Goal: Task Accomplishment & Management: Manage account settings

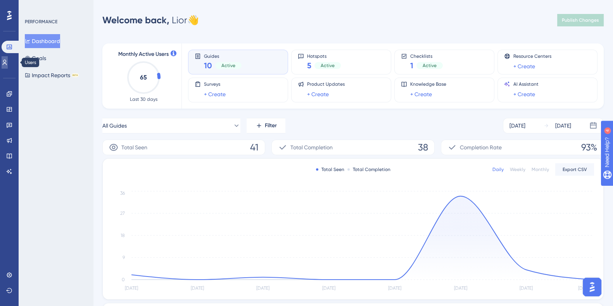
click at [7, 62] on icon at bounding box center [5, 62] width 4 height 5
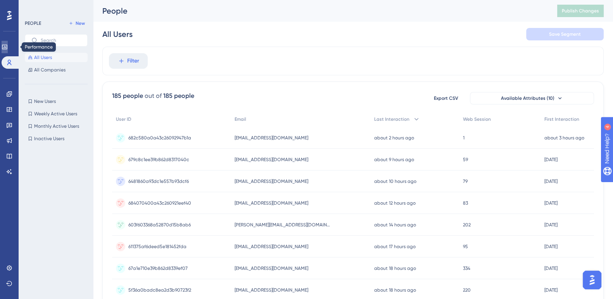
click at [7, 47] on icon at bounding box center [4, 47] width 5 height 5
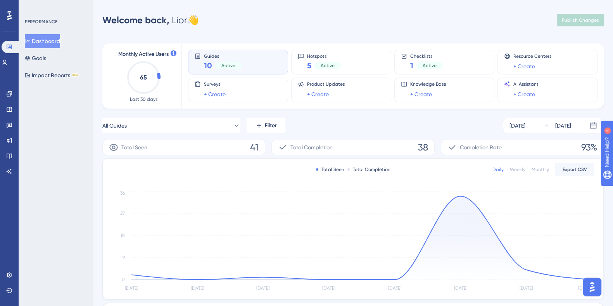
click at [0, 0] on icon at bounding box center [0, 0] width 0 height 0
click at [7, 277] on icon at bounding box center [9, 275] width 6 height 6
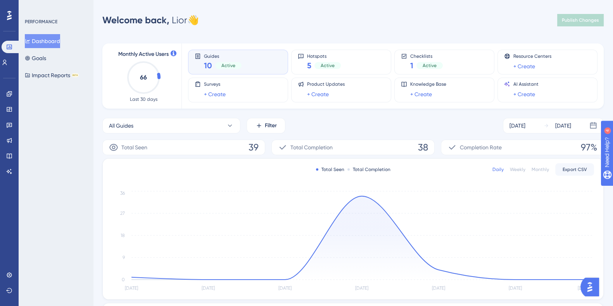
click at [52, 40] on button "Dashboard" at bounding box center [42, 41] width 35 height 14
click at [0, 0] on link at bounding box center [0, 0] width 0 height 0
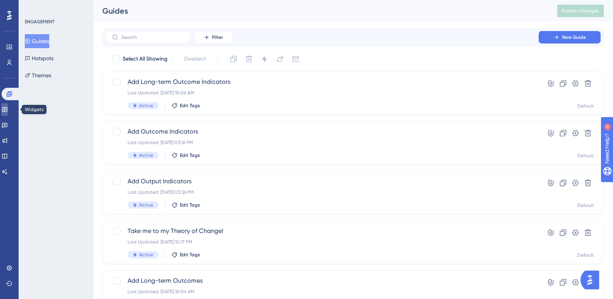
click at [8, 111] on icon at bounding box center [5, 109] width 6 height 6
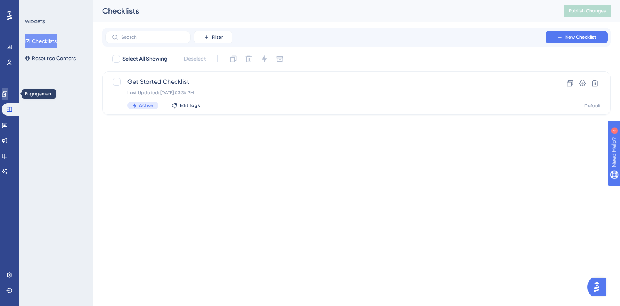
click at [0, 0] on icon at bounding box center [0, 0] width 0 height 0
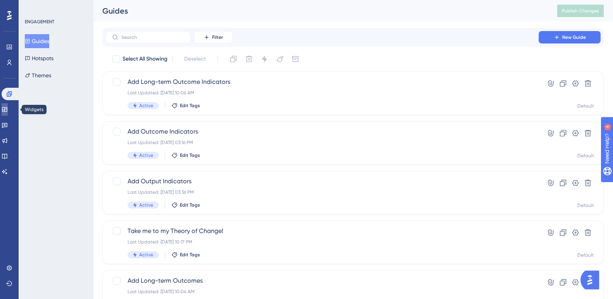
click at [8, 110] on icon at bounding box center [5, 109] width 6 height 6
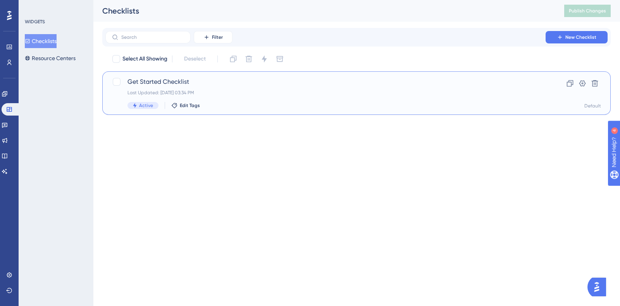
click at [151, 81] on span "Get Started Checklist" at bounding box center [326, 81] width 396 height 9
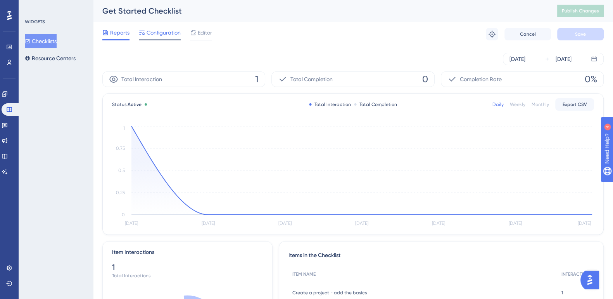
click at [159, 29] on span "Configuration" at bounding box center [164, 32] width 34 height 9
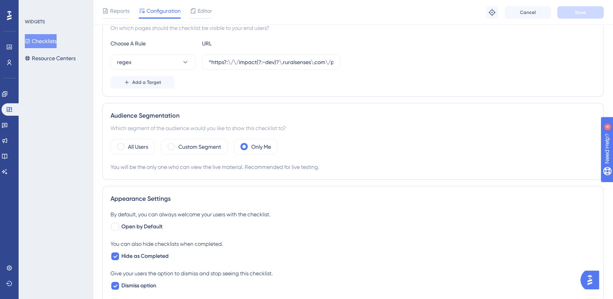
scroll to position [162, 0]
click at [172, 144] on span at bounding box center [171, 146] width 7 height 7
click at [177, 144] on input "radio" at bounding box center [177, 144] width 0 height 0
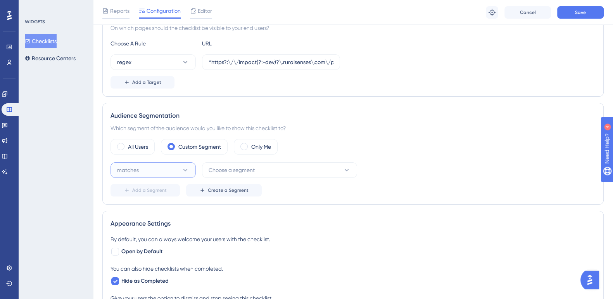
click at [187, 169] on icon at bounding box center [185, 170] width 8 height 8
click at [227, 171] on span "Choose a segment" at bounding box center [232, 169] width 46 height 9
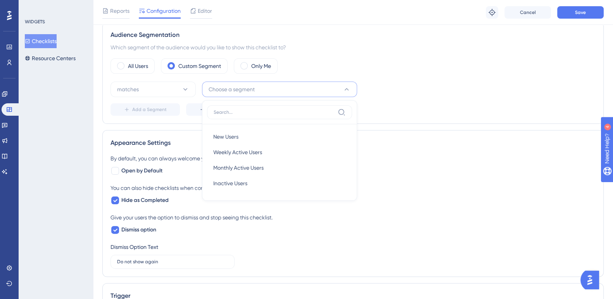
click at [247, 91] on span "Choose a segment" at bounding box center [232, 89] width 46 height 9
click at [229, 109] on span "Create a Segment" at bounding box center [228, 109] width 41 height 6
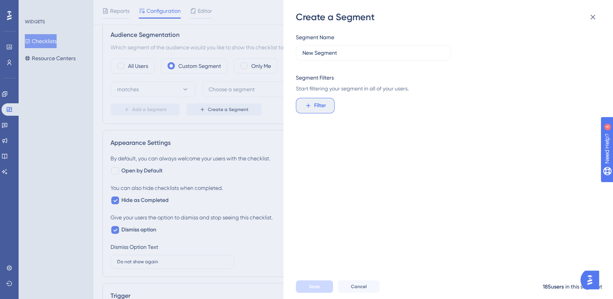
click at [318, 106] on span "Filter" at bounding box center [320, 105] width 12 height 9
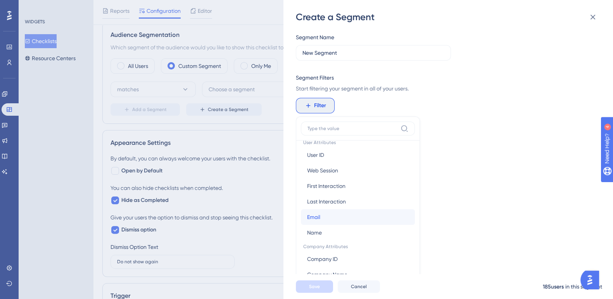
click at [341, 216] on button "Email Email" at bounding box center [358, 217] width 114 height 16
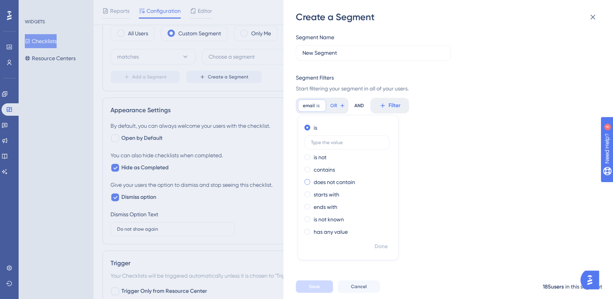
scroll to position [288, 0]
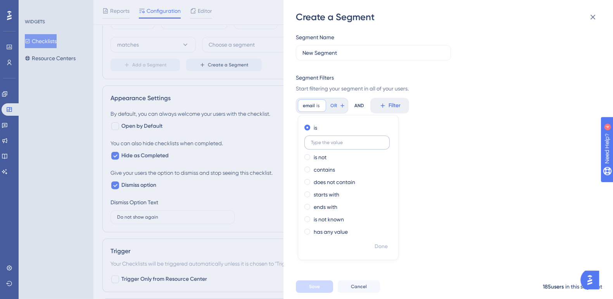
click at [329, 140] on input "text" at bounding box center [347, 142] width 72 height 5
type input "faraj@ruralsenes.com"
click at [487, 210] on div "Segment Name New Segment Segment Filters Start filtering your segment in all of…" at bounding box center [452, 148] width 313 height 251
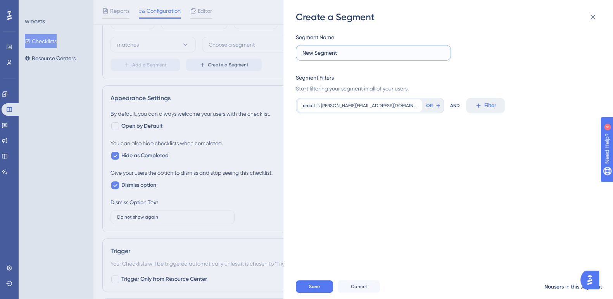
click at [360, 53] on input "New Segment" at bounding box center [373, 52] width 142 height 9
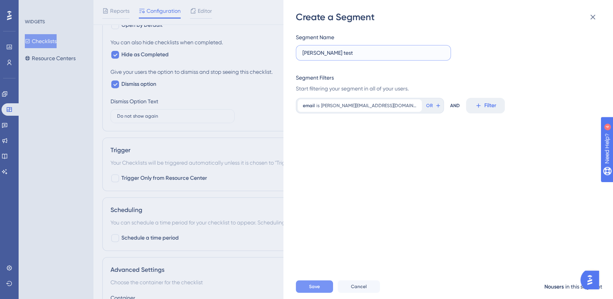
type input "Faraj test"
click at [311, 289] on span "Save" at bounding box center [314, 286] width 11 height 6
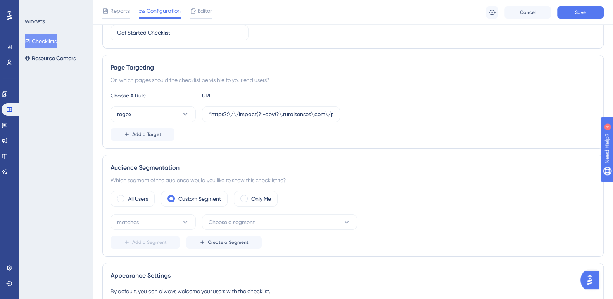
scroll to position [107, 0]
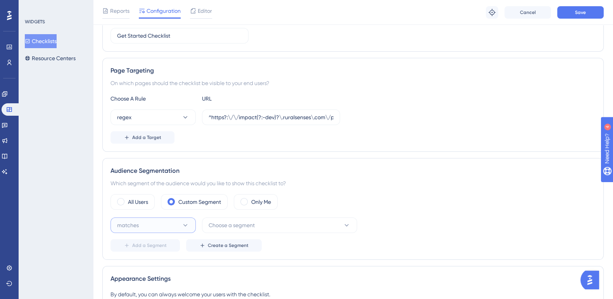
click at [186, 228] on button "matches" at bounding box center [153, 225] width 85 height 16
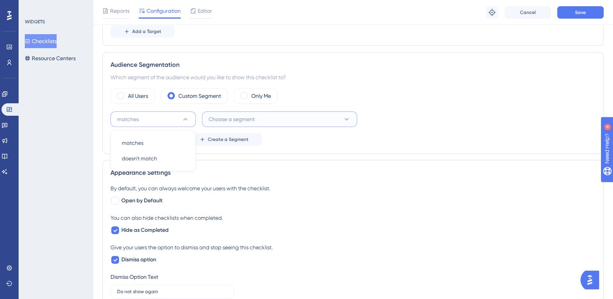
click at [278, 115] on button "Choose a segment" at bounding box center [279, 119] width 155 height 16
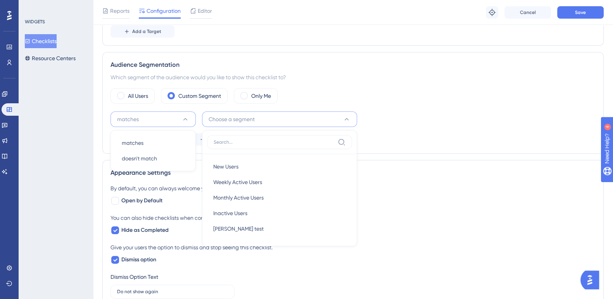
scroll to position [251, 0]
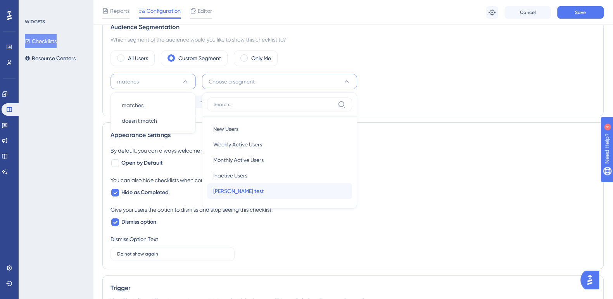
click at [250, 187] on div "Faraj test Faraj test" at bounding box center [279, 191] width 133 height 16
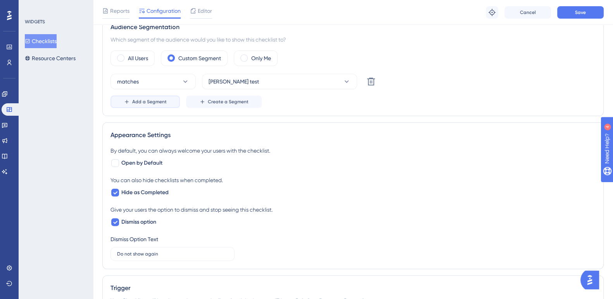
click at [160, 103] on span "Add a Segment" at bounding box center [149, 102] width 35 height 6
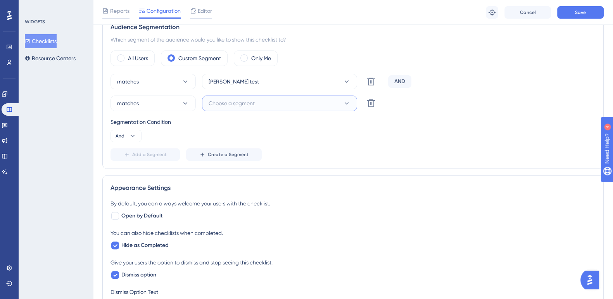
click at [215, 104] on span "Choose a segment" at bounding box center [232, 103] width 46 height 9
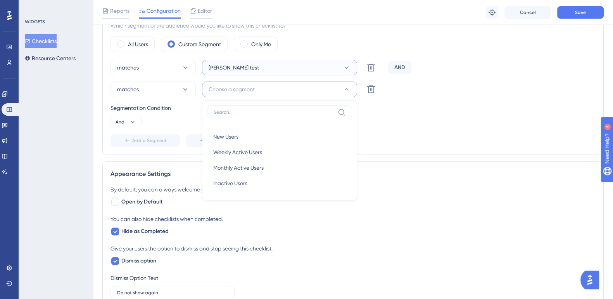
click at [250, 67] on button "Faraj test" at bounding box center [279, 68] width 155 height 16
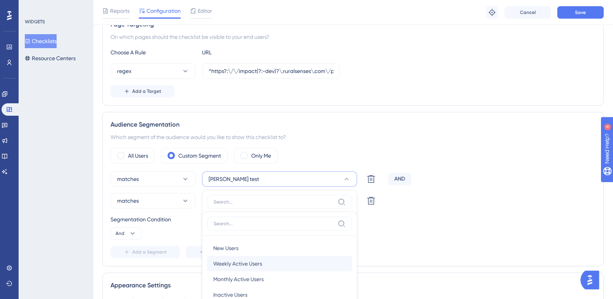
scroll to position [153, 0]
click at [487, 177] on div "matches Faraj test New Users New Users Weekly Active Users Weekly Active Users …" at bounding box center [353, 180] width 485 height 16
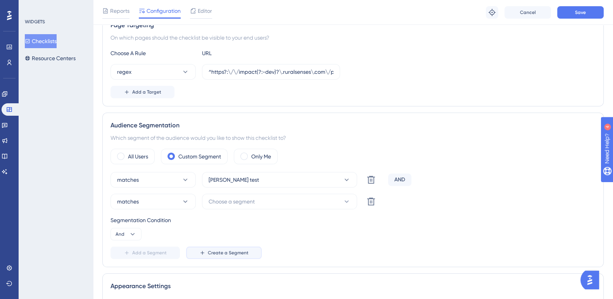
click at [215, 256] on button "Create a Segment" at bounding box center [224, 252] width 76 height 12
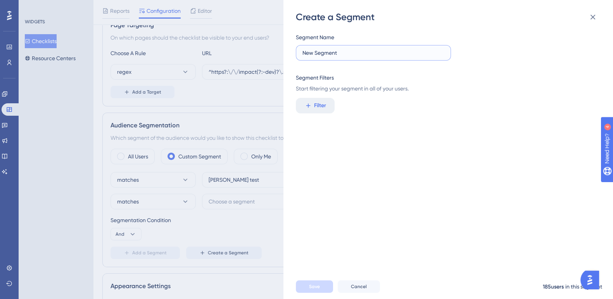
click at [366, 51] on input "New Segment" at bounding box center [373, 52] width 142 height 9
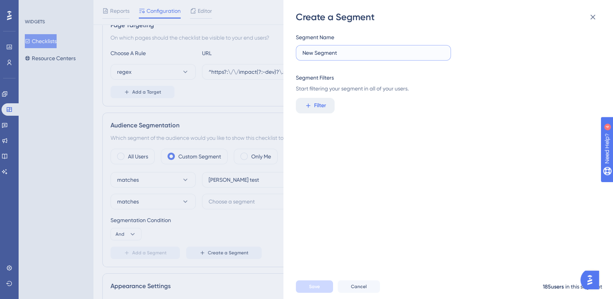
click at [366, 51] on input "New Segment" at bounding box center [373, 52] width 142 height 9
type input "F"
type input "Test - Faraj+Lior+Yau"
click at [331, 55] on input "text" at bounding box center [373, 52] width 142 height 9
paste input "Test - Faraj+Lior+Yau"
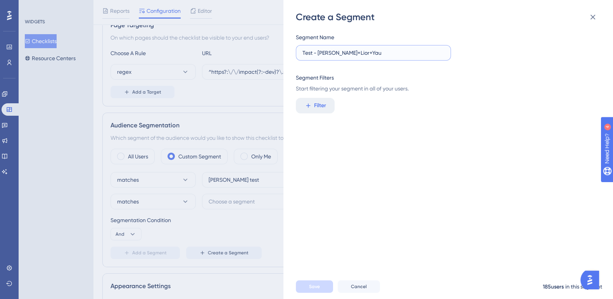
type input "Test - Faraj+Lior+Yau"
click at [361, 211] on div "Segment Name Test - Faraj+Lior+Yau Segment Filters Start filtering your segment…" at bounding box center [452, 148] width 313 height 251
click at [318, 106] on span "Filter" at bounding box center [320, 105] width 12 height 9
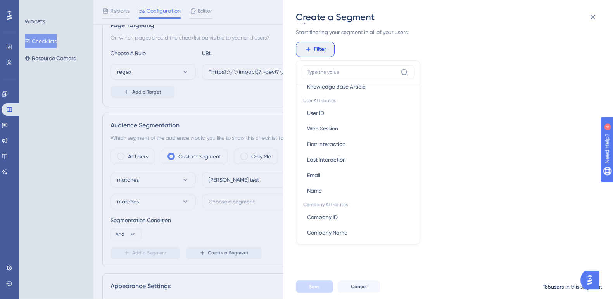
scroll to position [344, 0]
click at [321, 175] on button "Email Email" at bounding box center [358, 174] width 114 height 16
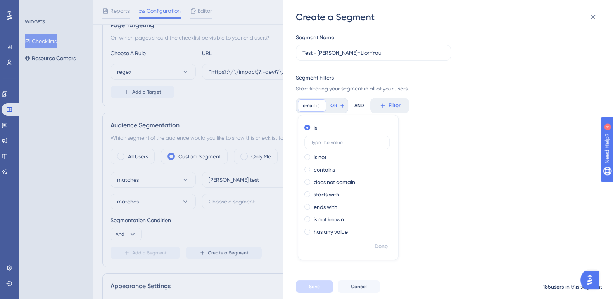
scroll to position [0, 0]
click at [332, 140] on input "text" at bounding box center [347, 142] width 72 height 5
paste input "Test - Faraj+Lior+Yau"
type input "Test - Faraj+Lior+Yau"
click at [349, 102] on span "Test - Faraj+Lior+Yau" at bounding box center [355, 105] width 69 height 6
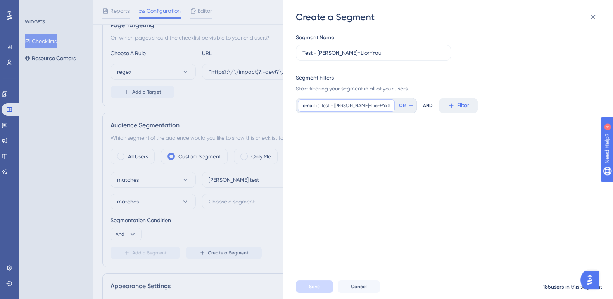
click at [347, 106] on span "Test - Faraj+Lior+Yau" at bounding box center [355, 105] width 69 height 6
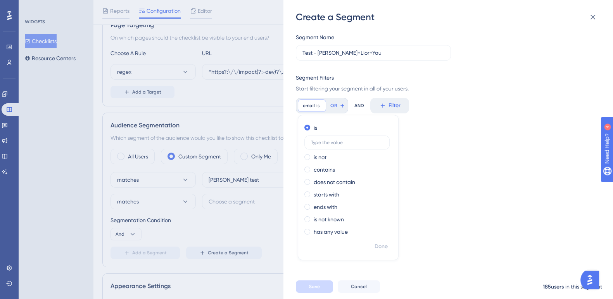
click at [501, 167] on div "Segment Name Test - Faraj+Lior+Yau Segment Filters Start filtering your segment…" at bounding box center [452, 148] width 313 height 251
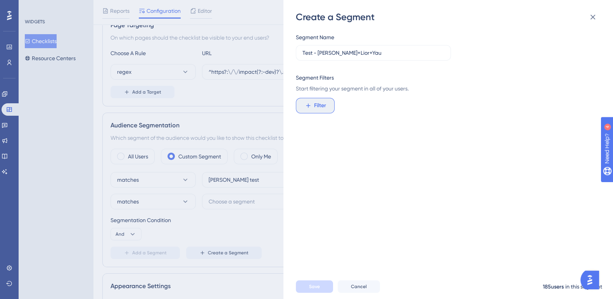
click at [326, 102] on button "Filter" at bounding box center [315, 106] width 39 height 16
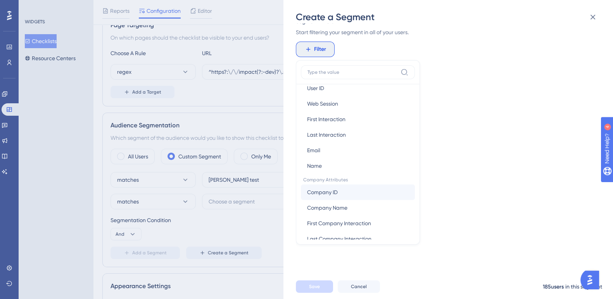
scroll to position [366, 0]
click at [345, 154] on button "Email Email" at bounding box center [358, 151] width 114 height 16
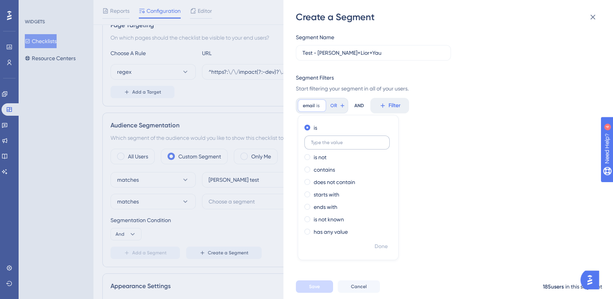
click at [342, 143] on input "text" at bounding box center [347, 142] width 72 height 5
type input "Test - Faraj+Lior+Yau"
type input "Faraj@ruralsenses.com"
click at [426, 107] on span "OR" at bounding box center [429, 105] width 7 height 6
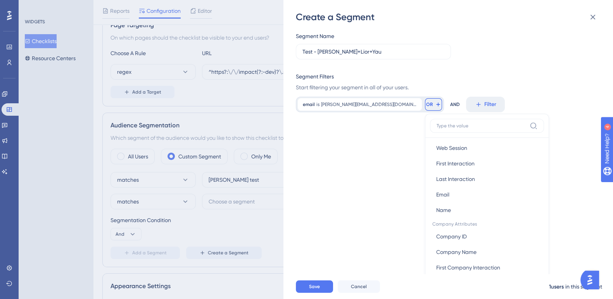
scroll to position [0, 0]
click at [430, 150] on button "Web Session Web Session" at bounding box center [487, 149] width 114 height 16
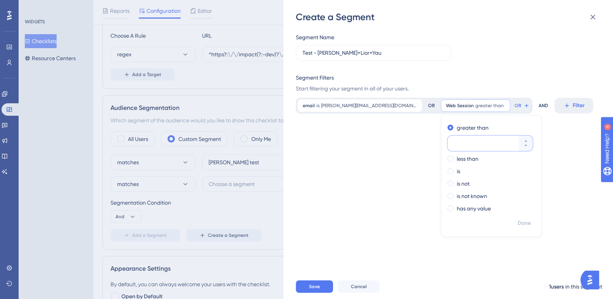
scroll to position [172, 0]
click at [475, 108] on span "greater than" at bounding box center [489, 105] width 28 height 6
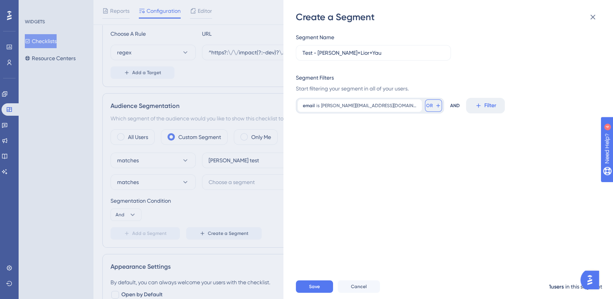
click at [426, 105] on span "OR" at bounding box center [429, 105] width 7 height 6
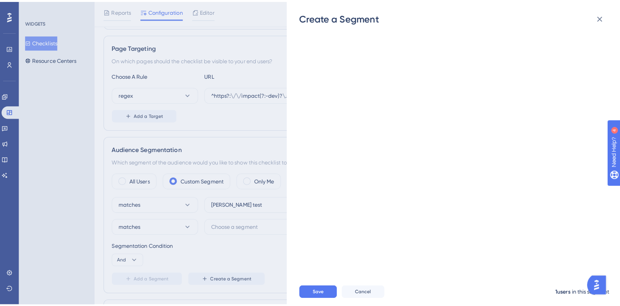
scroll to position [131, 0]
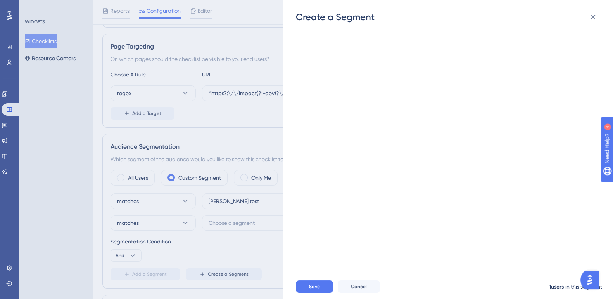
click at [214, 202] on div "Create a Segment Segment Name Test - Faraj+Lior+Yau Segment Filters Start filte…" at bounding box center [306, 149] width 613 height 299
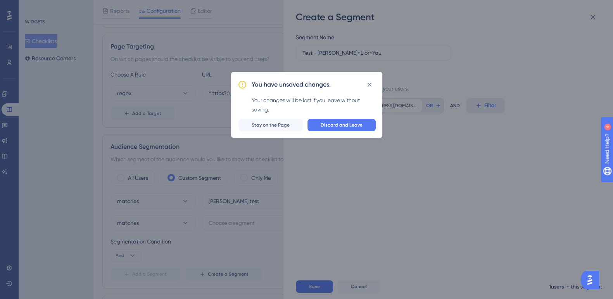
scroll to position [0, 0]
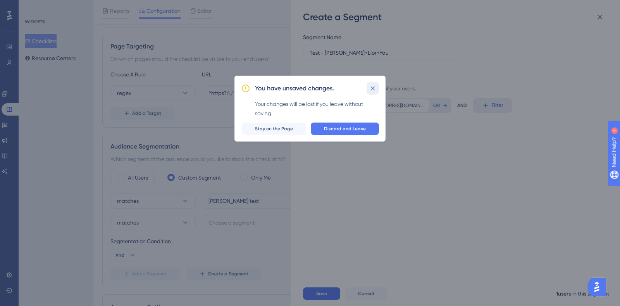
click at [373, 89] on icon at bounding box center [373, 89] width 8 height 8
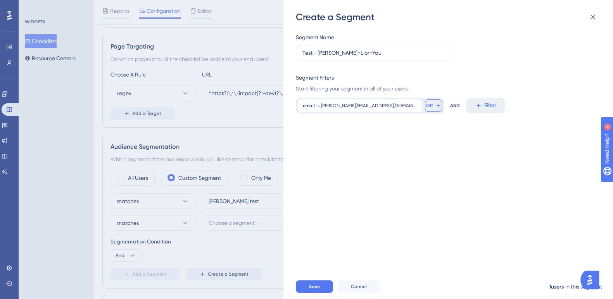
click at [435, 105] on icon at bounding box center [438, 105] width 6 height 6
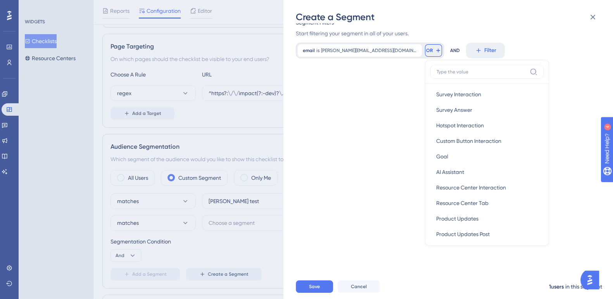
scroll to position [162, 0]
click at [484, 46] on span "Filter" at bounding box center [490, 50] width 12 height 9
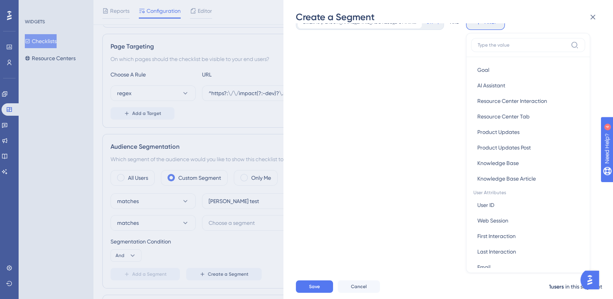
scroll to position [323, 0]
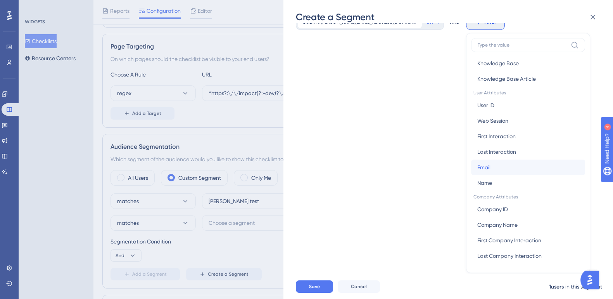
click at [471, 164] on button "Email Email" at bounding box center [528, 167] width 114 height 16
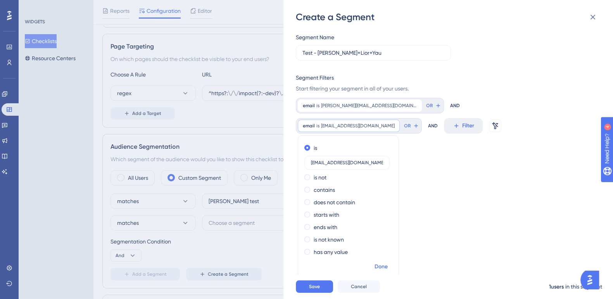
type input "Lior@ruralsenses.com"
click at [388, 262] on span "Done" at bounding box center [381, 266] width 13 height 9
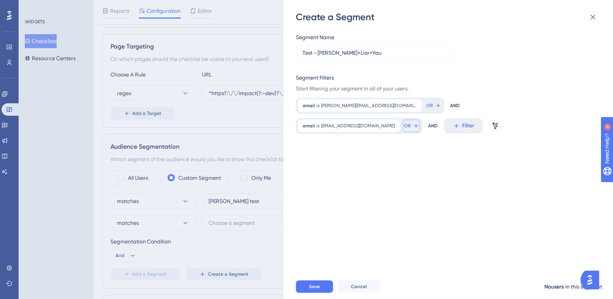
click at [419, 123] on icon at bounding box center [416, 126] width 6 height 6
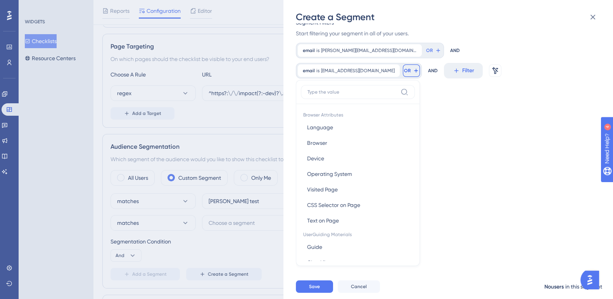
type input "Faraj@ruralsenses.com"
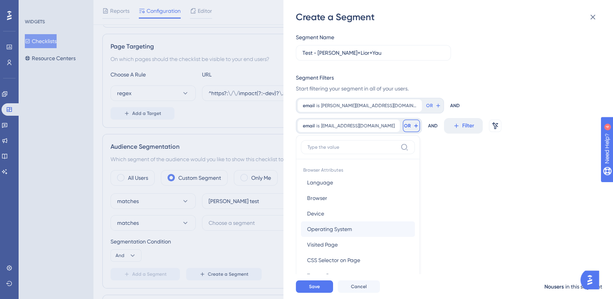
scroll to position [376, 0]
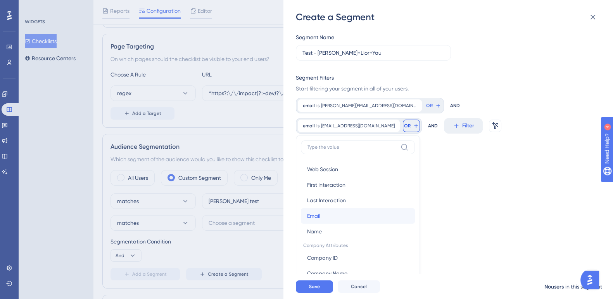
click at [415, 208] on button "Email Email" at bounding box center [358, 216] width 114 height 16
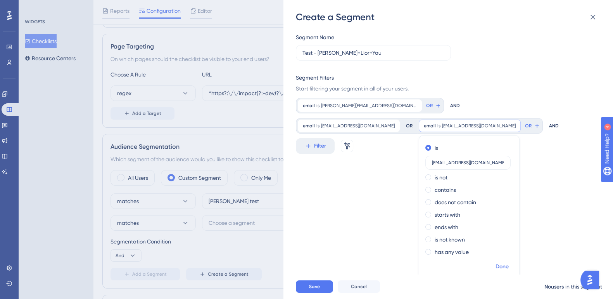
type input "Yau@ruralsenses.com"
click at [496, 264] on span "Done" at bounding box center [502, 266] width 13 height 9
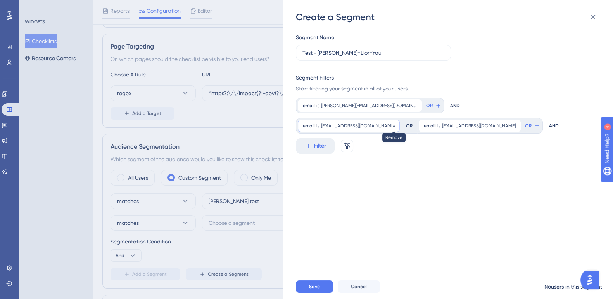
click at [393, 125] on icon at bounding box center [394, 125] width 2 height 2
click at [436, 105] on icon at bounding box center [437, 105] width 3 height 3
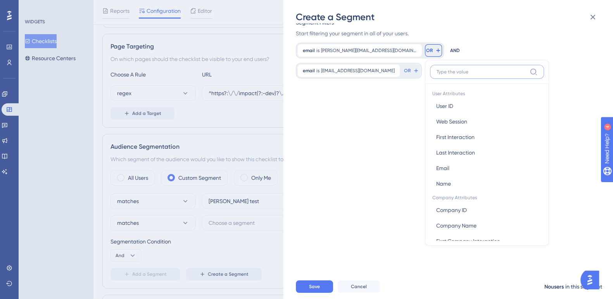
scroll to position [349, 0]
click at [430, 162] on button "Email Email" at bounding box center [487, 168] width 114 height 16
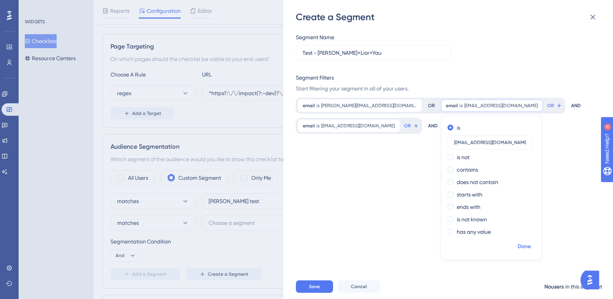
type input "Lior@ruralsenses.com"
click at [518, 249] on span "Done" at bounding box center [524, 246] width 13 height 9
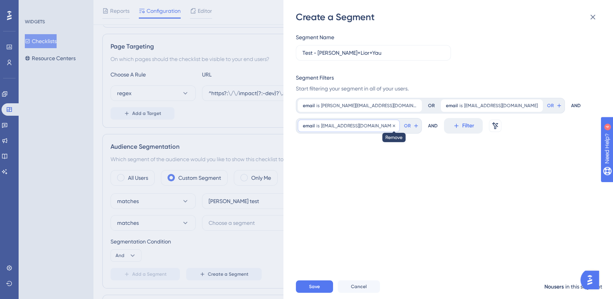
click at [393, 125] on icon at bounding box center [394, 125] width 2 height 2
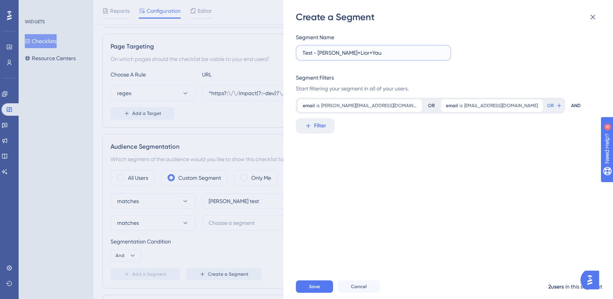
click at [365, 49] on input "Test - Faraj+Lior+Yau" at bounding box center [373, 52] width 142 height 9
type input "Test - Faraj+Lior"
click at [311, 289] on span "Save" at bounding box center [314, 286] width 11 height 6
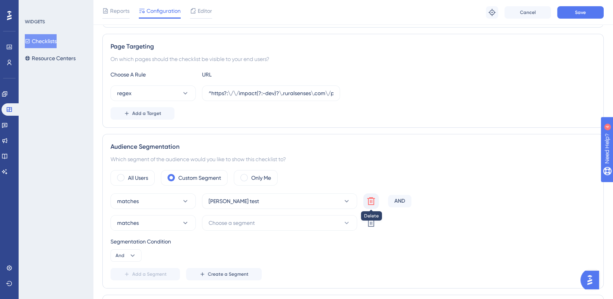
click at [371, 201] on icon at bounding box center [370, 200] width 9 height 9
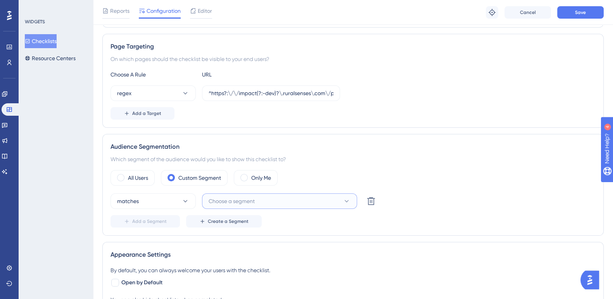
click at [227, 200] on span "Choose a segment" at bounding box center [232, 200] width 46 height 9
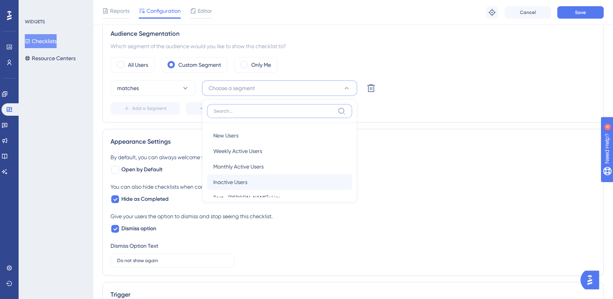
scroll to position [28, 0]
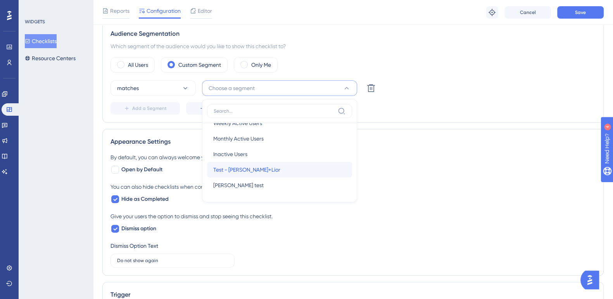
click at [272, 169] on div "Test - Faraj+Lior Test - Faraj+Lior" at bounding box center [279, 170] width 133 height 16
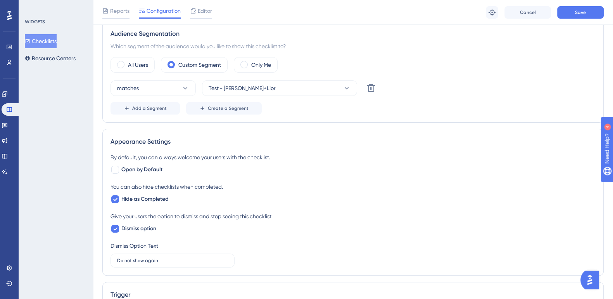
scroll to position [245, 7]
click at [112, 169] on div at bounding box center [115, 168] width 9 height 9
checkbox input "true"
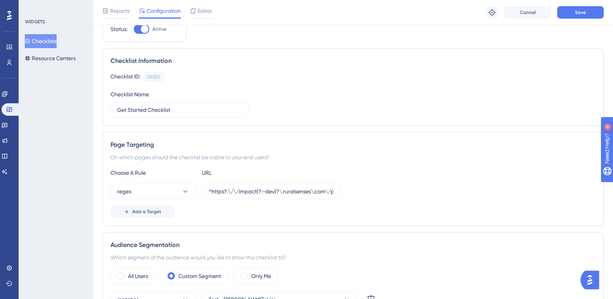
scroll to position [0, 0]
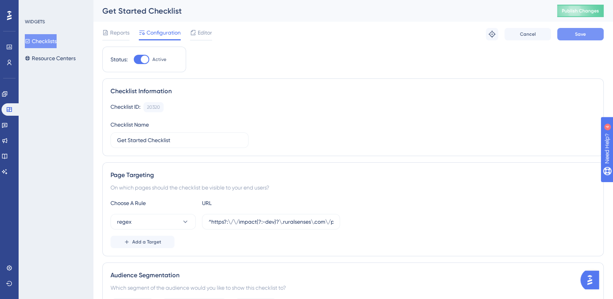
click at [572, 36] on button "Save" at bounding box center [580, 34] width 47 height 12
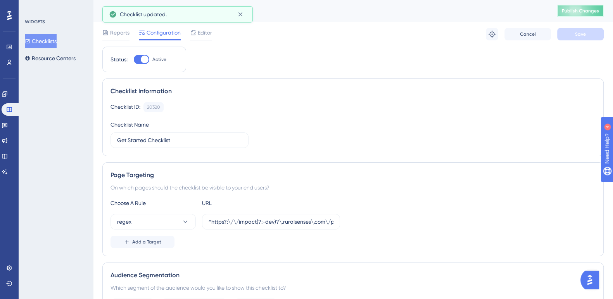
click at [588, 12] on button "Publish Changes" at bounding box center [580, 11] width 47 height 12
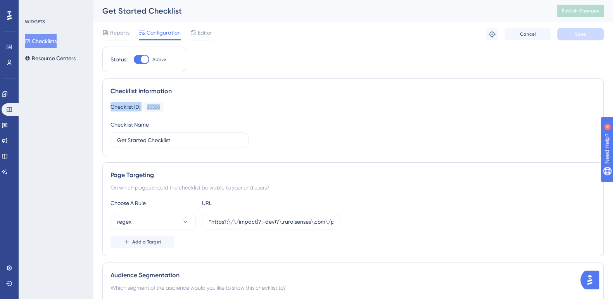
drag, startPoint x: 178, startPoint y: 105, endPoint x: 109, endPoint y: 105, distance: 69.4
click at [109, 105] on div "Checklist Information Checklist ID: 20320 Copy Checklist Name Get Started Check…" at bounding box center [352, 117] width 501 height 78
drag, startPoint x: 169, startPoint y: 109, endPoint x: 145, endPoint y: 105, distance: 23.9
click at [145, 105] on div "Checklist ID: 20320 Copy" at bounding box center [353, 107] width 485 height 10
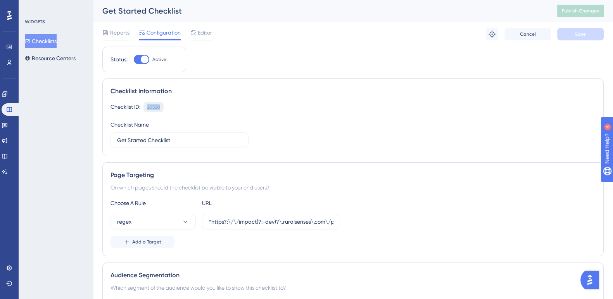
copy div "20320"
click at [486, 192] on div "Page Targeting On which pages should the checklist be visible to your end users…" at bounding box center [352, 209] width 501 height 94
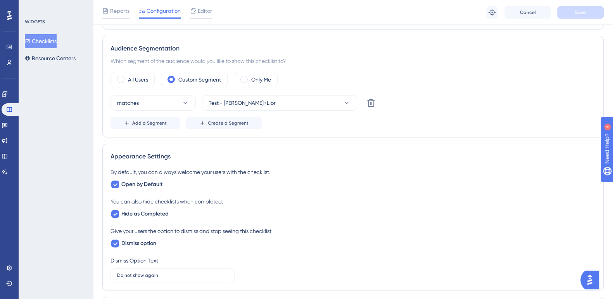
scroll to position [448, 6]
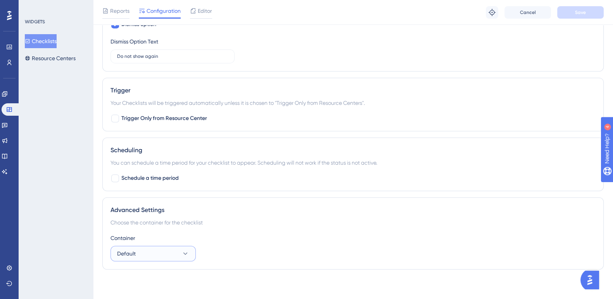
click at [163, 256] on button "Default" at bounding box center [153, 253] width 85 height 16
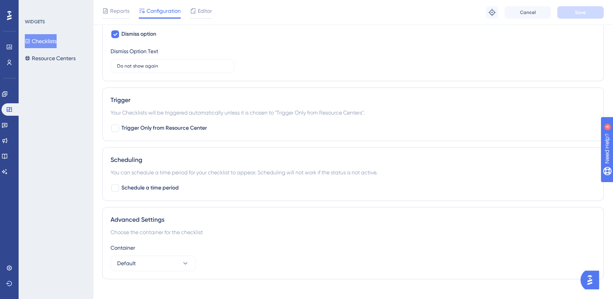
scroll to position [448, 0]
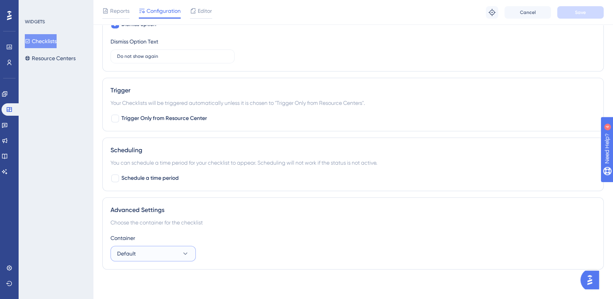
click at [178, 253] on button "Default" at bounding box center [153, 253] width 85 height 16
click at [10, 265] on icon at bounding box center [9, 267] width 6 height 6
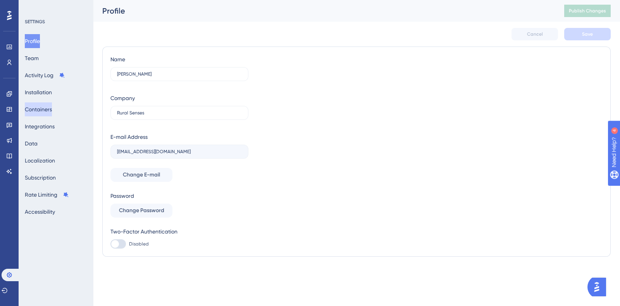
click at [43, 111] on button "Containers" at bounding box center [38, 109] width 27 height 14
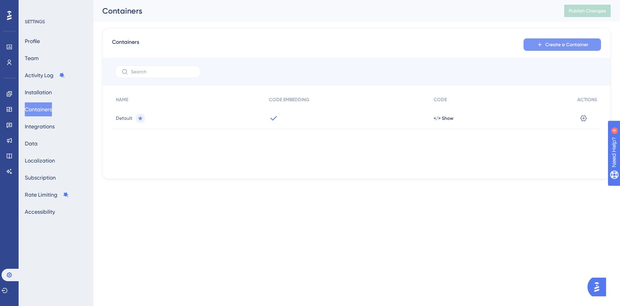
click at [581, 45] on span "Create a Container" at bounding box center [567, 44] width 43 height 6
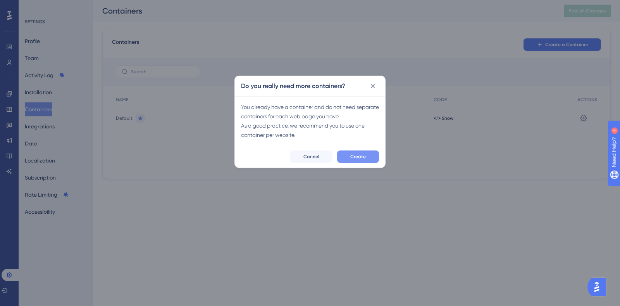
click at [366, 155] on button "Create" at bounding box center [358, 156] width 42 height 12
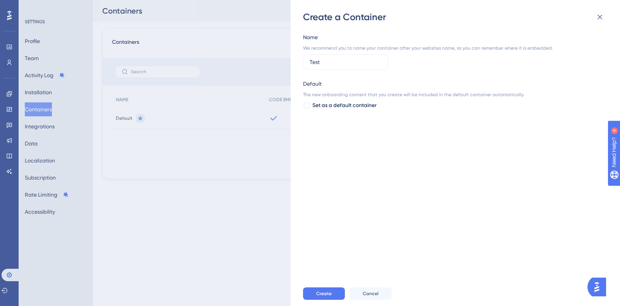
type input "Test"
click at [317, 287] on div "Create Cancel" at bounding box center [468, 293] width 330 height 25
click at [320, 292] on span "Create" at bounding box center [324, 293] width 16 height 6
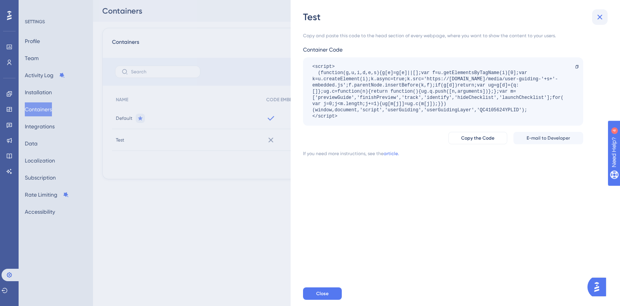
click at [603, 19] on icon at bounding box center [600, 16] width 9 height 9
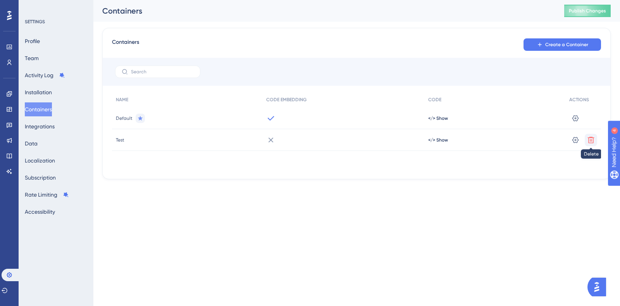
click at [595, 138] on icon at bounding box center [592, 140] width 8 height 8
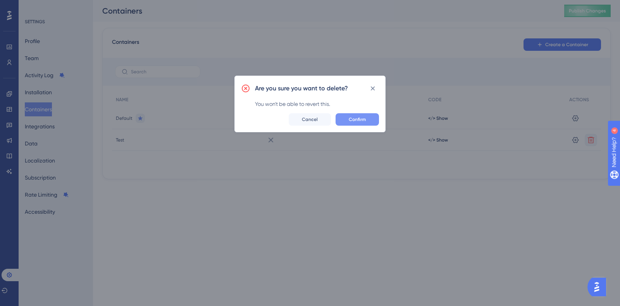
click at [358, 119] on span "Confirm" at bounding box center [357, 119] width 17 height 6
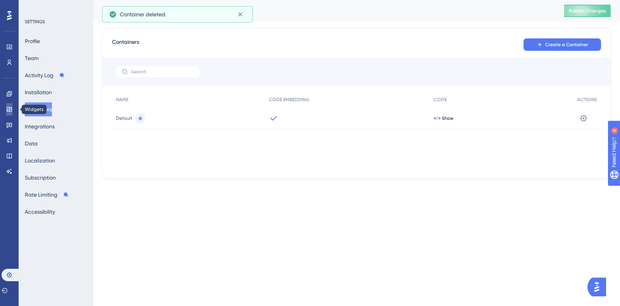
click at [9, 111] on icon at bounding box center [9, 109] width 6 height 6
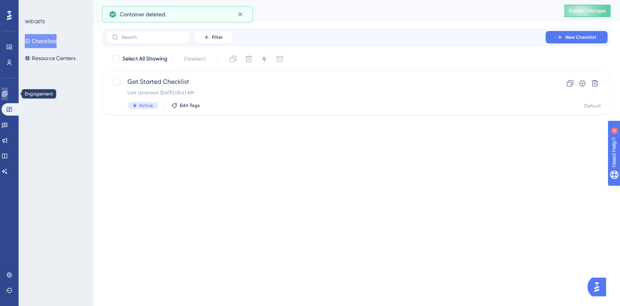
click at [7, 95] on icon at bounding box center [4, 93] width 5 height 5
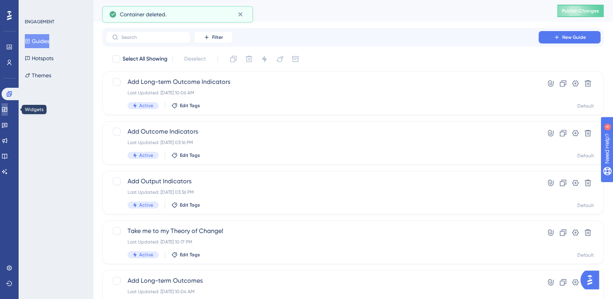
click at [7, 107] on icon at bounding box center [4, 109] width 5 height 5
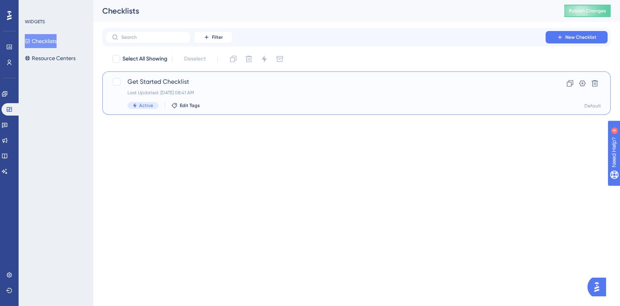
click at [147, 81] on span "Get Started Checklist" at bounding box center [326, 81] width 396 height 9
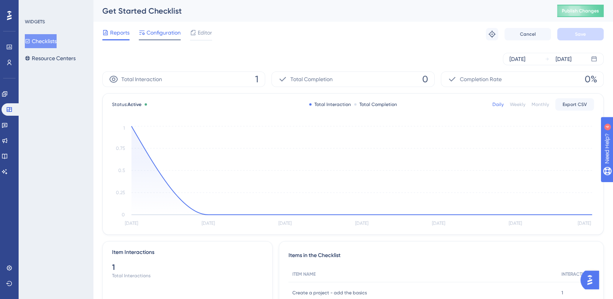
click at [165, 35] on span "Configuration" at bounding box center [164, 32] width 34 height 9
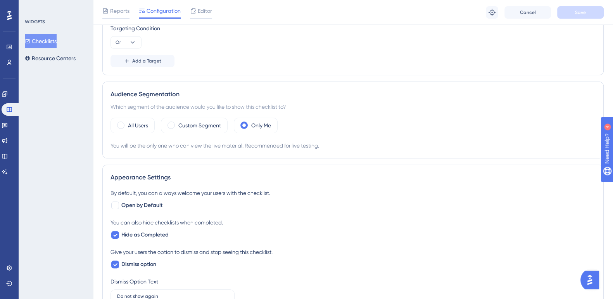
scroll to position [233, 0]
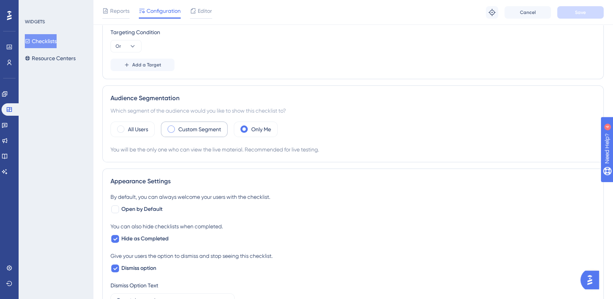
click at [175, 133] on div "Custom Segment" at bounding box center [194, 129] width 67 height 16
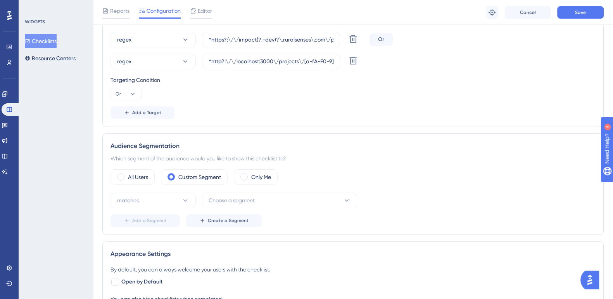
scroll to position [186, 0]
click at [190, 199] on button "matches" at bounding box center [153, 200] width 85 height 16
click at [246, 178] on div "Only Me" at bounding box center [256, 176] width 44 height 16
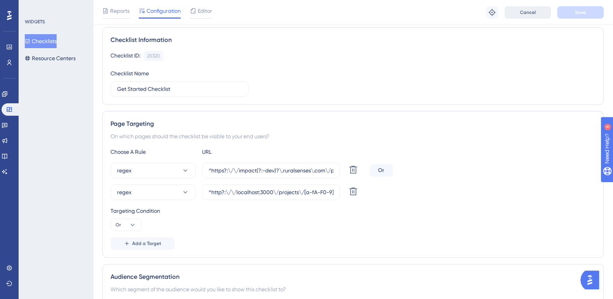
scroll to position [0, 0]
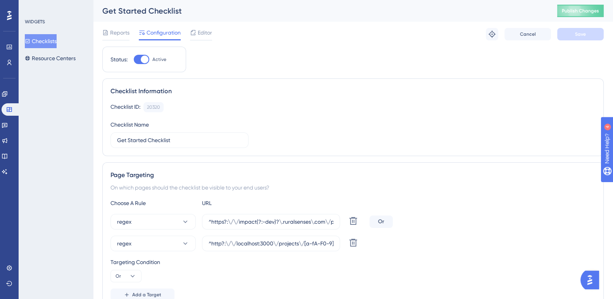
click at [592, 276] on img "Open AI Assistant Launcher" at bounding box center [590, 280] width 14 height 14
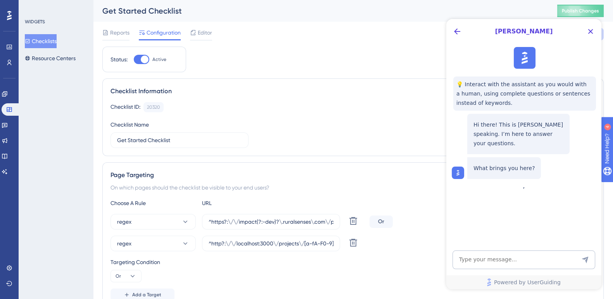
scroll to position [0, 0]
click at [530, 261] on textarea "AI Assistant Text Input" at bounding box center [524, 259] width 143 height 19
paste textarea "is there a place where you put domains other than configuration of checklist?"
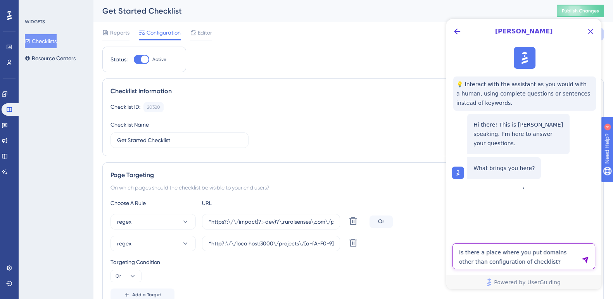
type textarea "is there a place where you put domains other than configuration of checklist?"
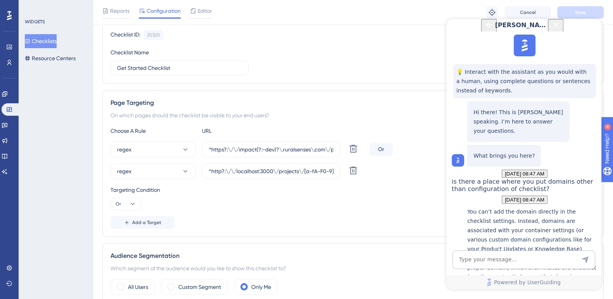
scroll to position [140, 0]
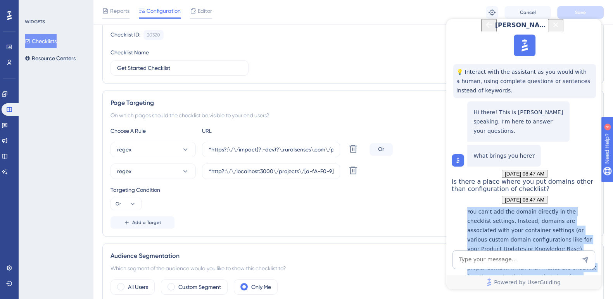
drag, startPoint x: 592, startPoint y: 217, endPoint x: 466, endPoint y: 125, distance: 156.2
click at [466, 207] on div "You can’t add the domain directly in the checklist settings. Instead, domains a…" at bounding box center [525, 256] width 146 height 99
copy div "You can’t add the domain directly in the checklist settings. Instead, domains a…"
click at [569, 281] on div "Sources Creating and Styling the Resource Center" at bounding box center [532, 293] width 130 height 24
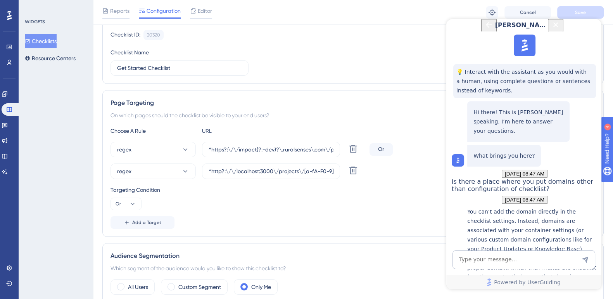
click at [538, 289] on div "Creating and Styling the Resource Center" at bounding box center [532, 297] width 130 height 17
click at [560, 29] on icon "Close Button" at bounding box center [555, 24] width 9 height 9
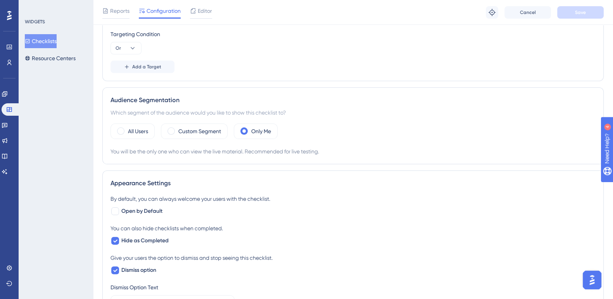
scroll to position [230, 0]
click at [173, 131] on span at bounding box center [171, 131] width 7 height 7
click at [177, 129] on input "radio" at bounding box center [177, 129] width 0 height 0
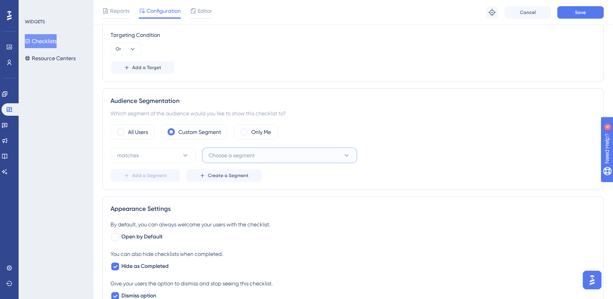
click at [236, 155] on span "Choose a segment" at bounding box center [232, 154] width 46 height 9
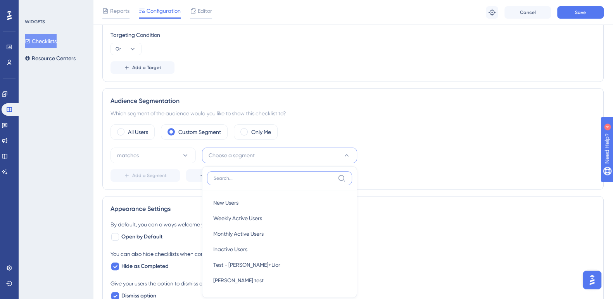
scroll to position [311, 0]
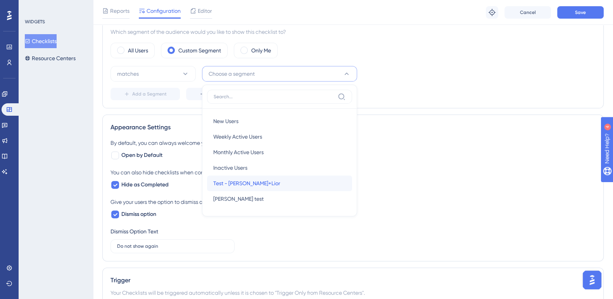
click at [244, 183] on span "Test - Faraj+Lior" at bounding box center [246, 182] width 67 height 9
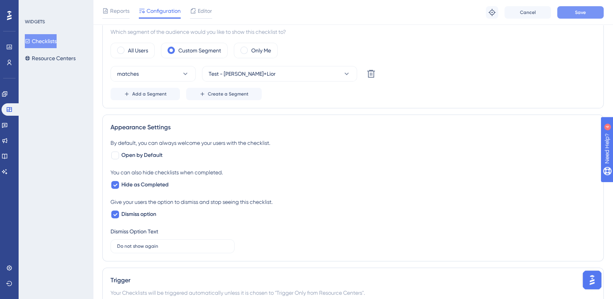
click at [591, 9] on button "Save" at bounding box center [580, 12] width 47 height 12
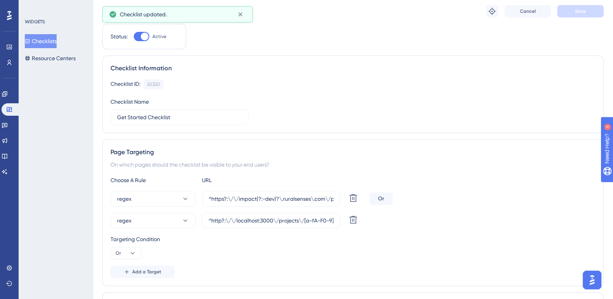
scroll to position [0, 0]
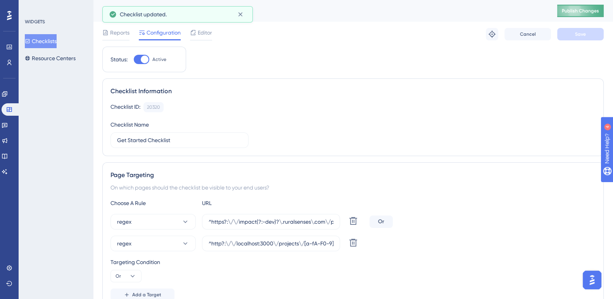
click at [588, 11] on span "Publish Changes" at bounding box center [580, 11] width 37 height 6
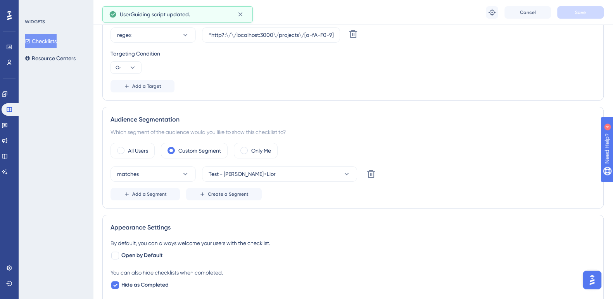
scroll to position [214, 0]
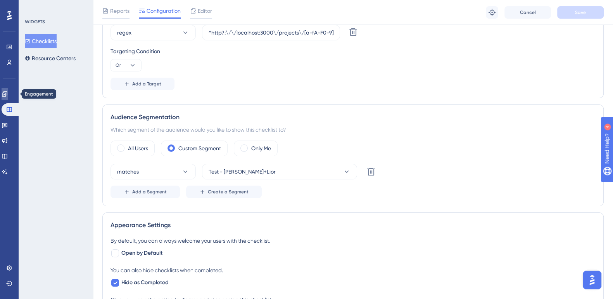
click at [4, 96] on link at bounding box center [5, 94] width 6 height 12
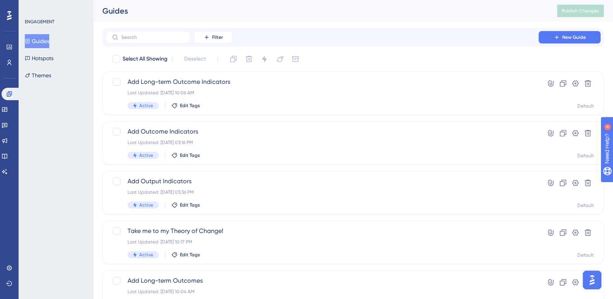
click at [41, 39] on button "Guides" at bounding box center [37, 41] width 24 height 14
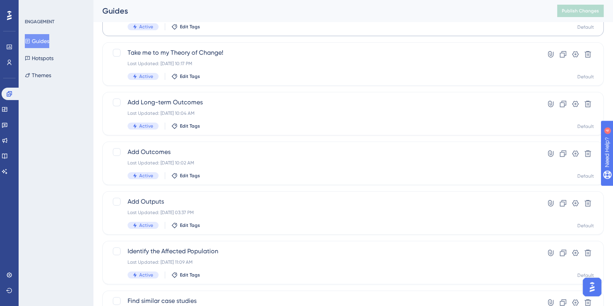
scroll to position [296, 0]
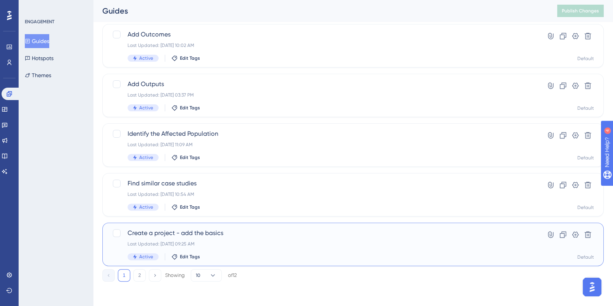
click at [202, 229] on span "Create a project - add the basics" at bounding box center [322, 232] width 389 height 9
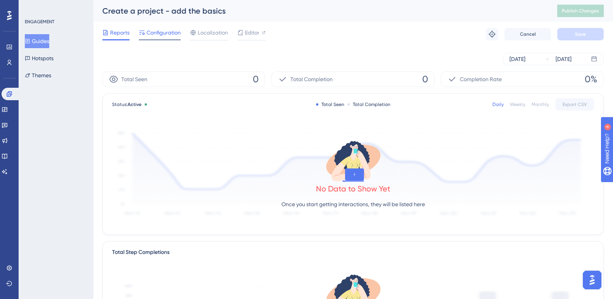
click at [166, 38] on div "Configuration" at bounding box center [160, 34] width 42 height 12
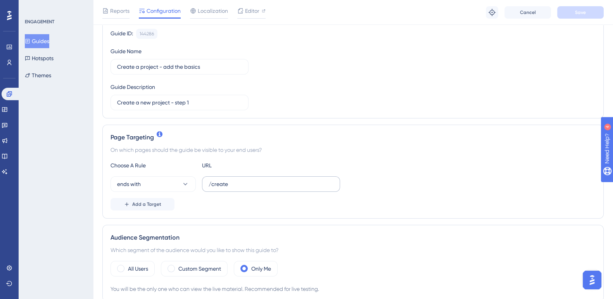
scroll to position [77, 0]
drag, startPoint x: 247, startPoint y: 185, endPoint x: 147, endPoint y: 185, distance: 100.8
click at [147, 185] on div "ends with /create" at bounding box center [226, 183] width 230 height 16
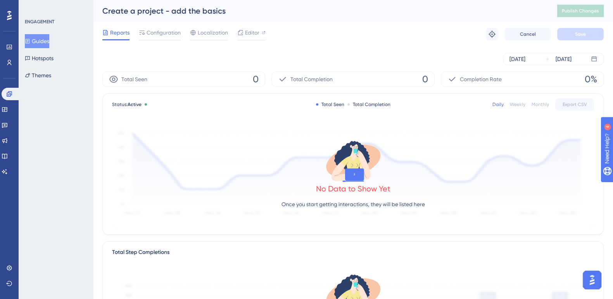
click at [46, 38] on button "Guides" at bounding box center [37, 41] width 24 height 14
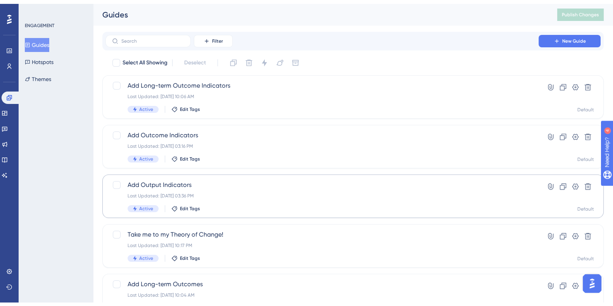
scroll to position [296, 0]
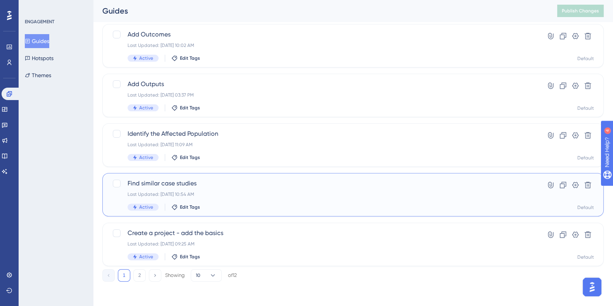
click at [183, 181] on span "Find similar case studies" at bounding box center [322, 183] width 389 height 9
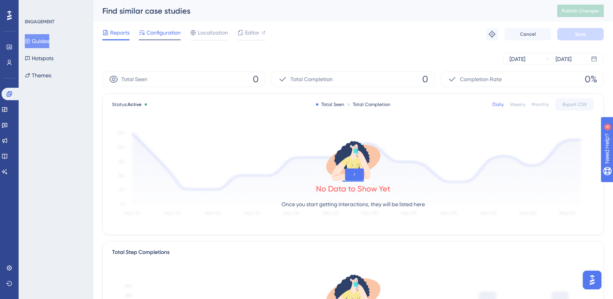
click at [168, 35] on span "Configuration" at bounding box center [164, 32] width 34 height 9
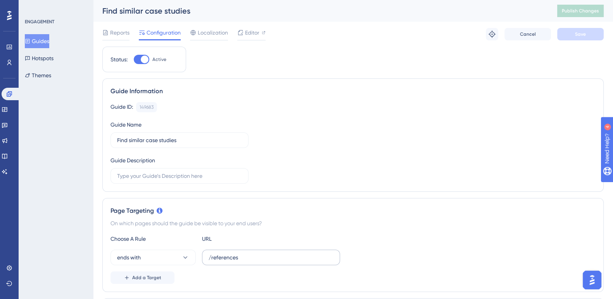
click at [252, 251] on label "/references" at bounding box center [271, 257] width 138 height 16
click at [252, 253] on input "/references" at bounding box center [271, 257] width 125 height 9
click at [252, 251] on label "/references" at bounding box center [271, 257] width 138 height 16
click at [252, 253] on input "/references" at bounding box center [271, 257] width 125 height 9
click at [252, 251] on label "/references" at bounding box center [271, 257] width 138 height 16
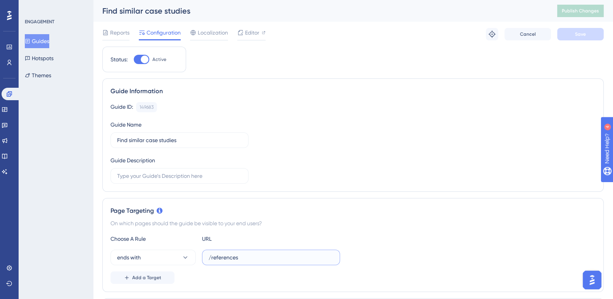
click at [252, 253] on input "/references" at bounding box center [271, 257] width 125 height 9
click at [43, 41] on button "Guides" at bounding box center [37, 41] width 24 height 14
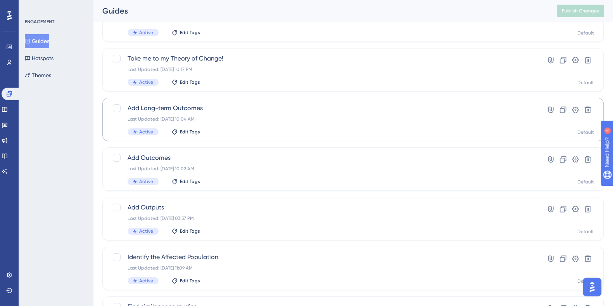
scroll to position [174, 0]
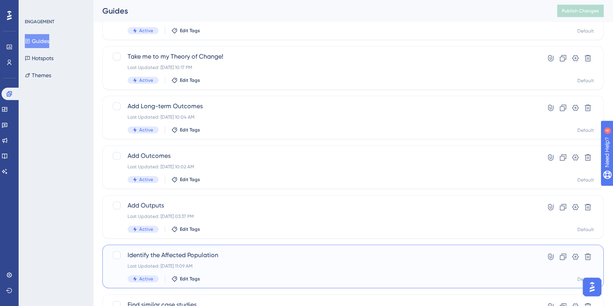
click at [204, 256] on span "Identify the Affected Population" at bounding box center [322, 255] width 389 height 9
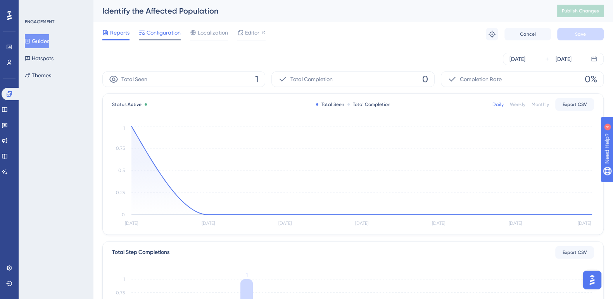
click at [172, 31] on span "Configuration" at bounding box center [164, 32] width 34 height 9
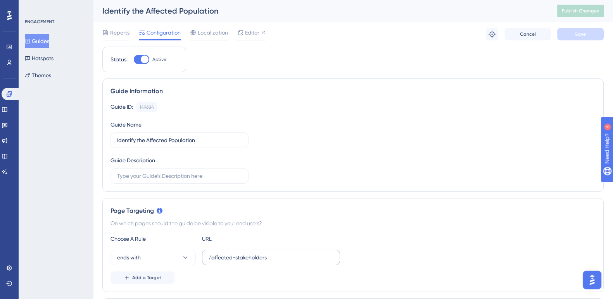
click at [280, 261] on label "/affected-stakeholders" at bounding box center [271, 257] width 138 height 16
click at [280, 261] on input "/affected-stakeholders" at bounding box center [271, 257] width 125 height 9
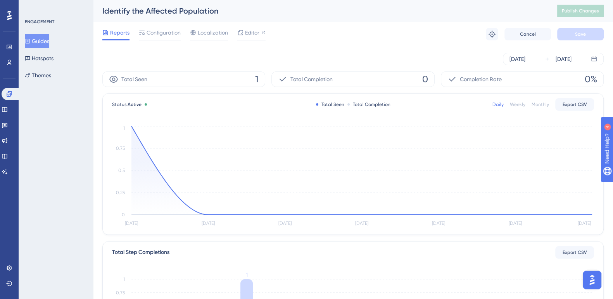
click at [49, 42] on button "Guides" at bounding box center [37, 41] width 24 height 14
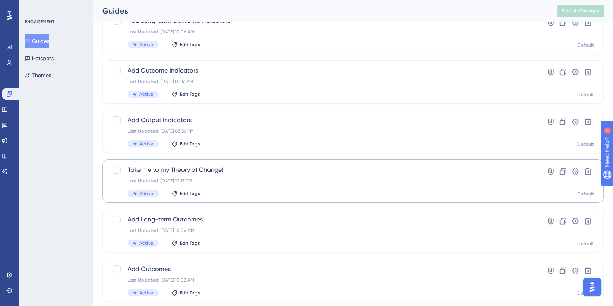
scroll to position [138, 0]
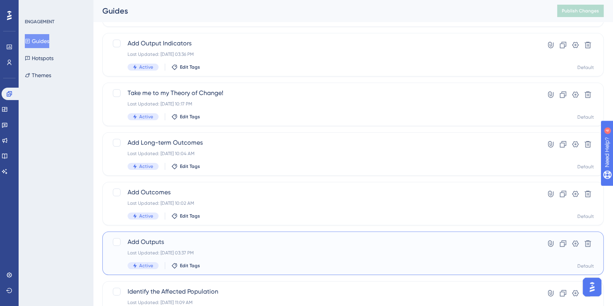
click at [148, 240] on span "Add Outputs" at bounding box center [322, 241] width 389 height 9
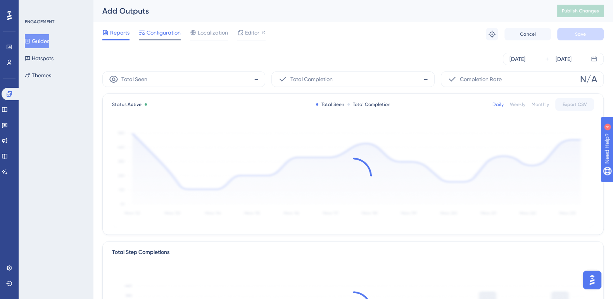
click at [162, 30] on span "Configuration" at bounding box center [164, 32] width 34 height 9
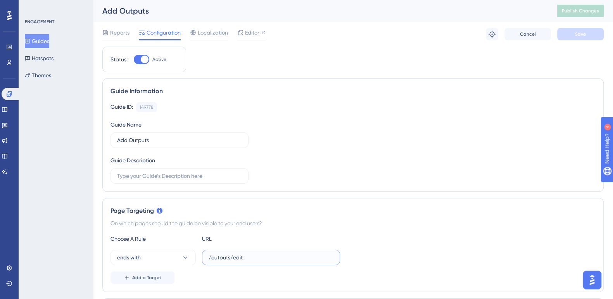
click at [275, 253] on input "/outputs/edit" at bounding box center [271, 257] width 125 height 9
click at [38, 34] on button "Guides" at bounding box center [37, 41] width 24 height 14
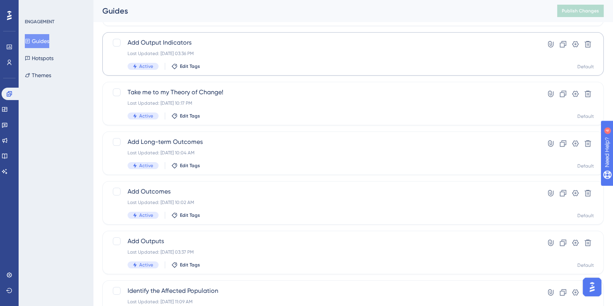
scroll to position [159, 0]
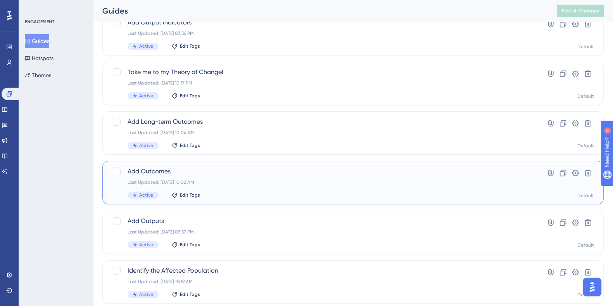
click at [157, 171] on span "Add Outcomes" at bounding box center [322, 171] width 389 height 9
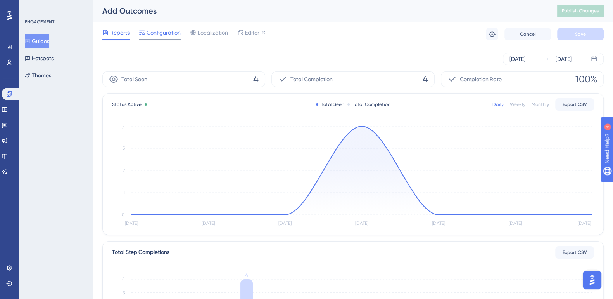
click at [165, 39] on div at bounding box center [160, 39] width 42 height 1
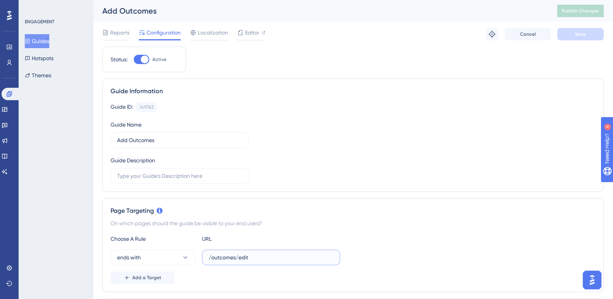
click at [275, 255] on input "/outcomes/edit" at bounding box center [271, 257] width 125 height 9
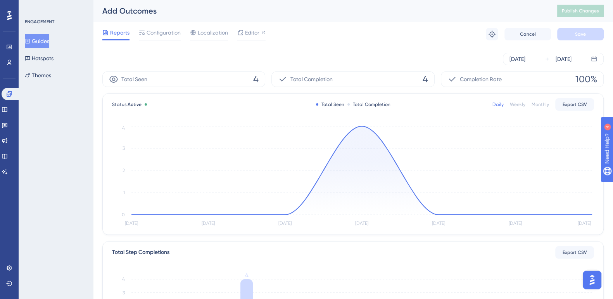
click at [39, 39] on button "Guides" at bounding box center [37, 41] width 24 height 14
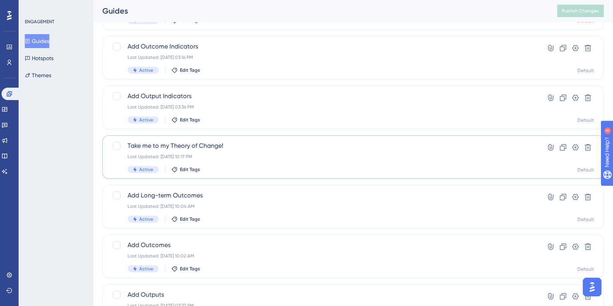
scroll to position [117, 0]
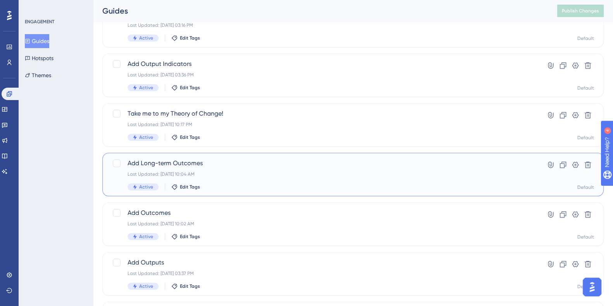
click at [189, 159] on span "Add Long-term Outcomes" at bounding box center [322, 163] width 389 height 9
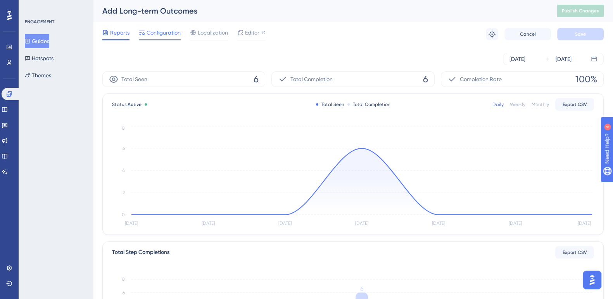
click at [169, 32] on span "Configuration" at bounding box center [164, 32] width 34 height 9
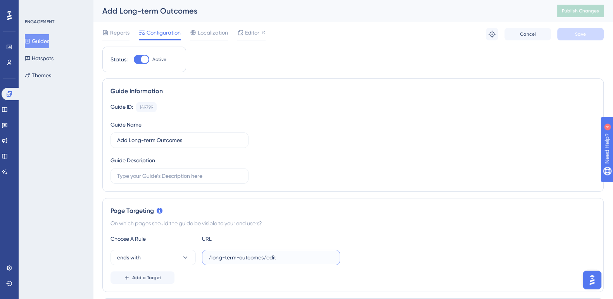
click at [288, 254] on input "/long-term-outcomes/edit" at bounding box center [271, 257] width 125 height 9
click at [43, 43] on button "Guides" at bounding box center [37, 41] width 24 height 14
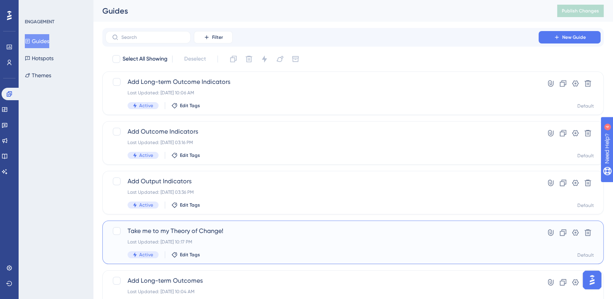
click at [215, 231] on span "Take me to my Theory of Change!" at bounding box center [322, 230] width 389 height 9
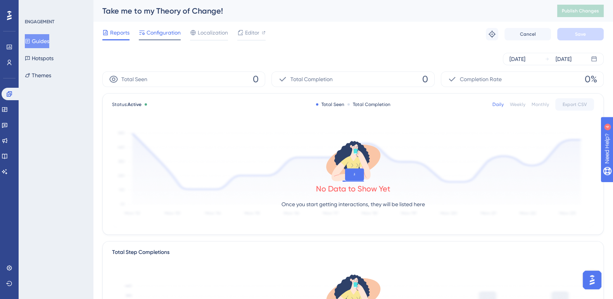
click at [168, 33] on span "Configuration" at bounding box center [164, 32] width 34 height 9
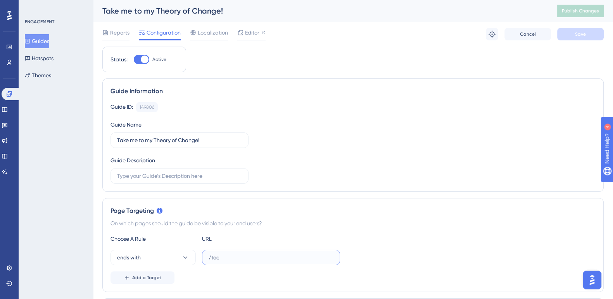
click at [266, 256] on input "/toc" at bounding box center [271, 257] width 125 height 9
click at [30, 42] on icon at bounding box center [27, 40] width 5 height 5
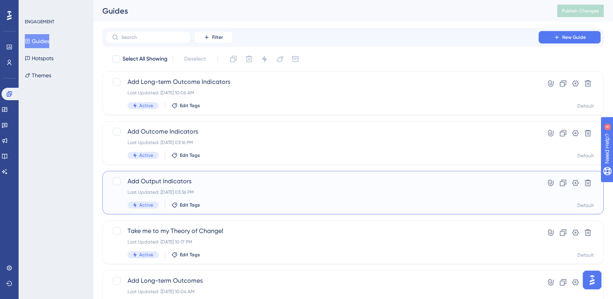
click at [181, 181] on span "Add Output Indicators" at bounding box center [322, 180] width 389 height 9
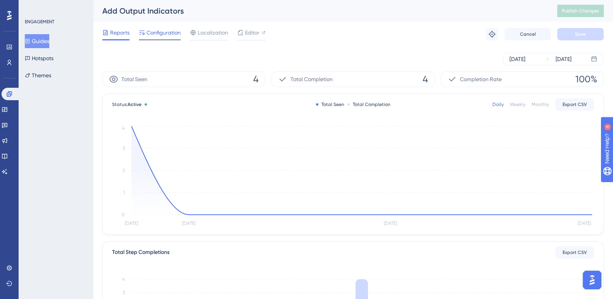
click at [168, 30] on span "Configuration" at bounding box center [164, 32] width 34 height 9
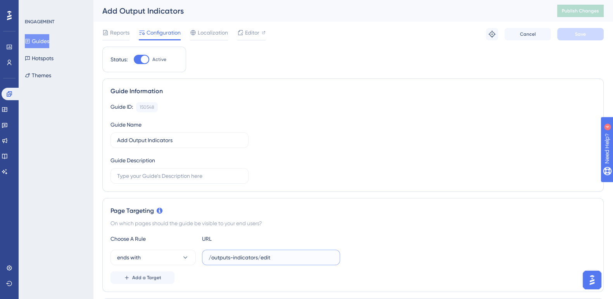
click at [283, 254] on input "/outputs-indicators/edit" at bounding box center [271, 257] width 125 height 9
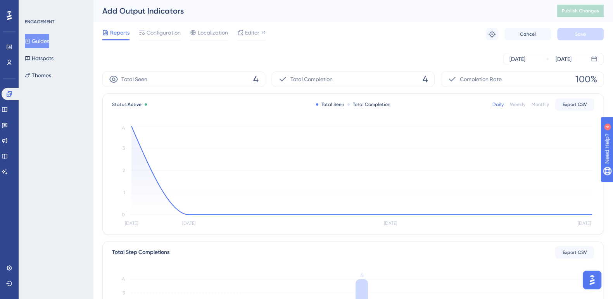
click at [49, 43] on button "Guides" at bounding box center [37, 41] width 24 height 14
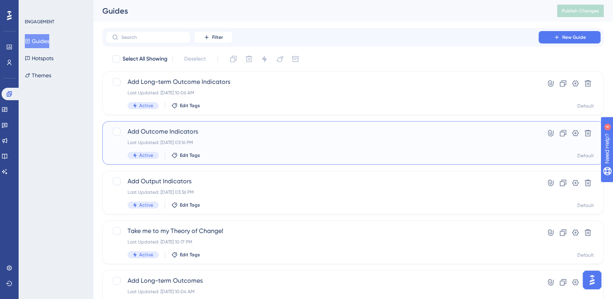
click at [169, 127] on span "Add Outcome Indicators" at bounding box center [322, 131] width 389 height 9
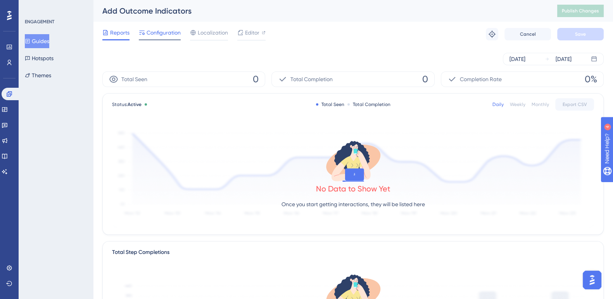
click at [167, 35] on span "Configuration" at bounding box center [164, 32] width 34 height 9
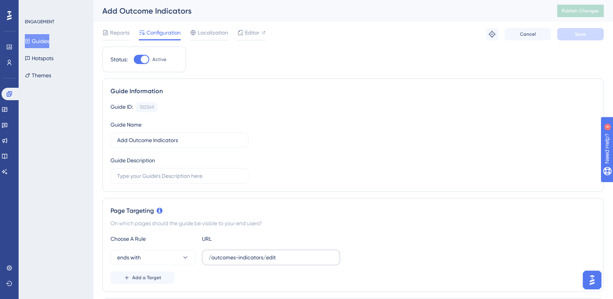
click at [252, 264] on label "/outcomes-indicators/edit" at bounding box center [271, 257] width 138 height 16
click at [252, 261] on input "/outcomes-indicators/edit" at bounding box center [271, 257] width 125 height 9
click at [45, 42] on button "Guides" at bounding box center [37, 41] width 24 height 14
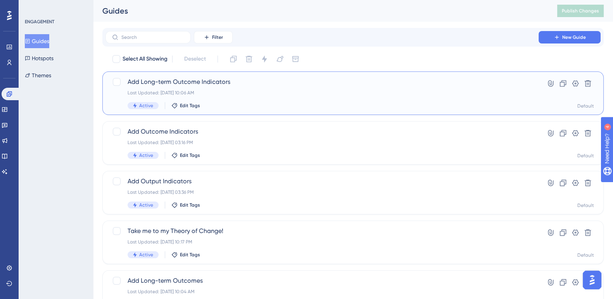
click at [210, 80] on span "Add Long-term Outcome Indicators" at bounding box center [322, 81] width 389 height 9
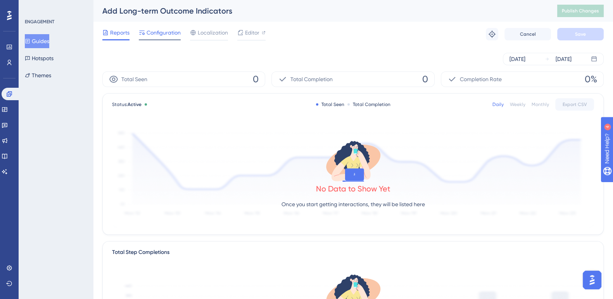
click at [162, 29] on span "Configuration" at bounding box center [164, 32] width 34 height 9
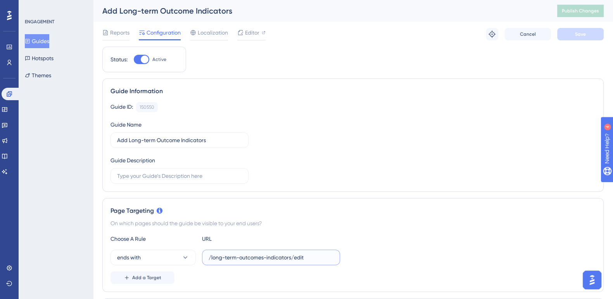
click at [251, 253] on input "/long-term-outcomes-indicators/edit" at bounding box center [271, 257] width 125 height 9
click at [436, 164] on div "Guide ID: 150550 Copy Guide Name Add Long-term Outcome Indicators Guide Descrip…" at bounding box center [353, 142] width 485 height 81
click at [496, 133] on div "Guide ID: 150550 Copy Guide Name Add Long-term Outcome Indicators Guide Descrip…" at bounding box center [353, 142] width 485 height 81
click at [8, 114] on link at bounding box center [5, 109] width 6 height 12
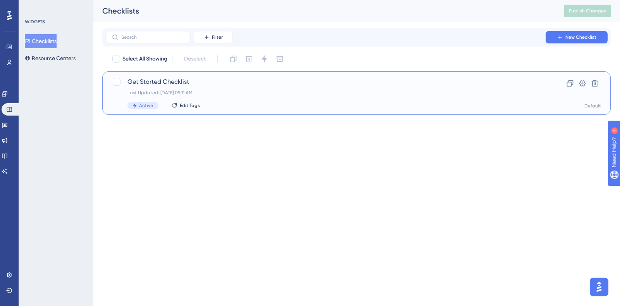
click at [163, 84] on span "Get Started Checklist" at bounding box center [326, 81] width 396 height 9
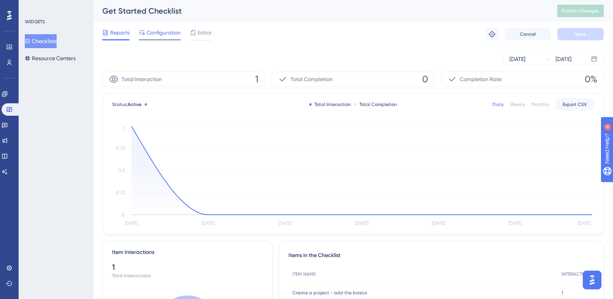
click at [151, 32] on span "Configuration" at bounding box center [164, 32] width 34 height 9
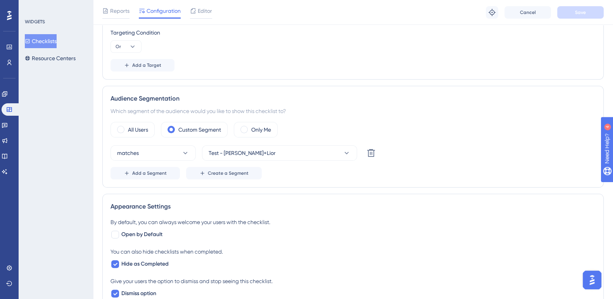
scroll to position [233, 0]
click at [370, 154] on icon at bounding box center [370, 152] width 9 height 9
click at [231, 174] on span "Create a Segment" at bounding box center [228, 172] width 41 height 6
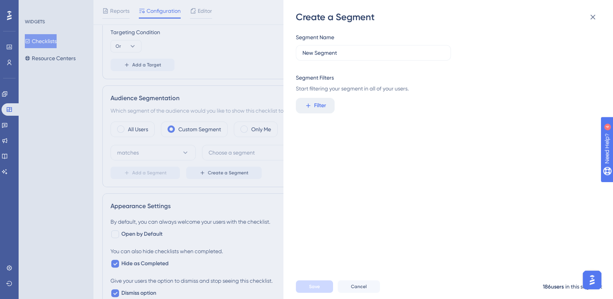
drag, startPoint x: 313, startPoint y: 121, endPoint x: 315, endPoint y: 114, distance: 6.9
click at [313, 121] on div "Segment Name New Segment Segment Filters Start filtering your segment in all of…" at bounding box center [452, 148] width 313 height 251
click at [315, 111] on button "Filter" at bounding box center [315, 106] width 39 height 16
type input "use"
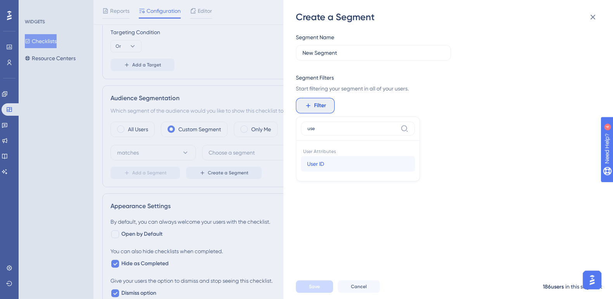
click at [327, 163] on button "User ID User ID" at bounding box center [358, 164] width 114 height 16
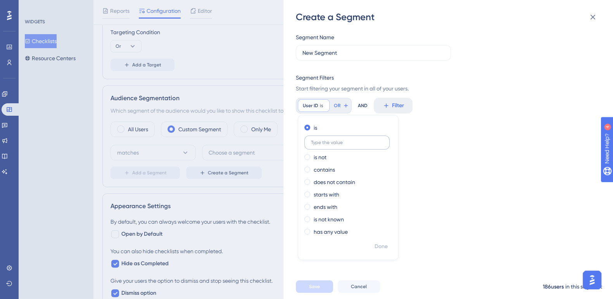
click at [355, 149] on label at bounding box center [346, 142] width 85 height 14
click at [355, 145] on input "text" at bounding box center [347, 142] width 72 height 5
click at [355, 148] on label at bounding box center [346, 142] width 85 height 14
click at [355, 145] on input "text" at bounding box center [347, 142] width 72 height 5
click at [345, 144] on input "text" at bounding box center [347, 142] width 72 height 5
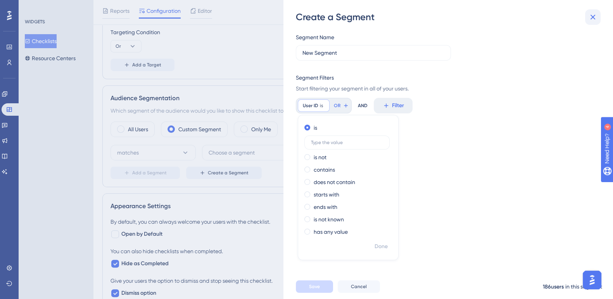
click at [589, 19] on icon at bounding box center [592, 16] width 9 height 9
click at [596, 16] on icon at bounding box center [592, 16] width 9 height 9
click at [589, 15] on icon at bounding box center [592, 16] width 9 height 9
click at [593, 17] on icon at bounding box center [593, 17] width 5 height 5
click at [594, 20] on icon at bounding box center [592, 16] width 9 height 9
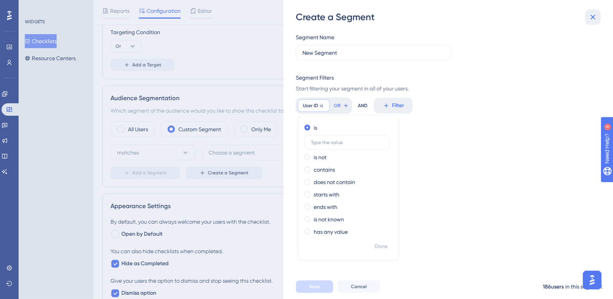
click at [596, 17] on icon at bounding box center [592, 16] width 9 height 9
click at [595, 20] on icon at bounding box center [592, 16] width 9 height 9
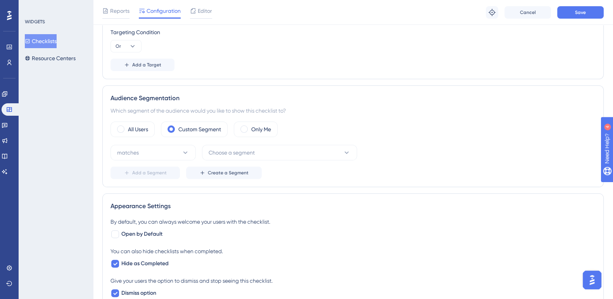
scroll to position [96, 0]
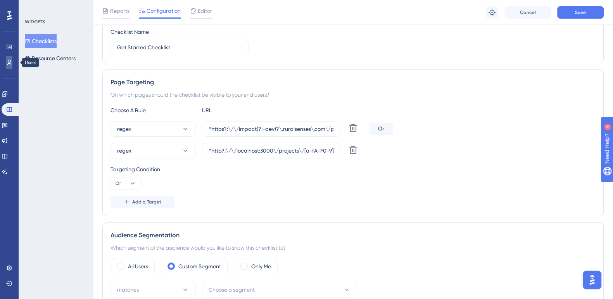
click at [10, 63] on icon at bounding box center [9, 62] width 6 height 6
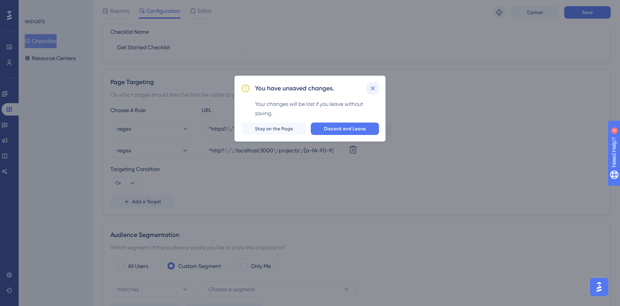
click at [377, 88] on button at bounding box center [373, 88] width 12 height 12
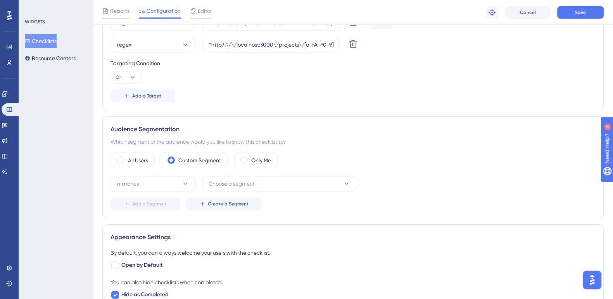
scroll to position [202, 0]
click at [246, 160] on span at bounding box center [243, 159] width 7 height 7
click at [250, 157] on input "radio" at bounding box center [250, 157] width 0 height 0
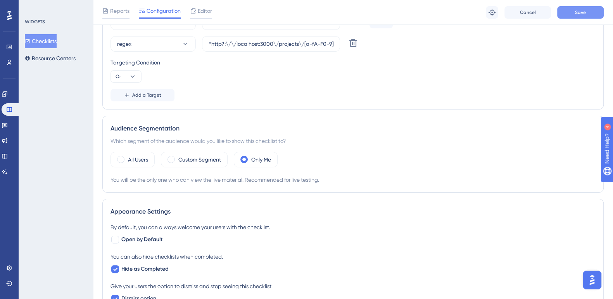
click at [587, 15] on button "Save" at bounding box center [580, 12] width 47 height 12
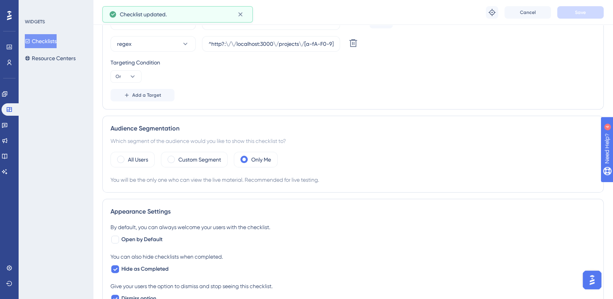
scroll to position [0, 0]
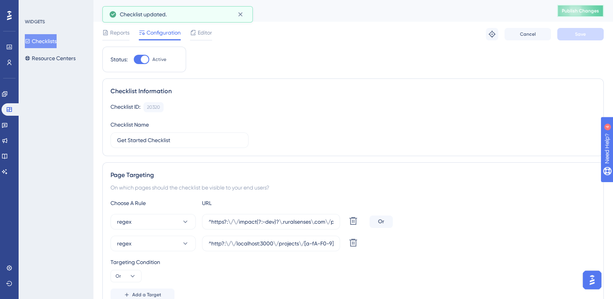
click at [599, 10] on span "Publish Changes" at bounding box center [580, 11] width 37 height 6
click at [10, 62] on icon at bounding box center [9, 62] width 4 height 5
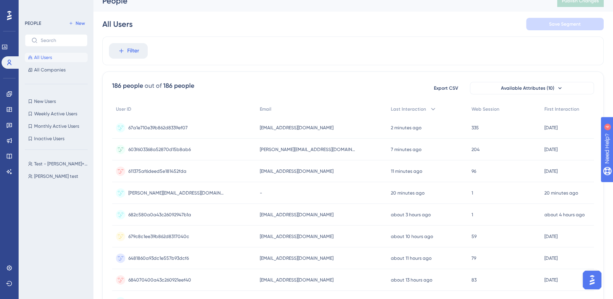
scroll to position [11, 0]
click at [134, 149] on div "603f603368a52870d15b8ab6 603f603368a52870d15b8ab6" at bounding box center [184, 148] width 144 height 22
click at [135, 149] on span "603f603368a52870d15b8ab6" at bounding box center [159, 148] width 62 height 6
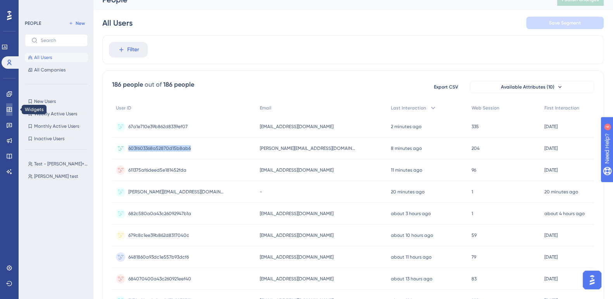
click at [9, 113] on link at bounding box center [9, 109] width 6 height 12
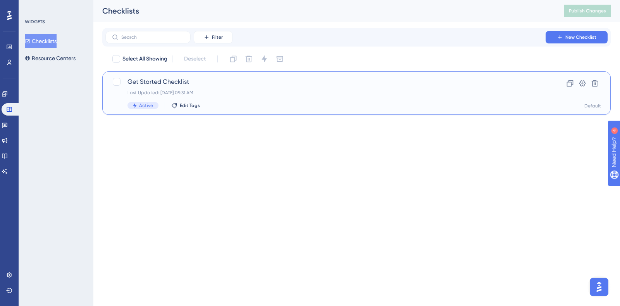
click at [152, 81] on span "Get Started Checklist" at bounding box center [326, 81] width 396 height 9
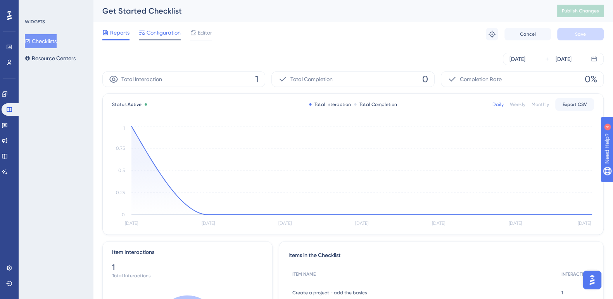
click at [157, 28] on span "Configuration" at bounding box center [164, 32] width 34 height 9
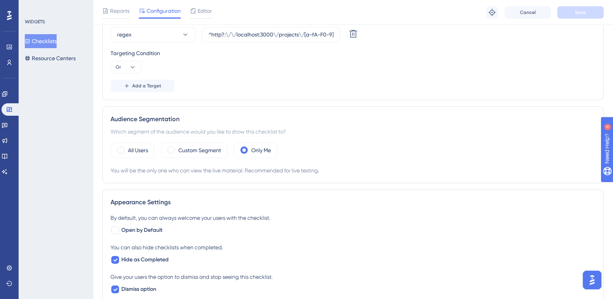
scroll to position [214, 0]
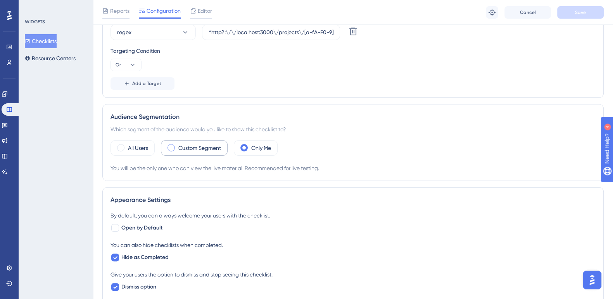
click at [173, 147] on span at bounding box center [171, 147] width 7 height 7
click at [177, 145] on input "radio" at bounding box center [177, 145] width 0 height 0
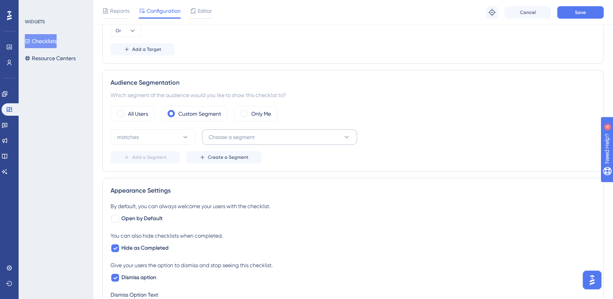
scroll to position [249, 0]
click at [209, 159] on button "Create a Segment" at bounding box center [224, 156] width 76 height 12
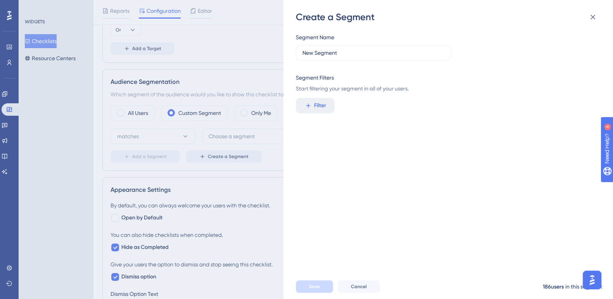
click at [312, 121] on div "Segment Name New Segment Segment Filters Start filtering your segment in all of…" at bounding box center [452, 148] width 313 height 251
click at [313, 110] on button "Filter" at bounding box center [315, 106] width 39 height 16
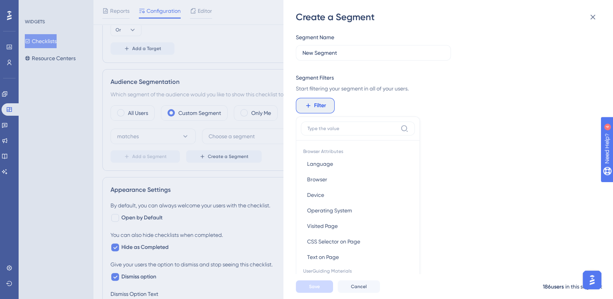
scroll to position [38, 0]
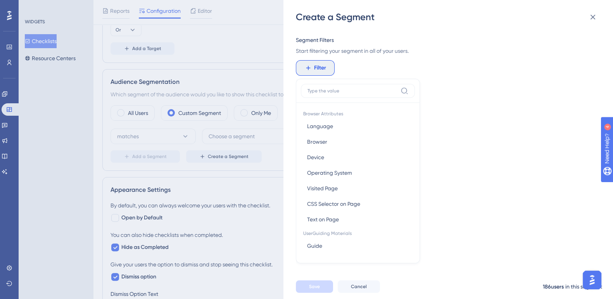
click at [347, 90] on input at bounding box center [353, 91] width 90 height 6
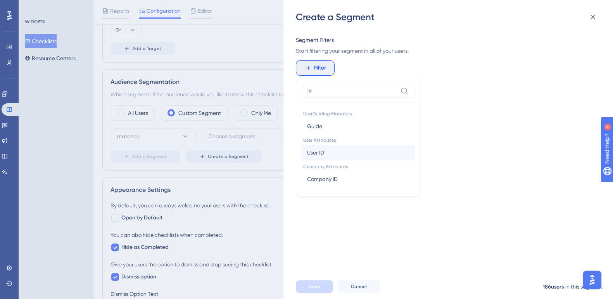
type input "id"
click at [326, 150] on button "User ID User ID" at bounding box center [358, 153] width 114 height 16
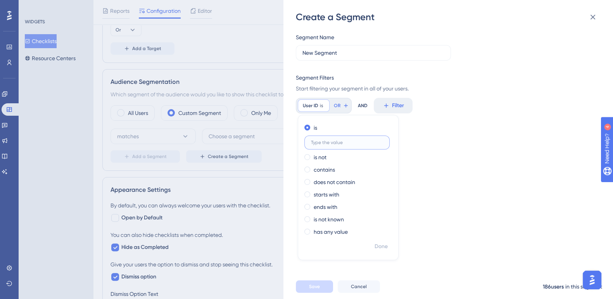
scroll to position [0, 0]
click at [349, 143] on input "text" at bounding box center [347, 142] width 72 height 5
paste input "603f603368a52870d15b8ab6"
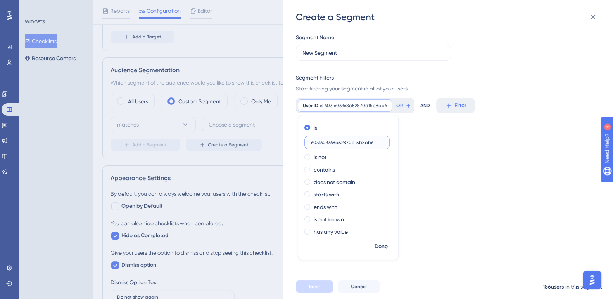
scroll to position [277, 0]
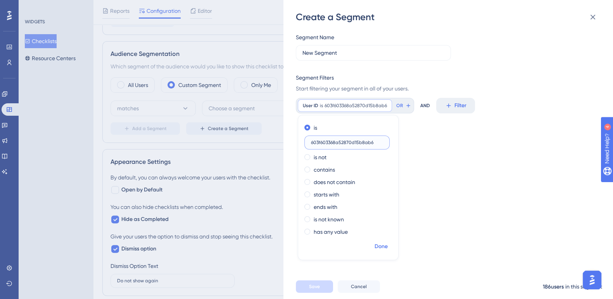
type input "603f603368a52870d15b8ab6"
click at [382, 247] on span "Done" at bounding box center [381, 246] width 13 height 9
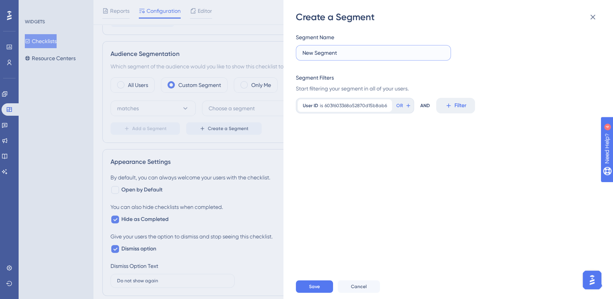
click at [341, 50] on input "New Segment" at bounding box center [373, 52] width 142 height 9
click at [328, 50] on input "New Segment" at bounding box center [373, 52] width 142 height 9
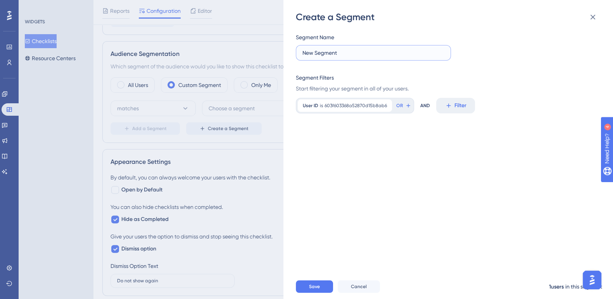
click at [328, 50] on input "New Segment" at bounding box center [373, 52] width 142 height 9
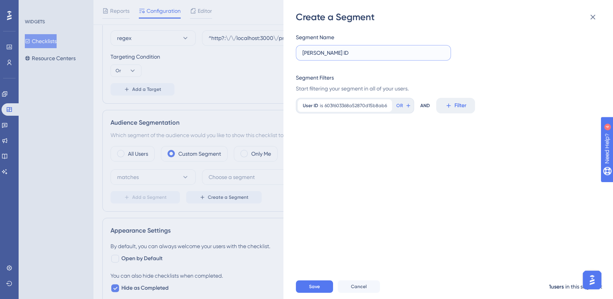
scroll to position [206, 0]
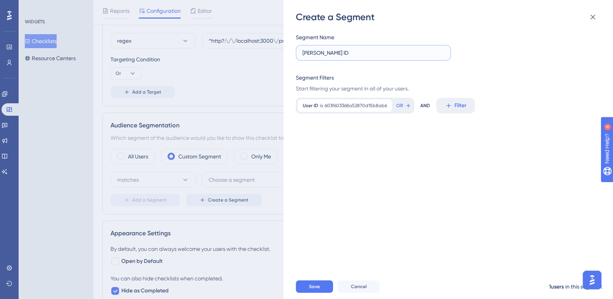
type input "Faraj ID"
click at [311, 292] on button "Save" at bounding box center [314, 286] width 37 height 12
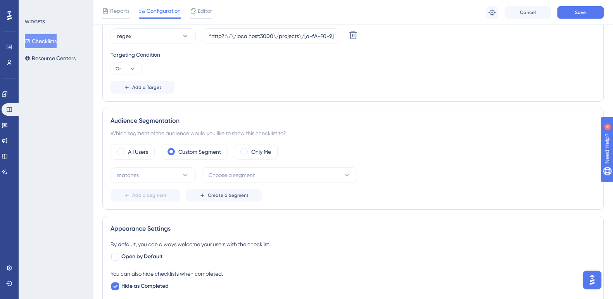
scroll to position [0, 0]
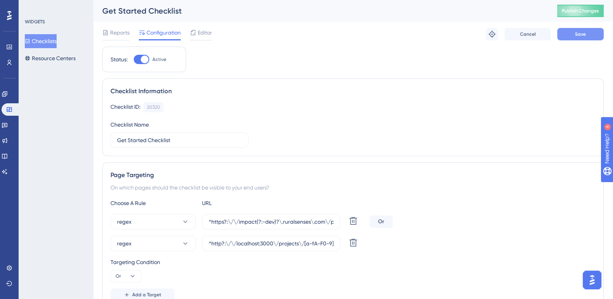
click at [592, 33] on button "Save" at bounding box center [580, 34] width 47 height 12
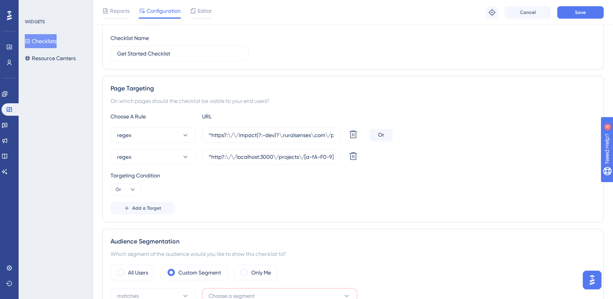
scroll to position [89, 0]
click at [586, 14] on button "Save" at bounding box center [580, 12] width 47 height 12
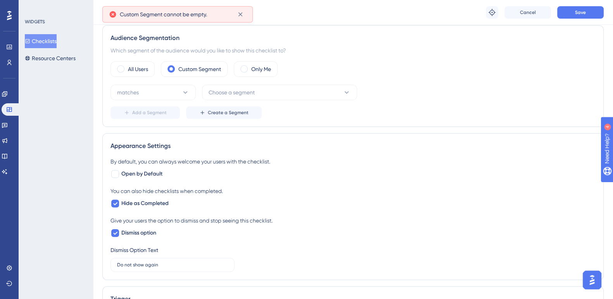
scroll to position [294, 0]
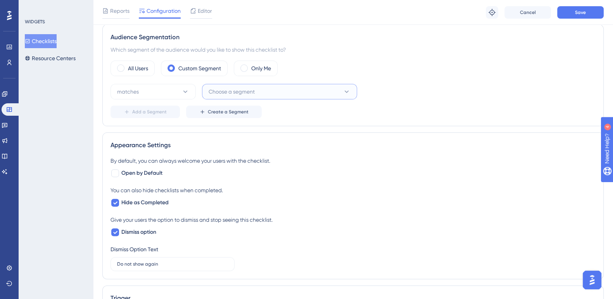
click at [246, 89] on span "Choose a segment" at bounding box center [232, 91] width 46 height 9
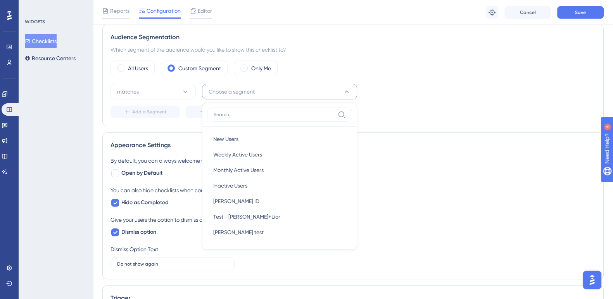
scroll to position [319, 0]
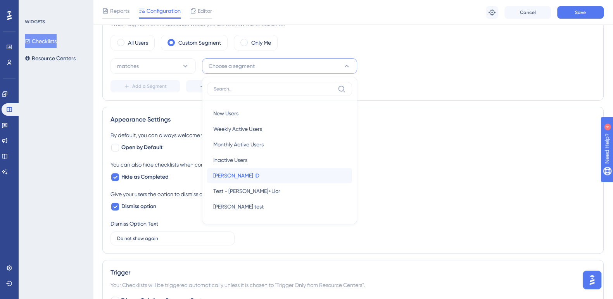
click at [238, 174] on div "Faraj ID Faraj ID" at bounding box center [279, 176] width 133 height 16
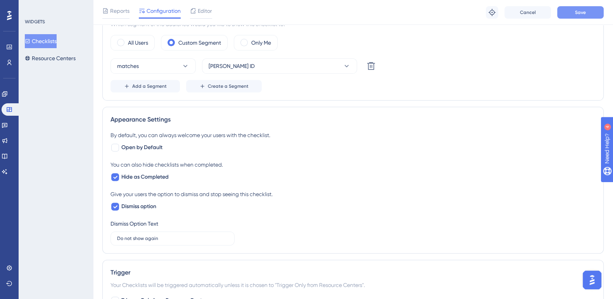
click at [593, 16] on button "Save" at bounding box center [580, 12] width 47 height 12
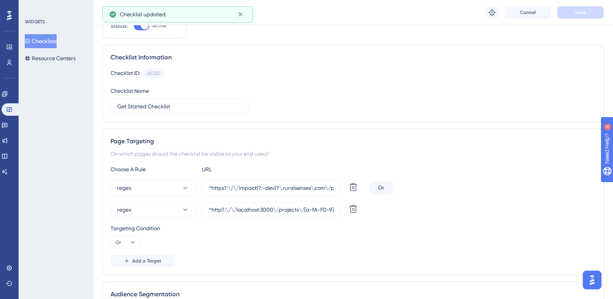
scroll to position [0, 0]
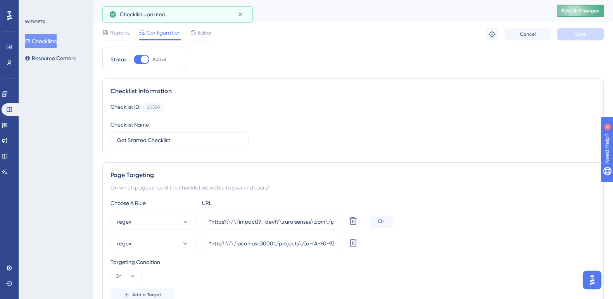
click at [591, 12] on span "Publish Changes" at bounding box center [580, 11] width 37 height 6
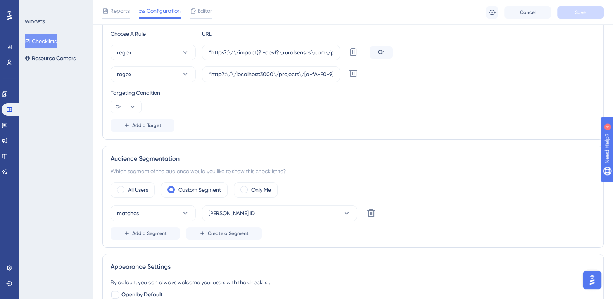
scroll to position [173, 0]
click at [10, 64] on icon at bounding box center [9, 62] width 6 height 6
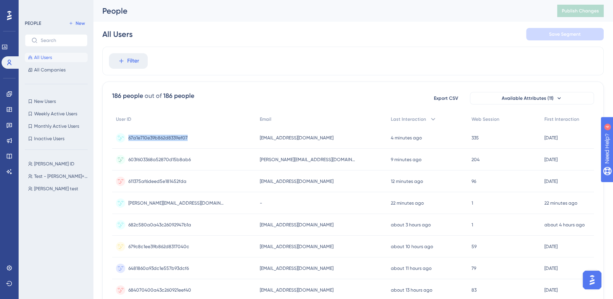
drag, startPoint x: 194, startPoint y: 137, endPoint x: 123, endPoint y: 133, distance: 70.6
click at [123, 133] on div "67a1e710e39b862d8339ef07 67a1e710e39b862d8339ef07" at bounding box center [184, 138] width 144 height 22
copy div "67a1e710e39b862d8339ef07"
click at [11, 94] on icon at bounding box center [9, 94] width 6 height 6
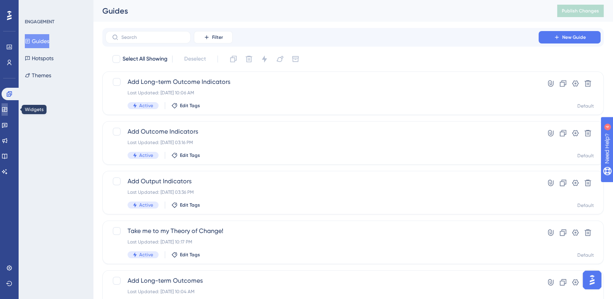
click at [8, 109] on icon at bounding box center [5, 109] width 6 height 6
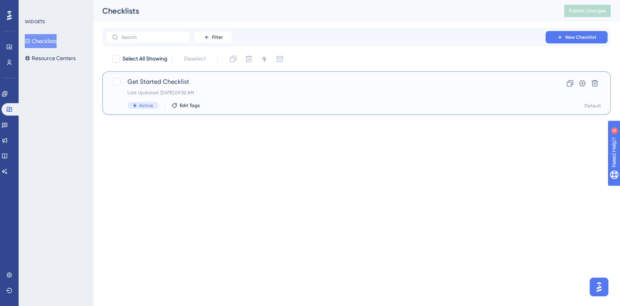
click at [172, 81] on span "Get Started Checklist" at bounding box center [326, 81] width 396 height 9
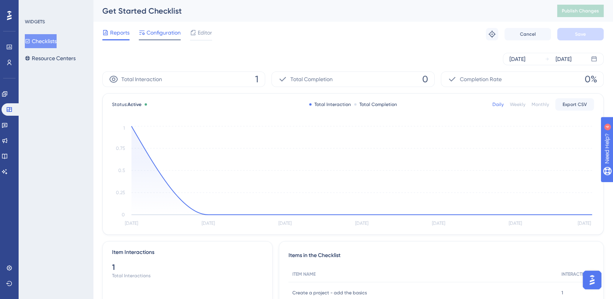
click at [164, 32] on span "Configuration" at bounding box center [164, 32] width 34 height 9
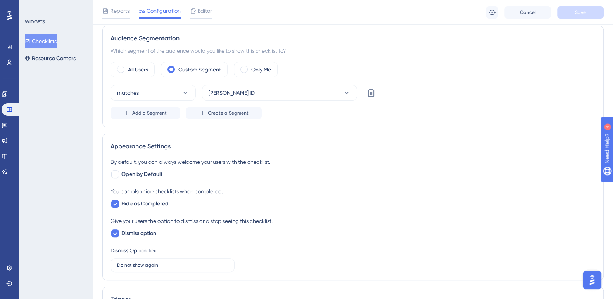
scroll to position [293, 0]
click at [232, 112] on span "Create a Segment" at bounding box center [228, 112] width 41 height 6
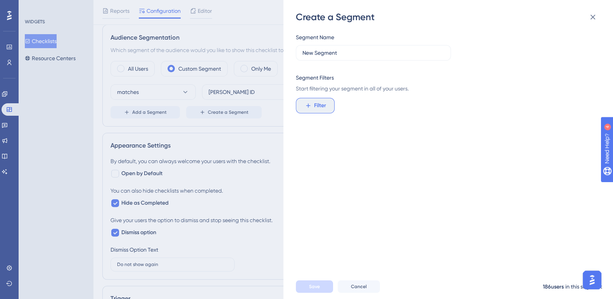
click at [320, 107] on span "Filter" at bounding box center [320, 105] width 12 height 9
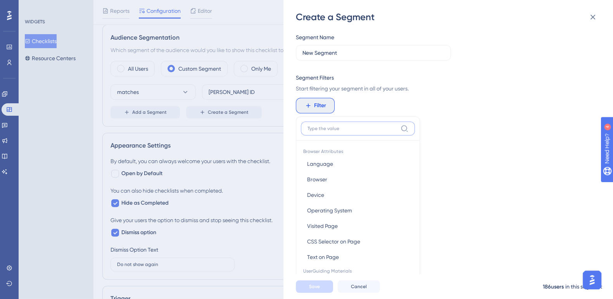
scroll to position [56, 0]
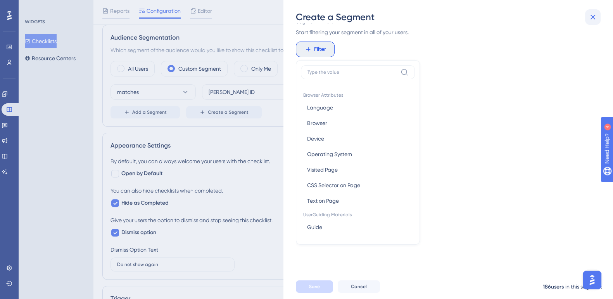
click at [591, 20] on icon at bounding box center [592, 16] width 9 height 9
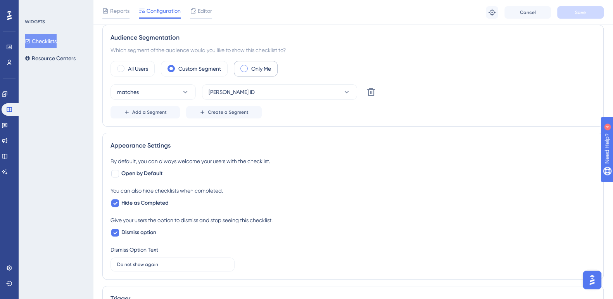
click at [245, 67] on span at bounding box center [243, 68] width 7 height 7
click at [250, 66] on input "radio" at bounding box center [250, 66] width 0 height 0
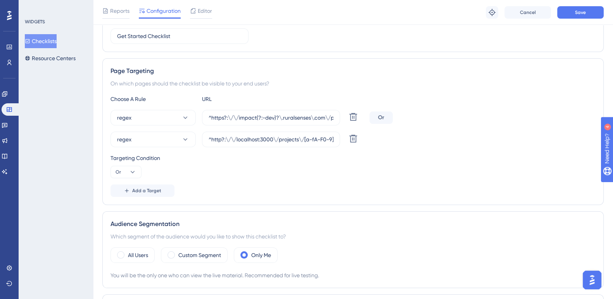
scroll to position [0, 0]
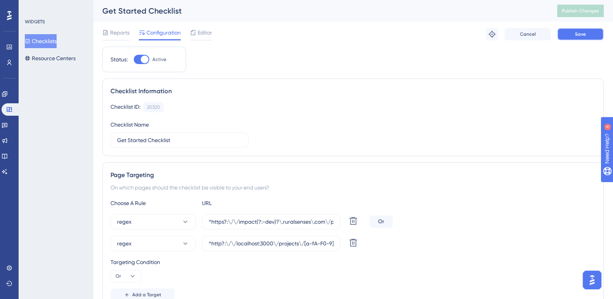
click at [593, 34] on button "Save" at bounding box center [580, 34] width 47 height 12
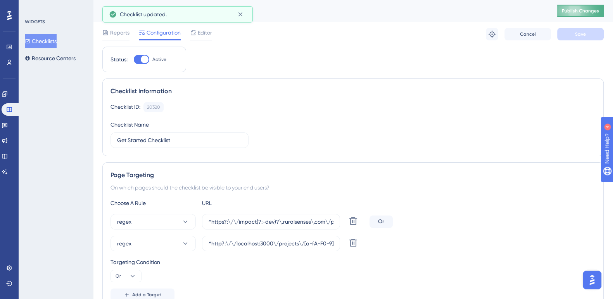
click at [591, 11] on span "Publish Changes" at bounding box center [580, 11] width 37 height 6
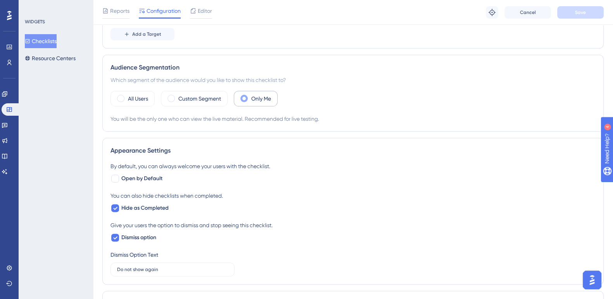
scroll to position [264, 0]
click at [115, 175] on div at bounding box center [115, 177] width 8 height 8
checkbox input "true"
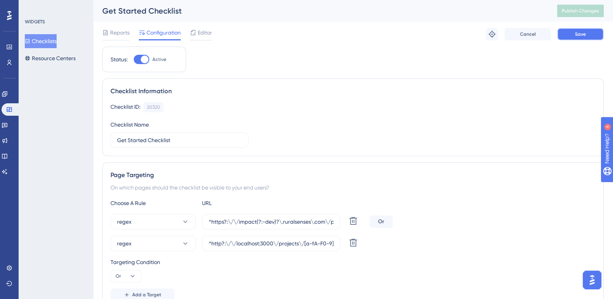
click at [591, 31] on button "Save" at bounding box center [580, 34] width 47 height 12
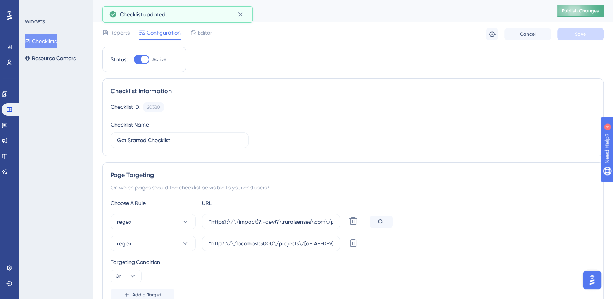
click at [591, 8] on span "Publish Changes" at bounding box center [580, 11] width 37 height 6
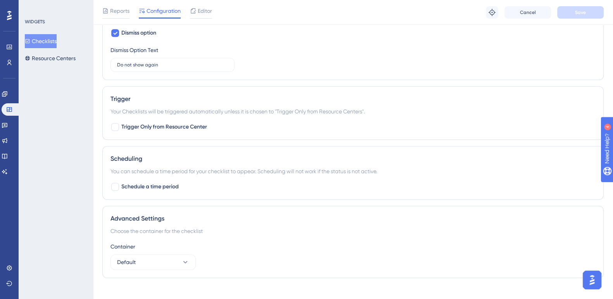
scroll to position [468, 0]
click at [588, 277] on img "Open AI Assistant Launcher" at bounding box center [592, 280] width 14 height 14
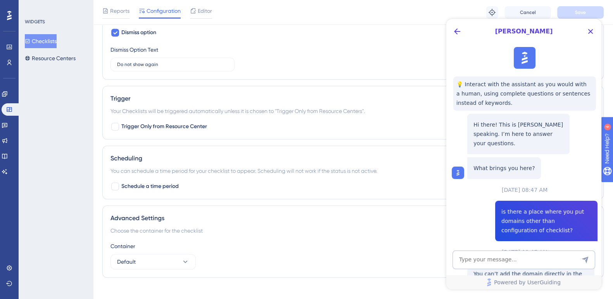
scroll to position [0, 0]
click at [515, 259] on textarea "AI Assistant Text Input" at bounding box center [524, 259] width 143 height 19
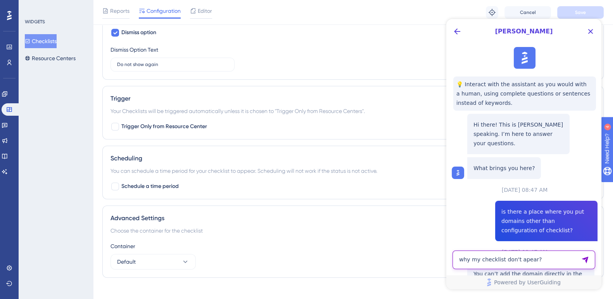
type textarea "why my checklist don't apear?"
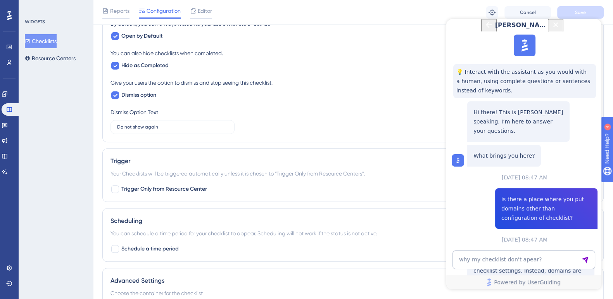
scroll to position [476, 0]
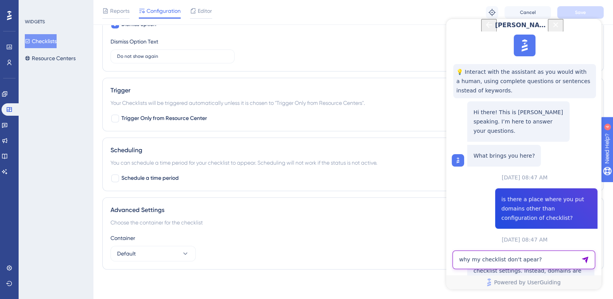
click at [512, 261] on textarea "why my checklist don't apear?" at bounding box center [524, 259] width 143 height 19
type textarea "still doesn't work"
click at [313, 247] on div "Container Default" at bounding box center [353, 247] width 485 height 28
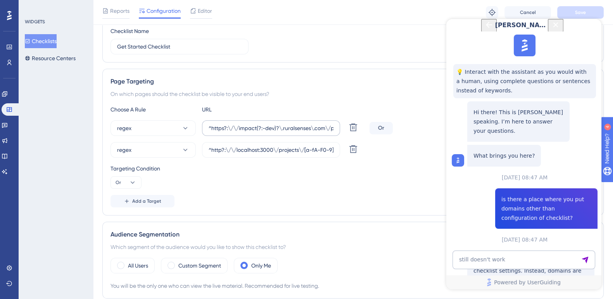
scroll to position [442, 0]
click at [264, 128] on input "^https?:\/\/impact(?:-dev)?\.ruralsenses\.com\/projects\/[a-fA-F0-9]{24}(?:\/.*…" at bounding box center [271, 128] width 125 height 9
click at [261, 148] on input "^http?:\/\/localhost:3000\/projects\/[a-fA-F0-9]{24}(?:\/.*)?$" at bounding box center [271, 149] width 125 height 9
click at [353, 145] on icon at bounding box center [353, 149] width 8 height 8
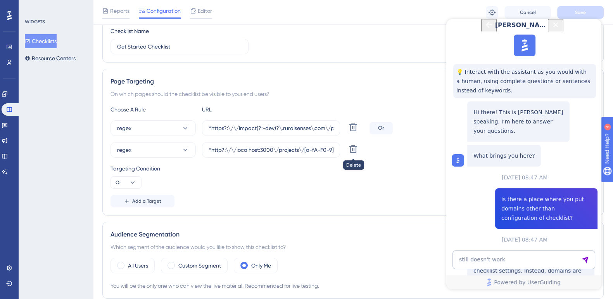
click at [353, 195] on div "Add a Target" at bounding box center [353, 201] width 485 height 12
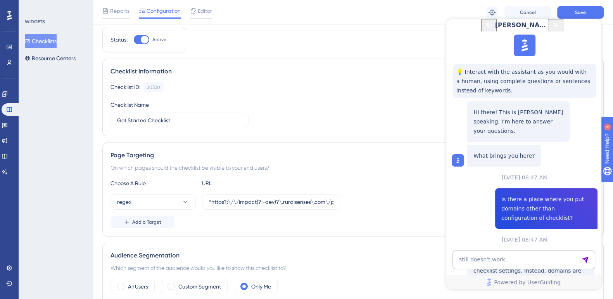
scroll to position [23, 0]
click at [586, 12] on span "Save" at bounding box center [580, 12] width 11 height 6
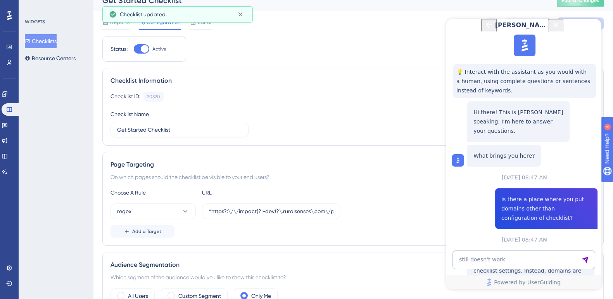
scroll to position [9, 0]
click at [595, 1] on span "Publish Changes" at bounding box center [580, 1] width 37 height 6
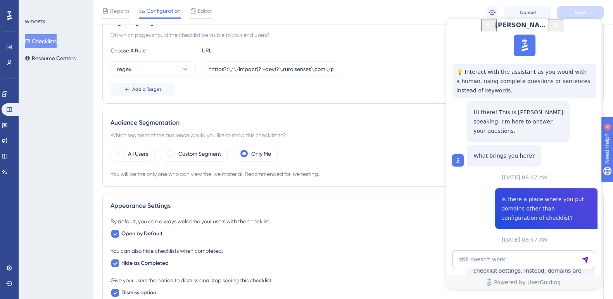
scroll to position [157, 0]
click at [199, 12] on span "Editor" at bounding box center [205, 10] width 14 height 9
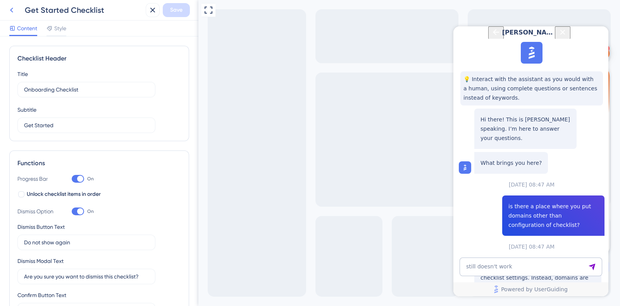
click at [9, 8] on icon at bounding box center [11, 9] width 9 height 9
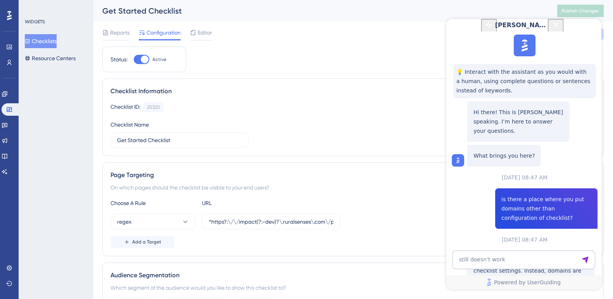
click at [152, 14] on div "Get Started Checklist" at bounding box center [320, 10] width 436 height 11
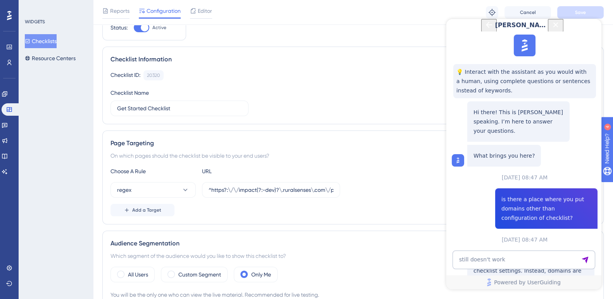
scroll to position [25, 0]
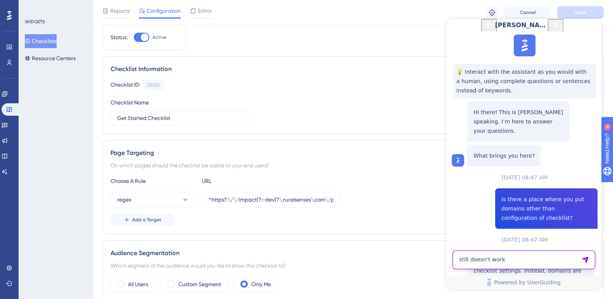
click at [522, 258] on textarea "still doesn't work" at bounding box center [524, 259] width 143 height 19
click at [532, 254] on textarea "still doesn't work" at bounding box center [524, 259] width 143 height 19
type textarea "checked everything and still doesn't work"
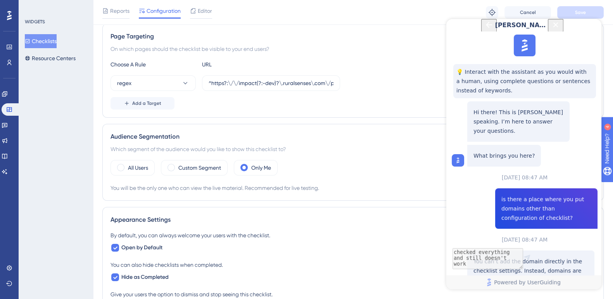
scroll to position [142, 0]
click at [249, 167] on div "Only Me" at bounding box center [256, 167] width 44 height 16
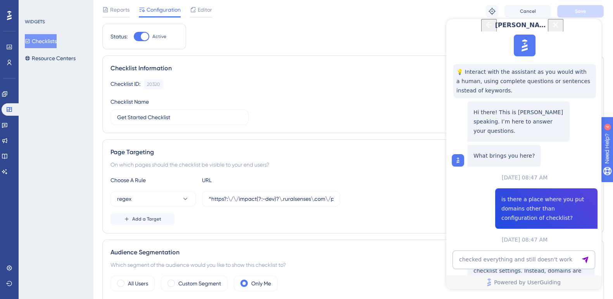
scroll to position [28, 0]
drag, startPoint x: 578, startPoint y: 206, endPoint x: 482, endPoint y: 206, distance: 96.2
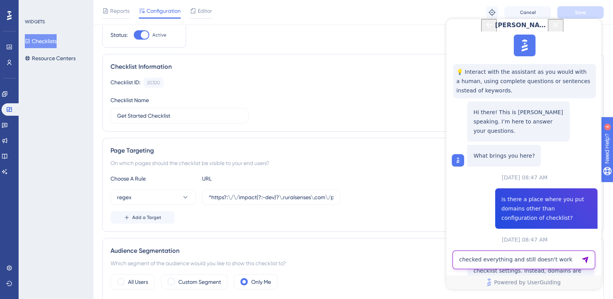
click at [520, 259] on textarea "checked everything and still doesn't work" at bounding box center [524, 259] width 143 height 19
click at [541, 265] on textarea "I went to the browser consul trying to text the checklist ID and" at bounding box center [524, 256] width 143 height 26
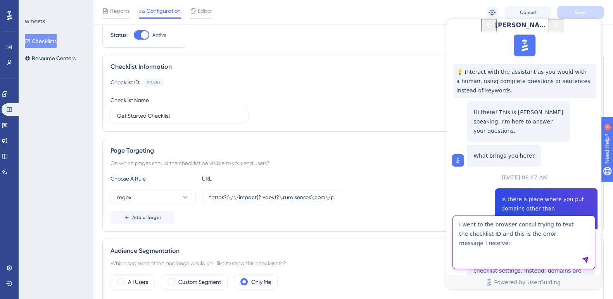
paste textarea "user-guiding-XXT101225M7BID-embedded.js:2 [UserGuiding] You are trying to start…"
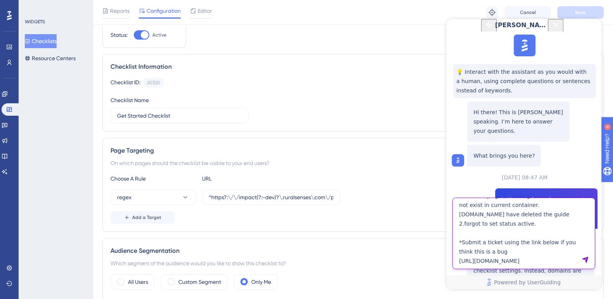
type textarea "I went to the browser consul trying to text the checklist ID and this is the er…"
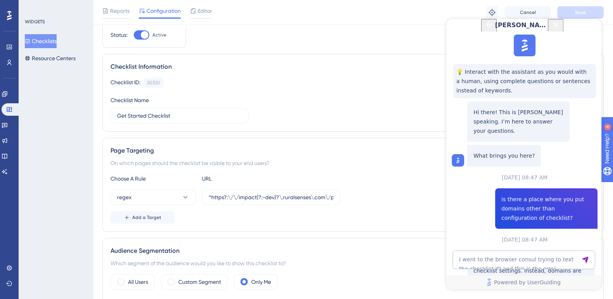
scroll to position [811, 0]
click at [140, 33] on div at bounding box center [142, 34] width 16 height 9
click at [134, 35] on input "Active" at bounding box center [133, 35] width 0 height 0
click at [588, 6] on button "Save" at bounding box center [580, 12] width 47 height 12
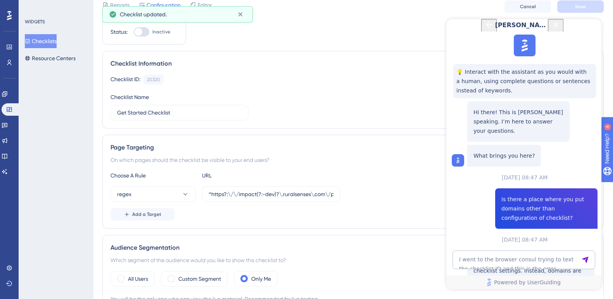
scroll to position [0, 0]
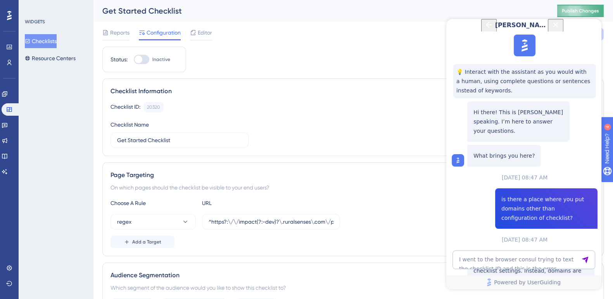
click at [598, 8] on span "Publish Changes" at bounding box center [580, 11] width 37 height 6
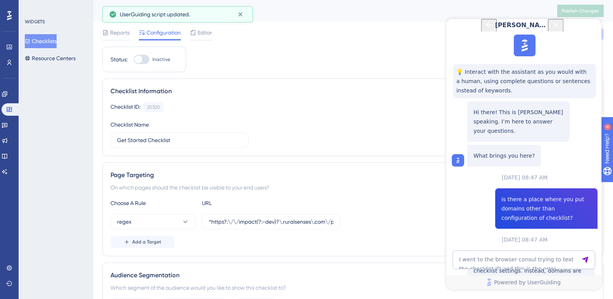
click at [140, 61] on div at bounding box center [139, 59] width 8 height 8
click at [134, 60] on input "Inactive" at bounding box center [133, 59] width 0 height 0
checkbox input "true"
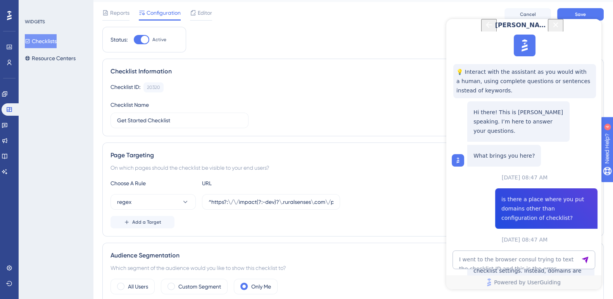
scroll to position [20, 0]
click at [583, 16] on span "Save" at bounding box center [580, 14] width 11 height 6
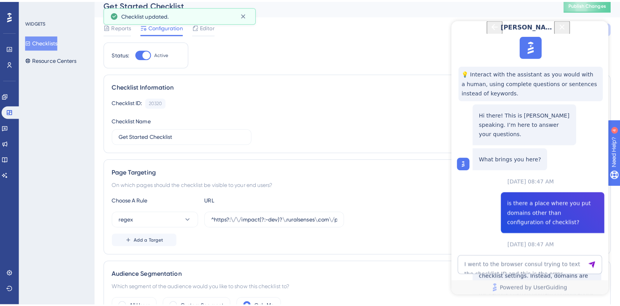
scroll to position [0, 0]
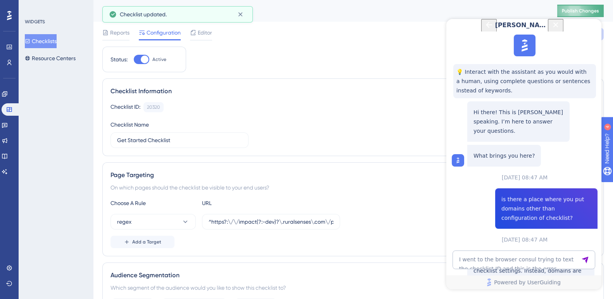
click at [580, 14] on button "Publish Changes" at bounding box center [580, 11] width 47 height 12
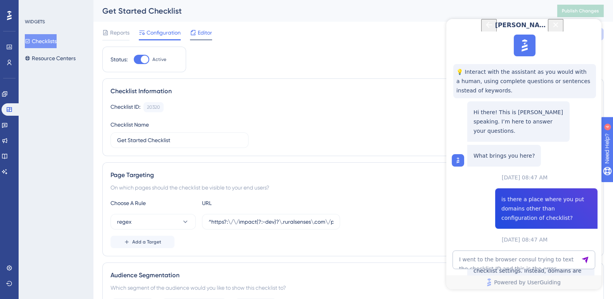
click at [208, 34] on span "Editor" at bounding box center [205, 32] width 14 height 9
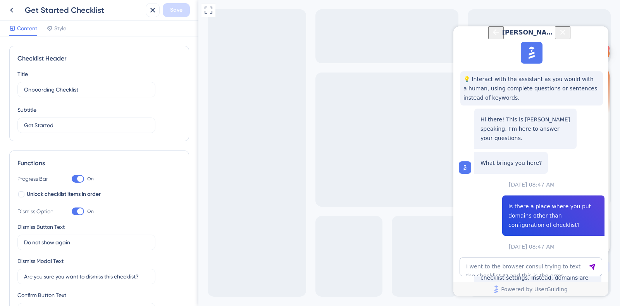
click at [492, 37] on icon "Back Button" at bounding box center [496, 32] width 9 height 9
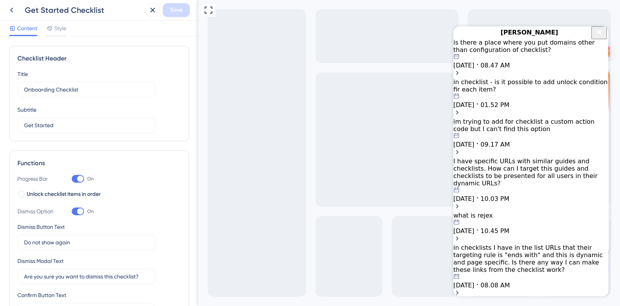
click at [602, 35] on icon "Close Button" at bounding box center [599, 32] width 9 height 9
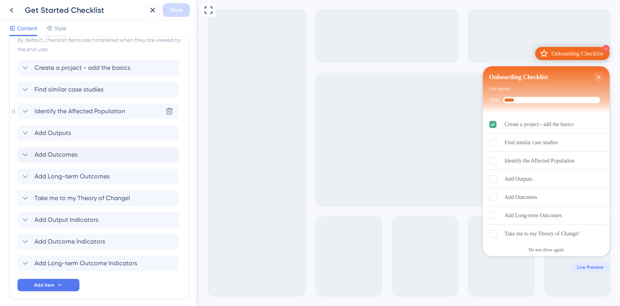
scroll to position [349, 0]
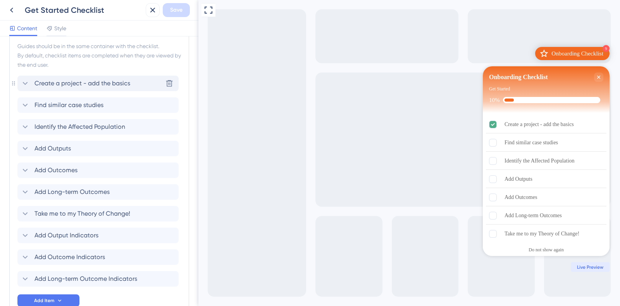
click at [26, 81] on icon at bounding box center [25, 83] width 9 height 9
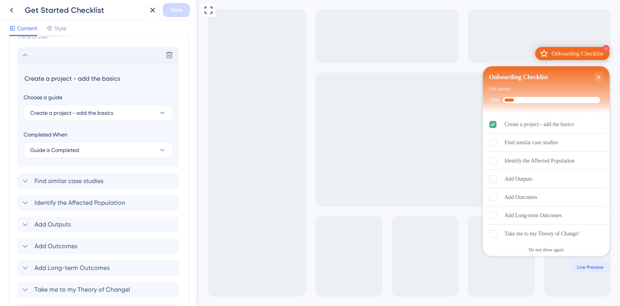
scroll to position [387, 0]
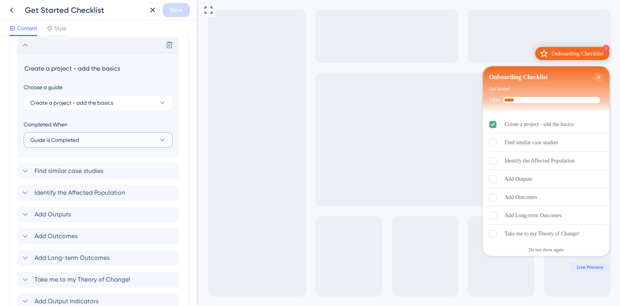
click at [78, 141] on span "Guide is Completed" at bounding box center [54, 139] width 49 height 9
click at [81, 178] on div "Goal is Reached Goal is Reached" at bounding box center [98, 179] width 127 height 16
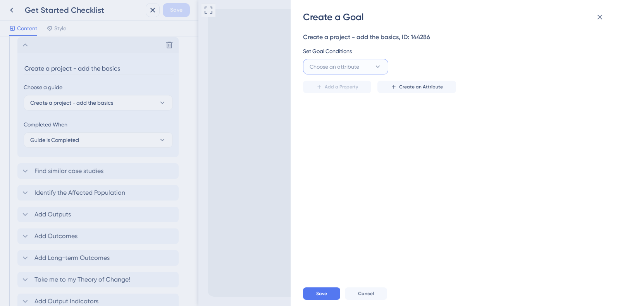
click at [370, 60] on button "Choose an attribute" at bounding box center [345, 67] width 85 height 16
click at [600, 16] on icon at bounding box center [600, 16] width 9 height 9
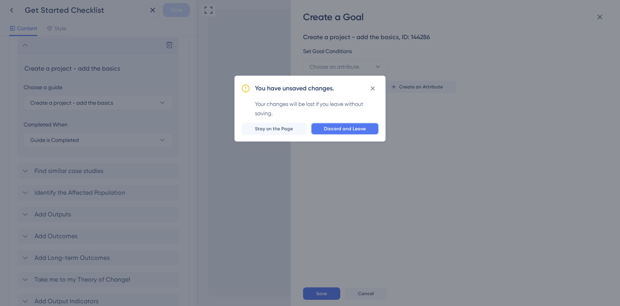
click at [340, 127] on span "Discard and Leave" at bounding box center [345, 129] width 42 height 6
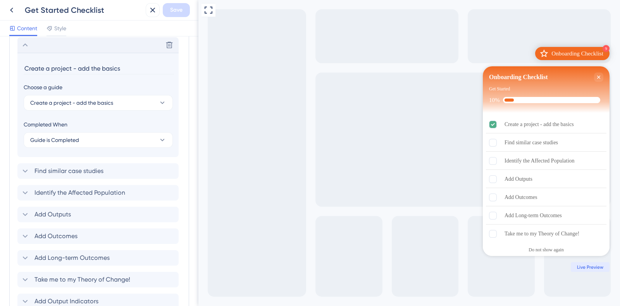
click at [26, 42] on icon at bounding box center [25, 44] width 9 height 9
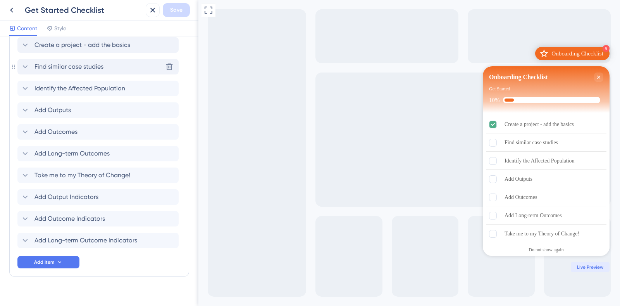
click at [26, 67] on icon at bounding box center [25, 66] width 9 height 9
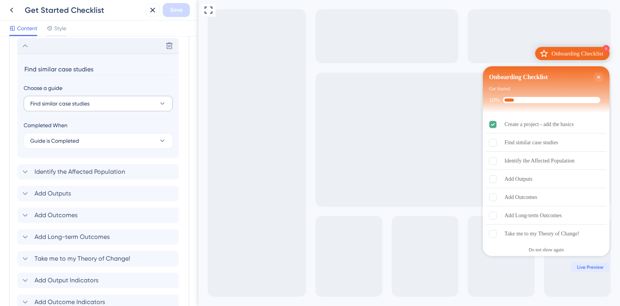
scroll to position [409, 0]
click at [77, 139] on span "Guide is Completed" at bounding box center [54, 139] width 49 height 9
click at [76, 176] on div "Goal is Reached Goal is Reached" at bounding box center [98, 179] width 127 height 16
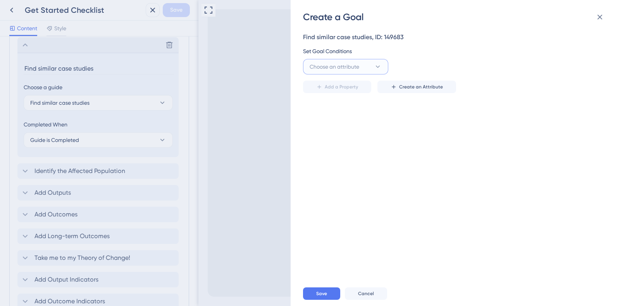
click at [366, 65] on button "Choose an attribute" at bounding box center [345, 67] width 85 height 16
click at [346, 152] on span "reference_complete" at bounding box center [340, 152] width 50 height 9
click at [520, 66] on span "Select an option" at bounding box center [504, 66] width 40 height 9
click at [513, 92] on div "True True" at bounding box center [539, 91] width 102 height 16
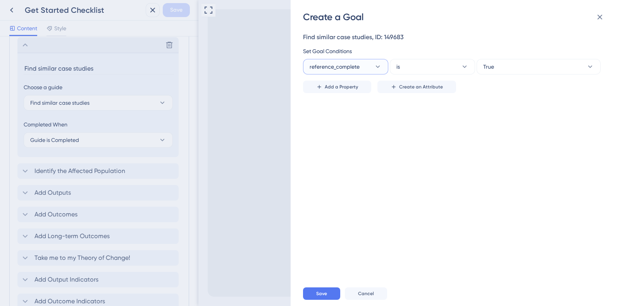
click at [368, 69] on button "reference_complete" at bounding box center [345, 67] width 85 height 16
click at [377, 67] on icon at bounding box center [378, 67] width 4 height 2
click at [374, 64] on icon at bounding box center [378, 67] width 8 height 8
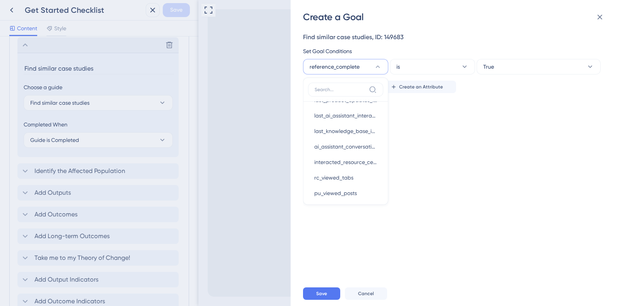
scroll to position [249, 0]
click at [444, 183] on div "Find similar case studies, ID: 149683 Set Goal Conditions reference_complete Vi…" at bounding box center [459, 152] width 313 height 258
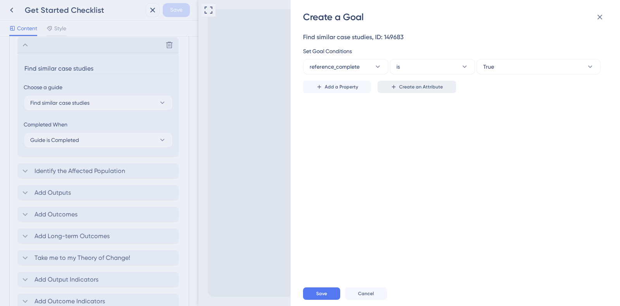
click at [435, 84] on span "Create an Attribute" at bounding box center [421, 87] width 44 height 6
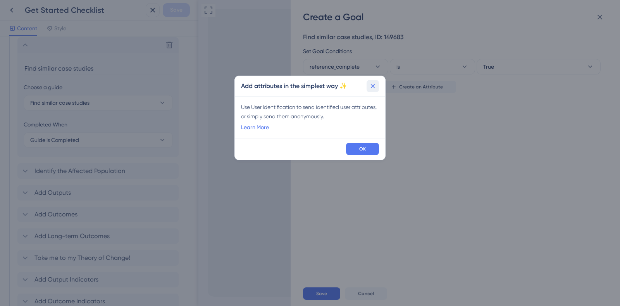
click at [372, 86] on icon at bounding box center [373, 86] width 8 height 8
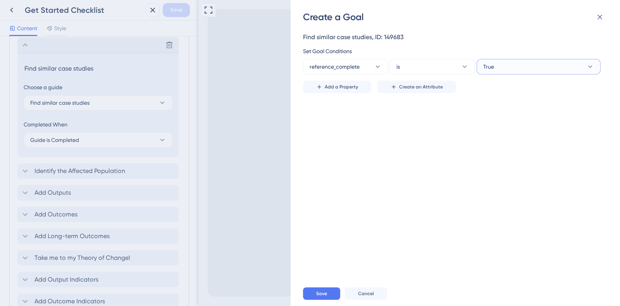
click at [546, 63] on button "True" at bounding box center [539, 67] width 124 height 16
click at [506, 42] on div "Find similar case studies, ID: 149683 Set Goal Conditions reference_complete is…" at bounding box center [453, 54] width 300 height 42
click at [599, 18] on icon at bounding box center [600, 17] width 5 height 5
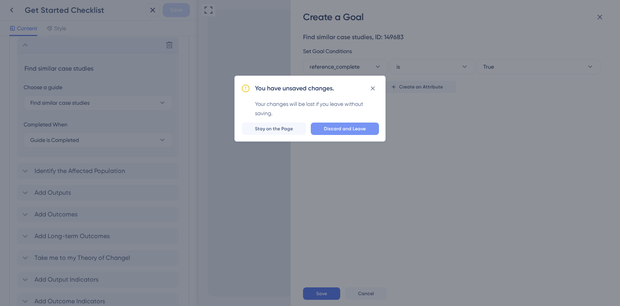
click at [342, 129] on span "Discard and Leave" at bounding box center [345, 129] width 42 height 6
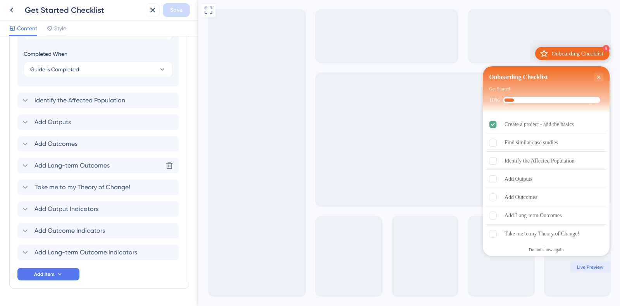
scroll to position [502, 0]
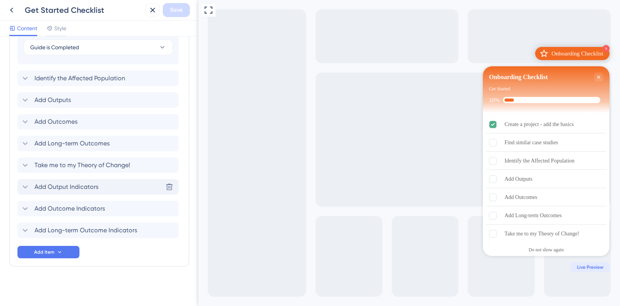
click at [23, 187] on icon at bounding box center [25, 186] width 9 height 9
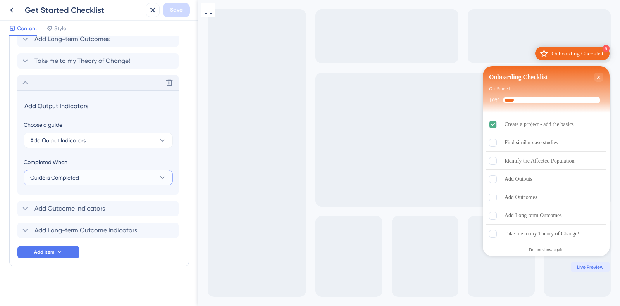
click at [64, 176] on span "Guide is Completed" at bounding box center [54, 177] width 49 height 9
click at [70, 217] on span "Goal is Reached" at bounding box center [55, 216] width 41 height 9
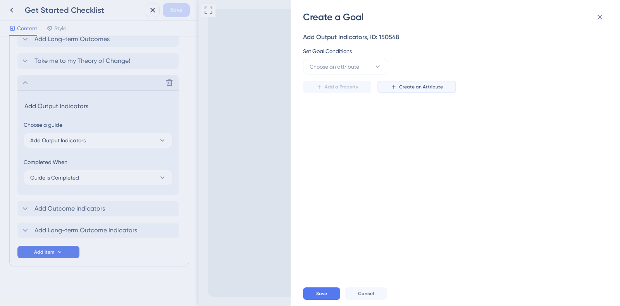
click at [393, 87] on icon at bounding box center [393, 86] width 3 height 3
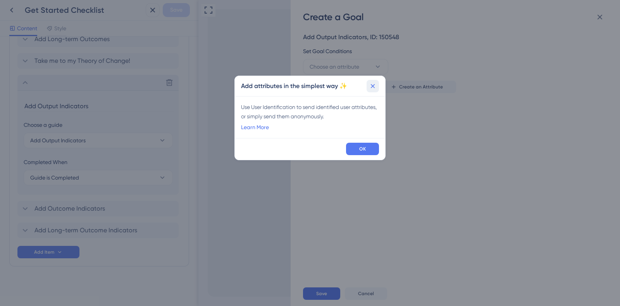
click at [372, 90] on button at bounding box center [373, 86] width 12 height 12
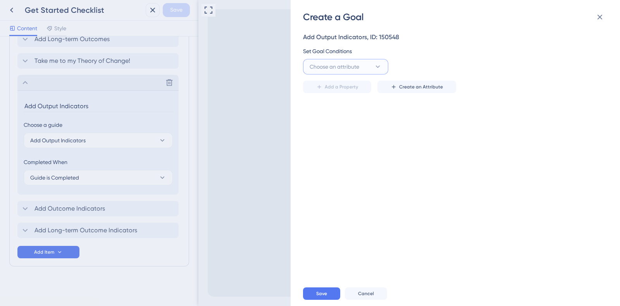
click at [375, 67] on icon at bounding box center [378, 67] width 8 height 8
type input "o"
click at [351, 71] on span "Choose an attribute" at bounding box center [335, 66] width 50 height 9
click at [351, 63] on span "Choose an attribute" at bounding box center [335, 66] width 50 height 9
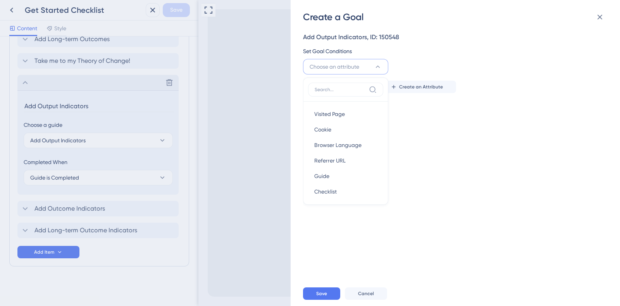
click at [351, 63] on span "Choose an attribute" at bounding box center [335, 66] width 50 height 9
type input "i"
type input "o"
paste input "output_indicator_complete"
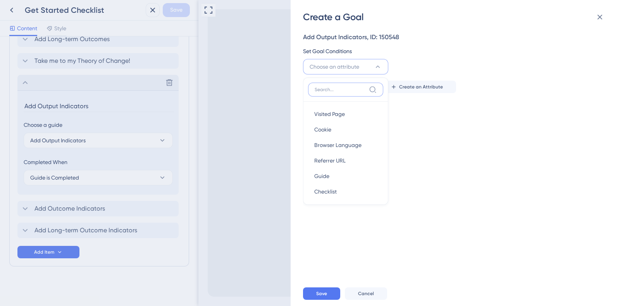
type input "output_indicator_complete"
click at [359, 68] on span "Choose an attribute" at bounding box center [335, 66] width 50 height 9
click at [602, 22] on button at bounding box center [601, 17] width 16 height 16
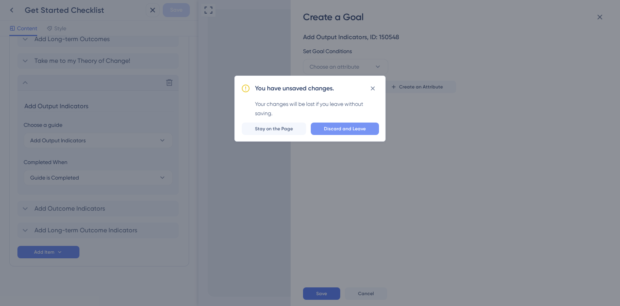
click at [344, 131] on span "Discard and Leave" at bounding box center [345, 129] width 42 height 6
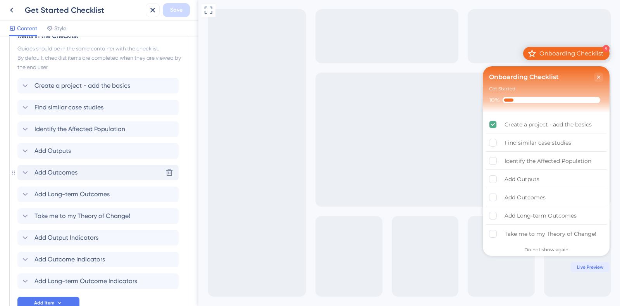
scroll to position [398, 0]
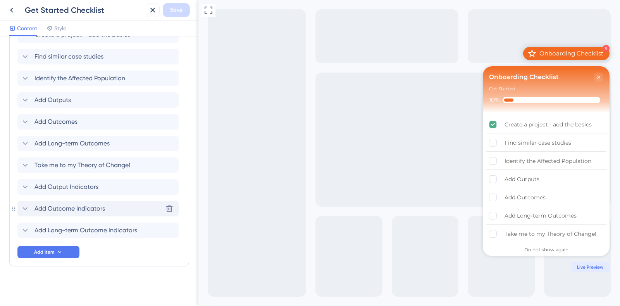
click at [38, 209] on span "Add Outcome Indicators" at bounding box center [70, 208] width 71 height 9
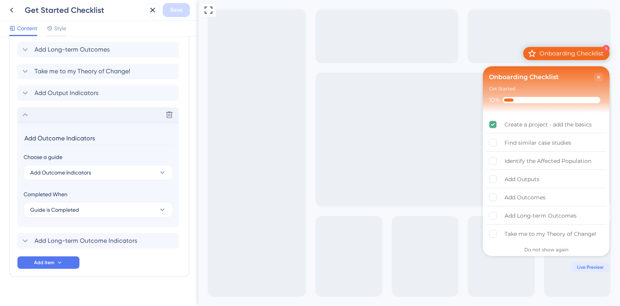
scroll to position [502, 0]
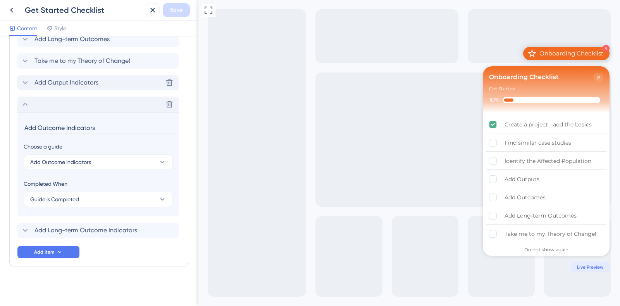
click at [26, 82] on icon at bounding box center [25, 82] width 5 height 3
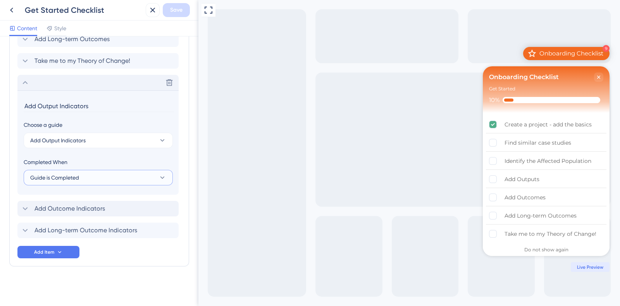
click at [93, 178] on button "Guide is Completed" at bounding box center [98, 178] width 149 height 16
click at [87, 220] on div "Goal is Reached Goal is Reached" at bounding box center [98, 217] width 127 height 16
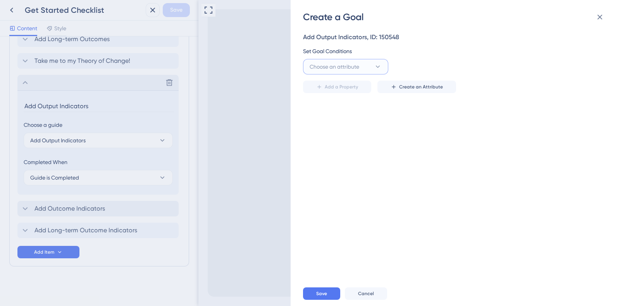
click at [360, 69] on span "Choose an attribute" at bounding box center [335, 66] width 50 height 9
type input "output_indicator_complete"
click at [355, 112] on span "output_indicator_complete" at bounding box center [346, 113] width 63 height 9
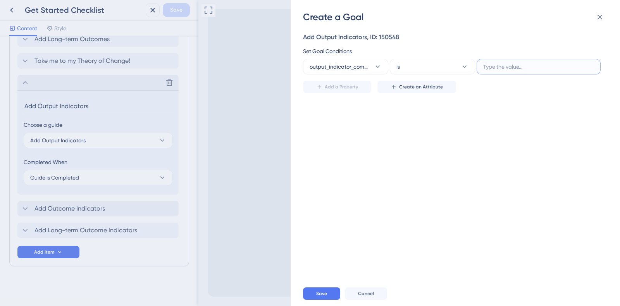
click at [492, 64] on input "text" at bounding box center [539, 66] width 111 height 9
click at [503, 71] on input "text" at bounding box center [539, 66] width 111 height 9
type input "TRUE"
click at [375, 67] on icon at bounding box center [378, 67] width 8 height 8
click at [505, 105] on div "Add Output Indicators, ID: 150548 Set Goal Conditions output_indicator_complete…" at bounding box center [459, 152] width 313 height 258
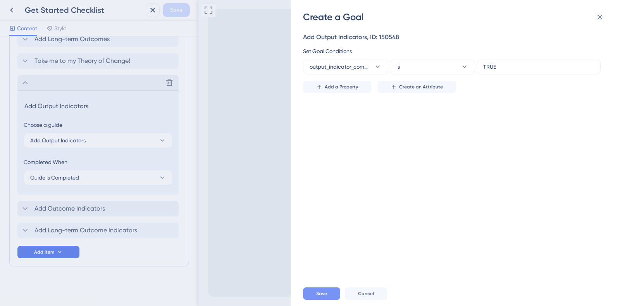
click at [318, 297] on button "Save" at bounding box center [321, 293] width 37 height 12
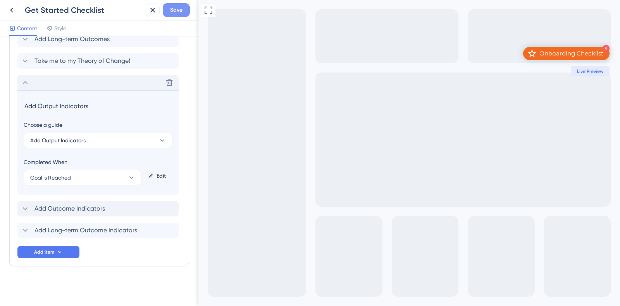
click at [181, 12] on span "Save" at bounding box center [176, 9] width 12 height 9
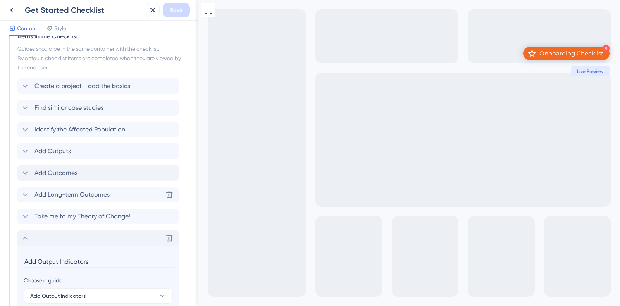
scroll to position [354, 0]
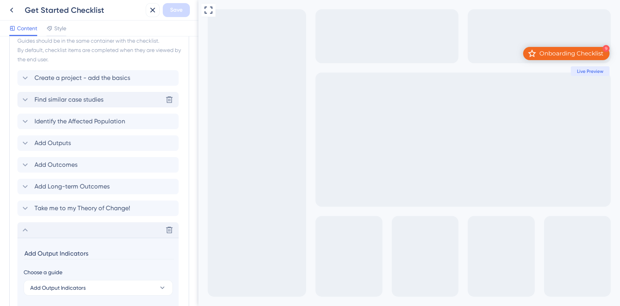
click at [26, 97] on icon at bounding box center [25, 99] width 9 height 9
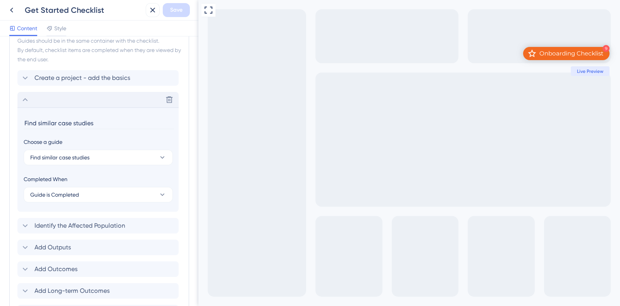
scroll to position [409, 0]
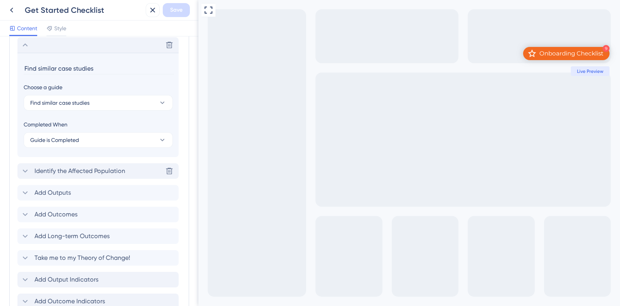
click at [27, 171] on icon at bounding box center [25, 170] width 9 height 9
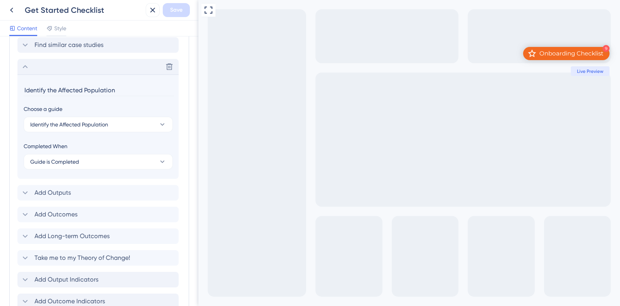
scroll to position [431, 0]
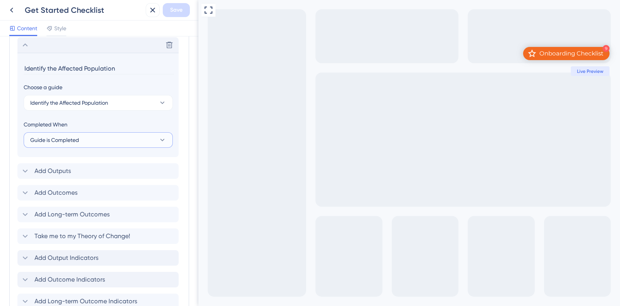
click at [62, 142] on span "Guide is Completed" at bounding box center [54, 139] width 49 height 9
click at [62, 183] on span "Goal is Reached" at bounding box center [55, 179] width 41 height 9
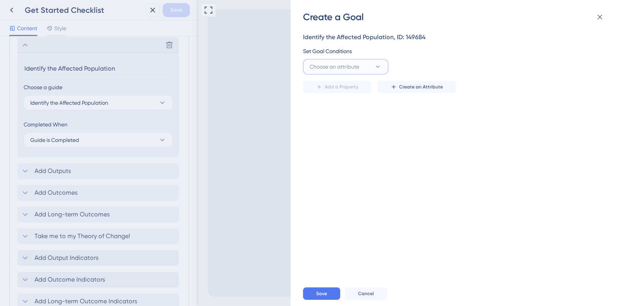
click at [357, 66] on span "Choose an attribute" at bounding box center [335, 66] width 50 height 9
type input "s"
type input "a"
click at [601, 17] on icon at bounding box center [600, 17] width 5 height 5
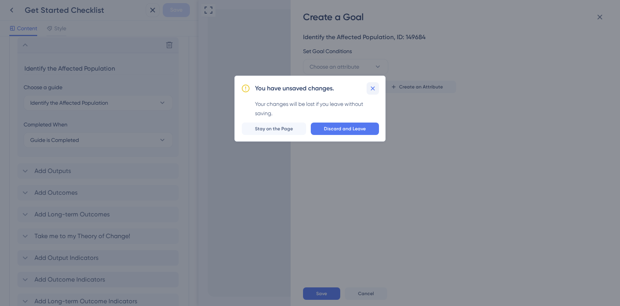
click at [376, 89] on icon at bounding box center [373, 89] width 8 height 8
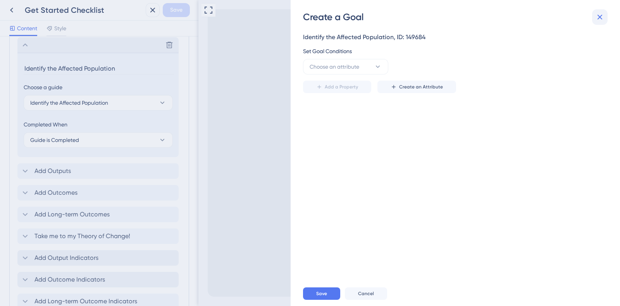
click at [605, 15] on button at bounding box center [601, 17] width 16 height 16
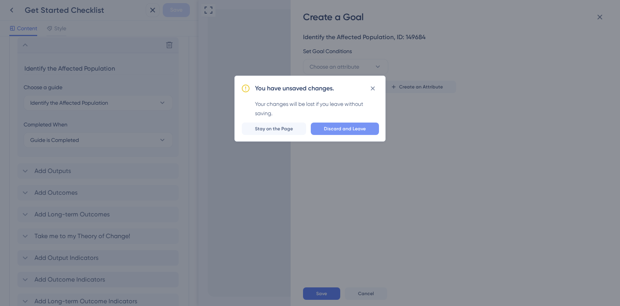
click at [345, 131] on span "Discard and Leave" at bounding box center [345, 129] width 42 height 6
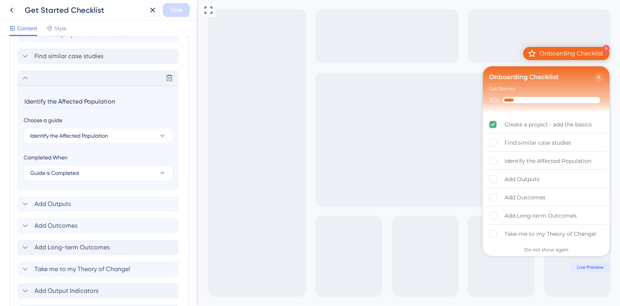
scroll to position [384, 0]
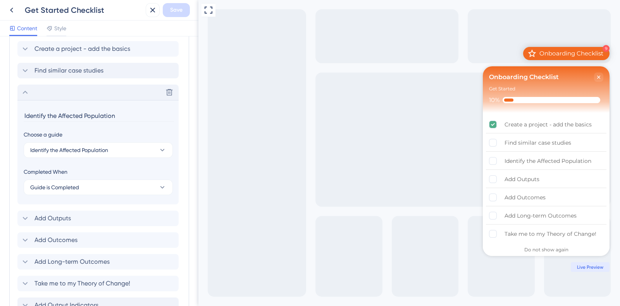
click at [26, 93] on icon at bounding box center [25, 92] width 9 height 9
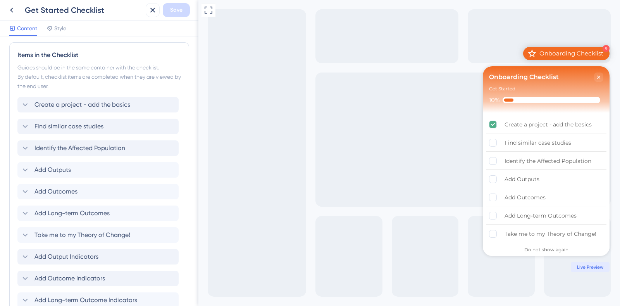
scroll to position [0, 0]
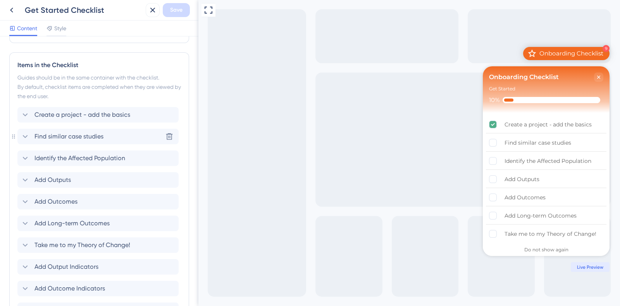
scroll to position [320, 0]
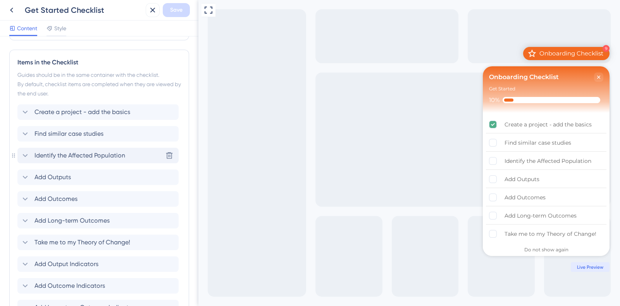
click at [26, 155] on icon at bounding box center [25, 155] width 5 height 3
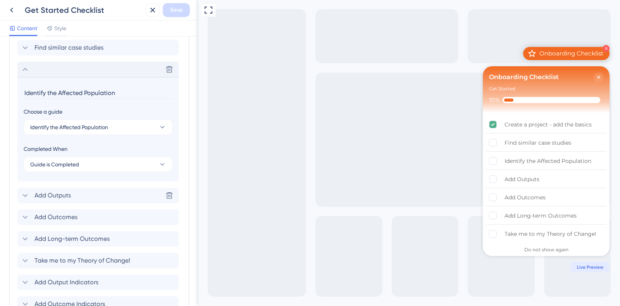
scroll to position [403, 0]
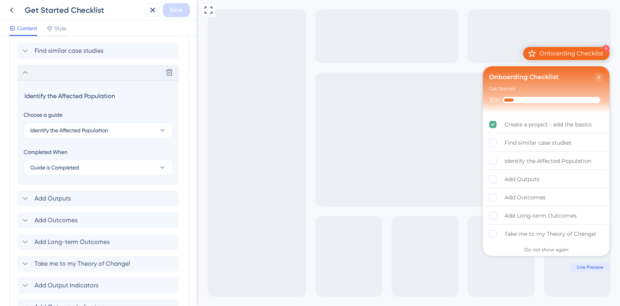
click at [25, 74] on icon at bounding box center [25, 72] width 9 height 9
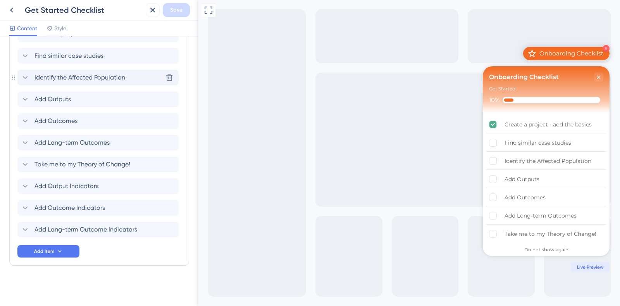
scroll to position [398, 0]
click at [27, 53] on icon at bounding box center [25, 56] width 9 height 9
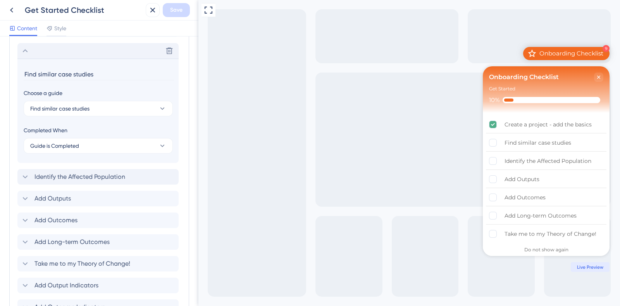
scroll to position [409, 0]
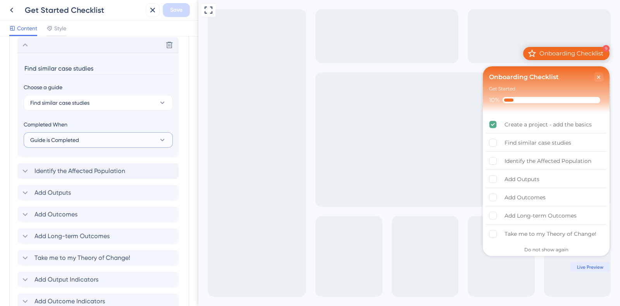
click at [71, 137] on span "Guide is Completed" at bounding box center [54, 139] width 49 height 9
click at [78, 175] on div "Goal is Reached Goal is Reached" at bounding box center [98, 179] width 127 height 16
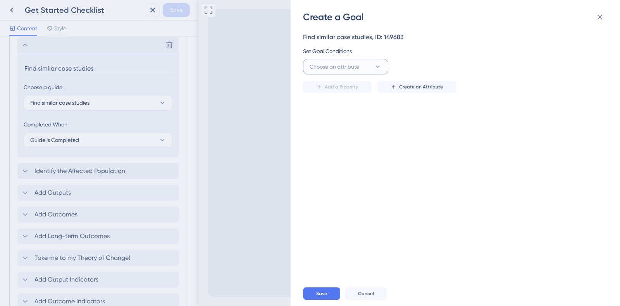
click at [377, 67] on icon at bounding box center [378, 67] width 8 height 8
click at [342, 66] on span "Choose an attribute" at bounding box center [335, 66] width 50 height 9
type input "refere"
click at [342, 114] on span "references_complete" at bounding box center [341, 113] width 53 height 9
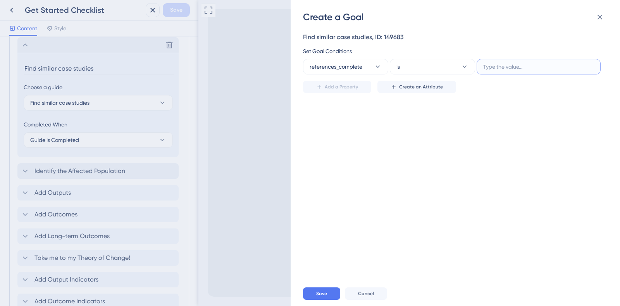
click at [514, 67] on input "text" at bounding box center [539, 66] width 111 height 9
type input "TRUE"
click at [323, 293] on span "Save" at bounding box center [321, 293] width 11 height 6
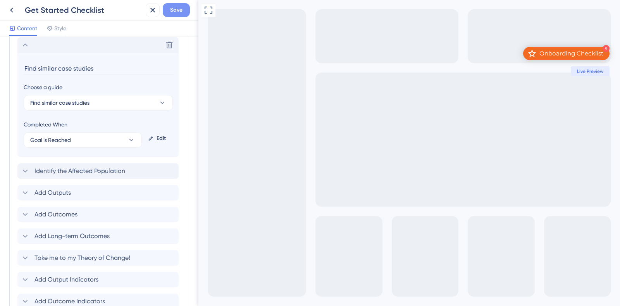
click at [174, 11] on span "Save" at bounding box center [176, 9] width 12 height 9
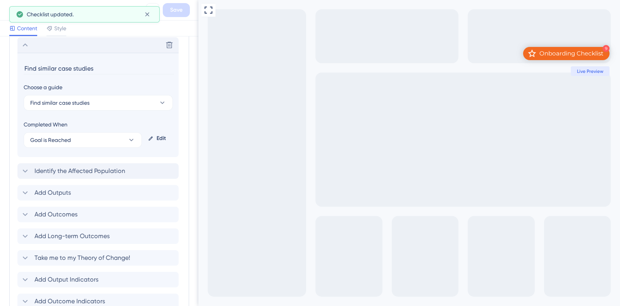
click at [24, 43] on icon at bounding box center [25, 44] width 9 height 9
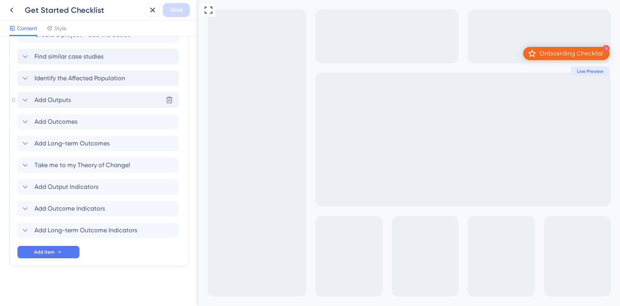
click at [24, 98] on icon at bounding box center [25, 99] width 9 height 9
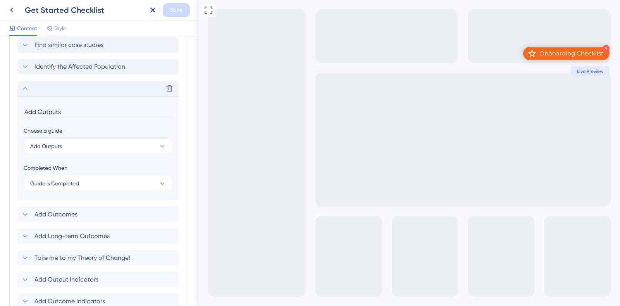
scroll to position [453, 0]
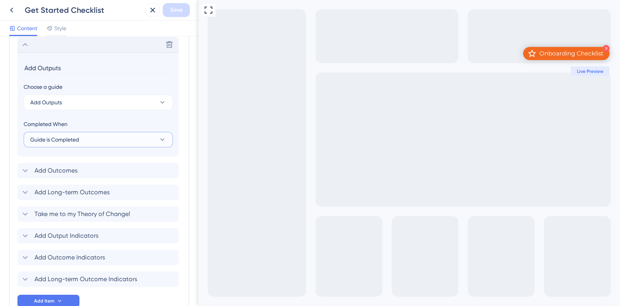
click at [74, 139] on span "Guide is Completed" at bounding box center [54, 139] width 49 height 9
click at [67, 177] on span "Goal is Reached" at bounding box center [55, 178] width 41 height 9
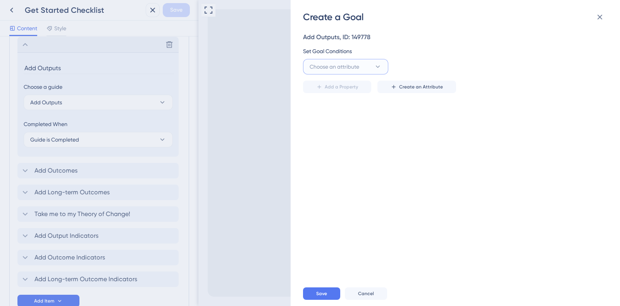
click at [336, 68] on span "Choose an attribute" at bounding box center [335, 66] width 50 height 9
type input "OUTPUT"
click at [341, 111] on span "output_complete" at bounding box center [336, 113] width 43 height 9
click at [507, 69] on input "text" at bounding box center [539, 66] width 111 height 9
type input "TRUE"
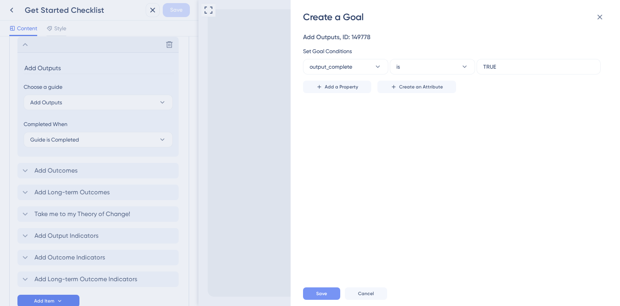
click at [316, 290] on button "Save" at bounding box center [321, 293] width 37 height 12
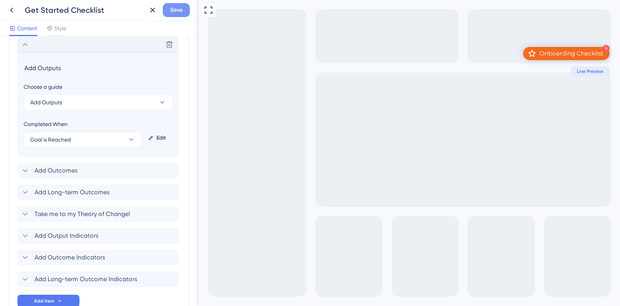
click at [184, 14] on button "Save" at bounding box center [176, 10] width 27 height 14
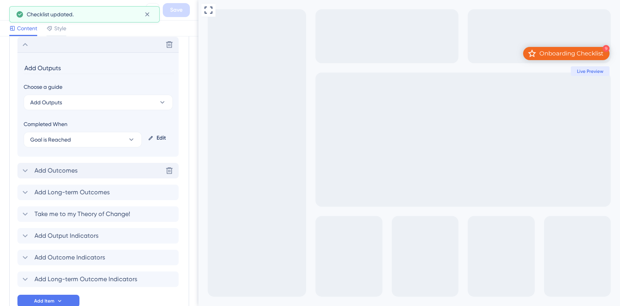
click at [26, 169] on icon at bounding box center [25, 170] width 9 height 9
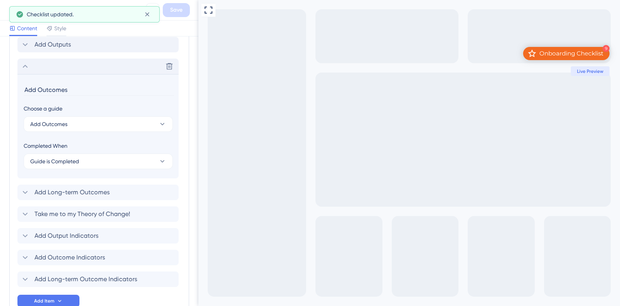
scroll to position [475, 0]
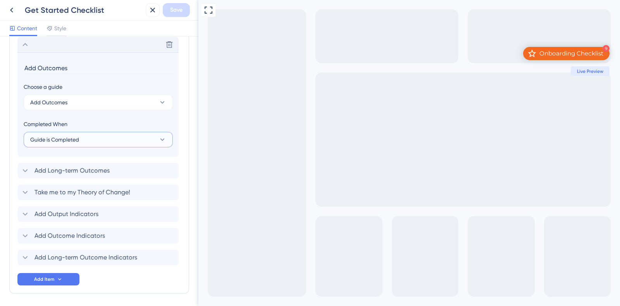
click at [82, 138] on button "Guide is Completed" at bounding box center [98, 140] width 149 height 16
click at [71, 179] on span "Goal is Reached" at bounding box center [55, 178] width 41 height 9
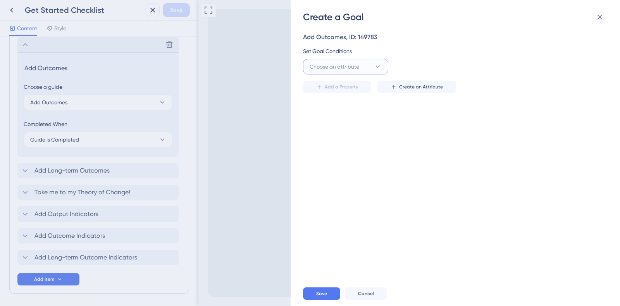
click at [367, 63] on button "Choose an attribute" at bounding box center [345, 67] width 85 height 16
type input "OUTCOM"
click at [345, 113] on span "outcome_complete" at bounding box center [339, 113] width 48 height 9
click at [497, 65] on input "text" at bounding box center [539, 66] width 111 height 9
type input "TRUE"
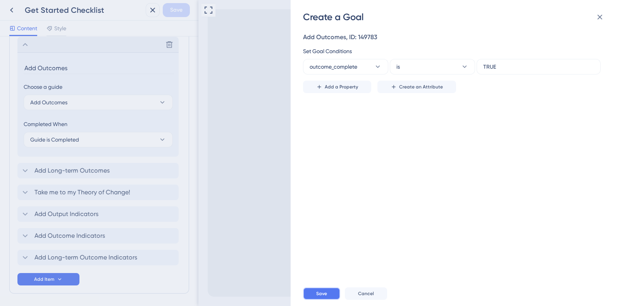
click at [312, 294] on button "Save" at bounding box center [321, 293] width 37 height 12
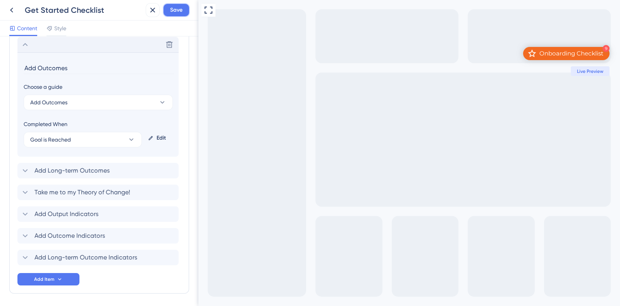
click at [177, 10] on span "Save" at bounding box center [176, 9] width 12 height 9
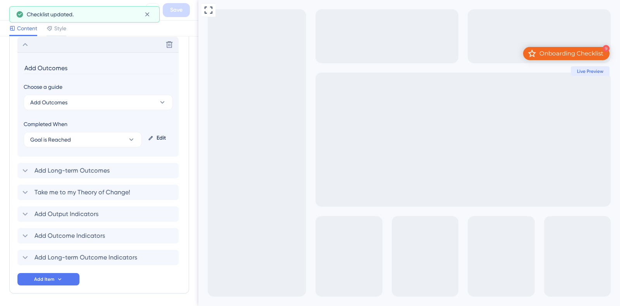
click at [26, 45] on icon at bounding box center [25, 44] width 9 height 9
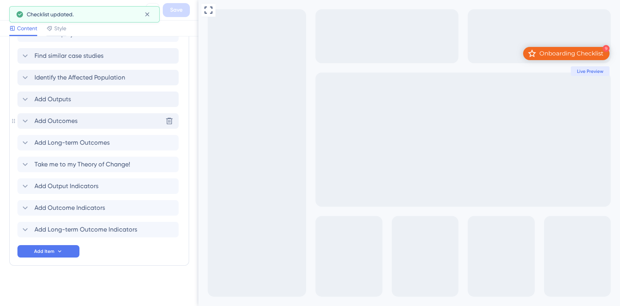
scroll to position [398, 0]
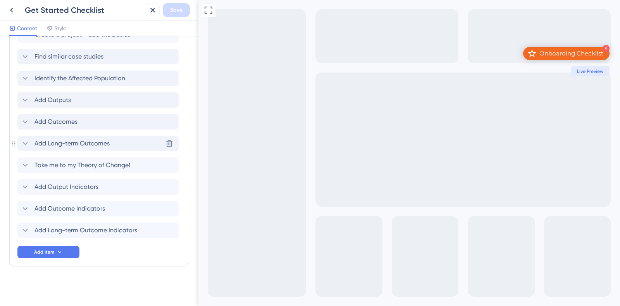
click at [24, 140] on icon at bounding box center [25, 143] width 9 height 9
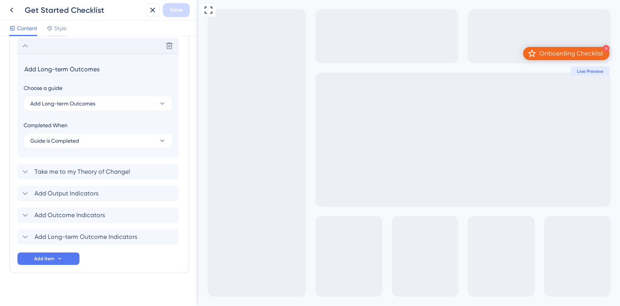
scroll to position [496, 0]
click at [66, 132] on button "Guide is Completed" at bounding box center [98, 140] width 149 height 16
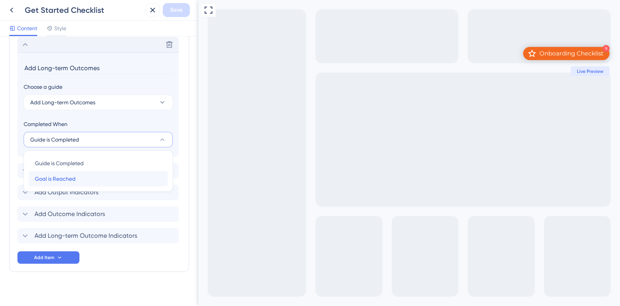
click at [76, 181] on div "Goal is Reached Goal is Reached" at bounding box center [98, 179] width 127 height 16
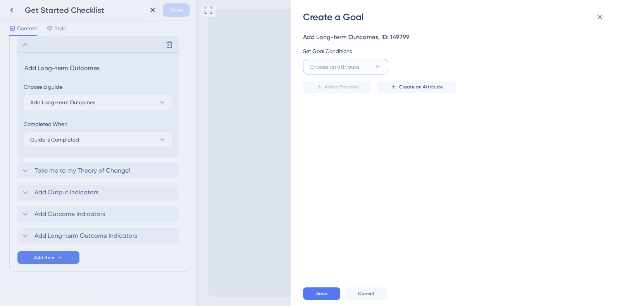
click at [363, 66] on button "Choose an attribute" at bounding box center [345, 67] width 85 height 16
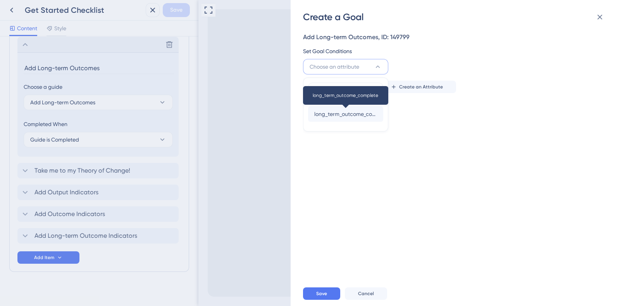
type input "LONG"
click at [348, 111] on span "long_term_outcome_complete" at bounding box center [346, 113] width 63 height 9
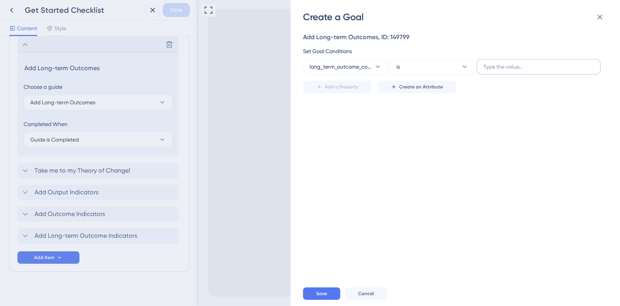
click at [510, 59] on label at bounding box center [539, 67] width 124 height 16
click at [510, 62] on input "text" at bounding box center [539, 66] width 111 height 9
type input "TRUE"
click at [320, 297] on button "Save" at bounding box center [321, 293] width 37 height 12
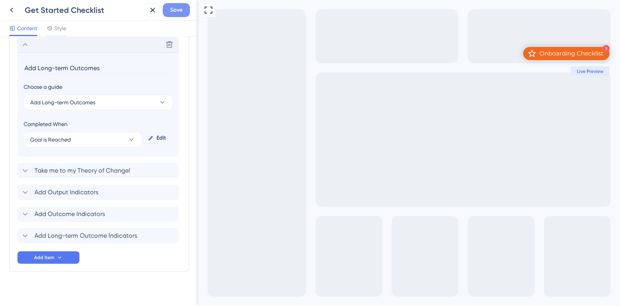
click at [180, 12] on span "Save" at bounding box center [176, 9] width 12 height 9
click at [23, 169] on icon at bounding box center [25, 170] width 9 height 9
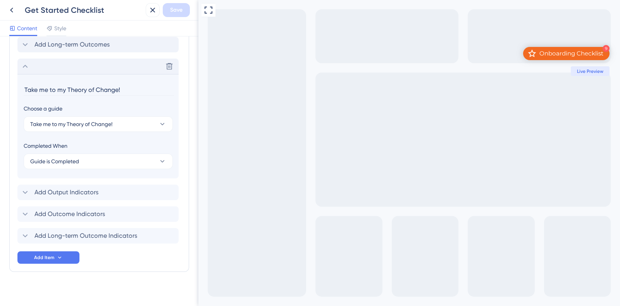
scroll to position [502, 0]
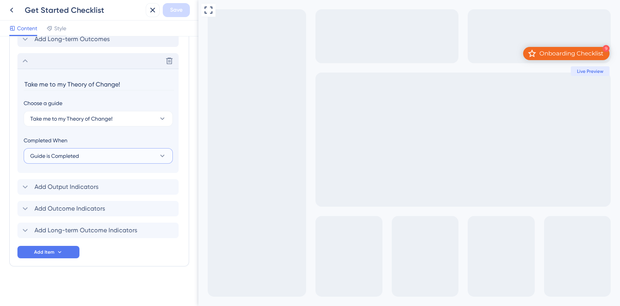
click at [84, 159] on button "Guide is Completed" at bounding box center [98, 156] width 149 height 16
click at [72, 182] on span "Guide is Completed" at bounding box center [59, 179] width 49 height 9
click at [27, 57] on icon at bounding box center [25, 60] width 9 height 9
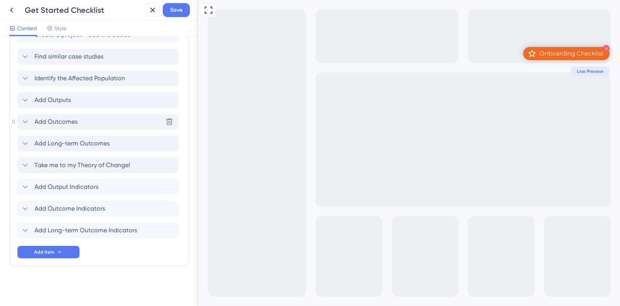
scroll to position [365, 0]
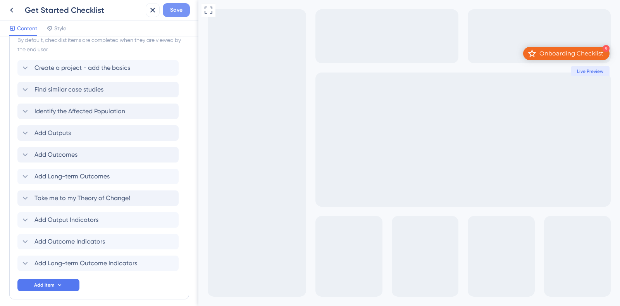
click at [175, 5] on button "Save" at bounding box center [176, 10] width 27 height 14
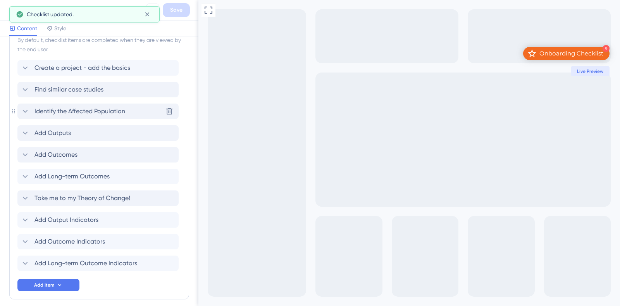
click at [25, 108] on icon at bounding box center [25, 111] width 9 height 9
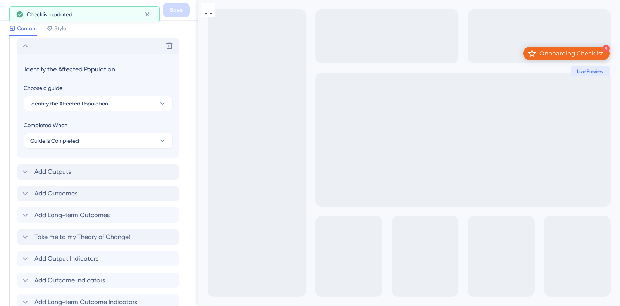
scroll to position [431, 0]
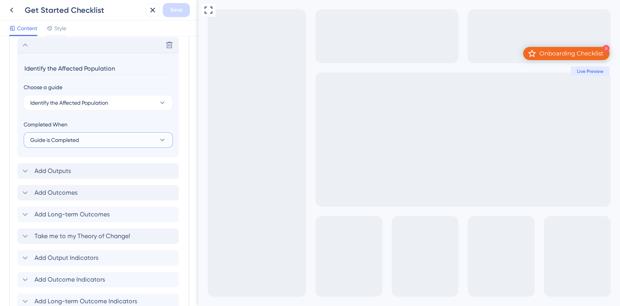
click at [78, 137] on span "Guide is Completed" at bounding box center [54, 139] width 49 height 9
click at [90, 181] on div "Goal is Reached Goal is Reached" at bounding box center [98, 179] width 127 height 16
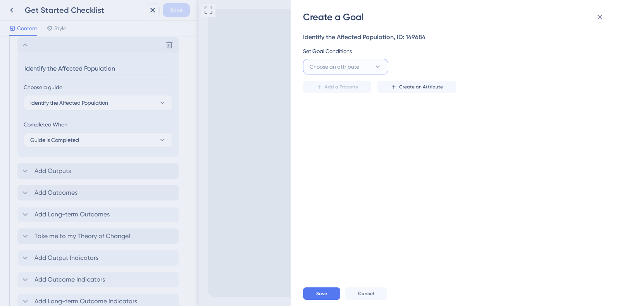
click at [367, 67] on button "Choose an attribute" at bounding box center [345, 67] width 85 height 16
type input "S"
type input "A"
click at [603, 23] on button at bounding box center [601, 17] width 16 height 16
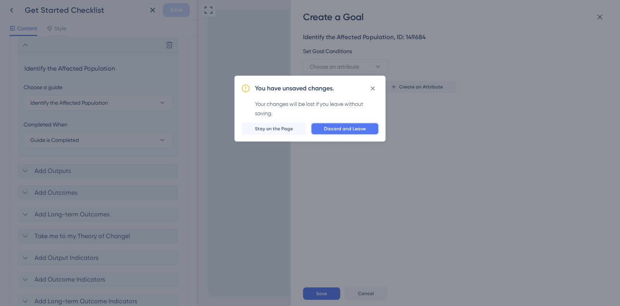
click at [355, 128] on span "Discard and Leave" at bounding box center [345, 129] width 42 height 6
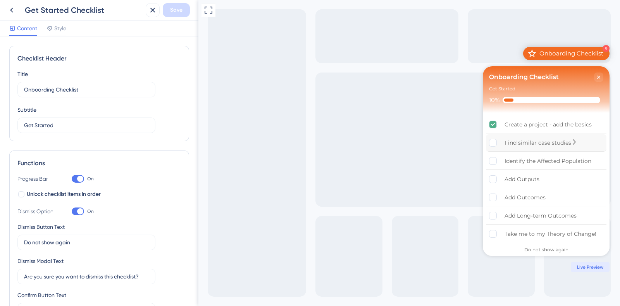
click at [533, 145] on div "Find similar case studies" at bounding box center [538, 142] width 67 height 9
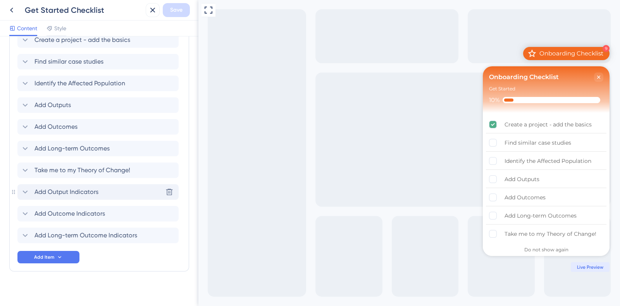
scroll to position [398, 0]
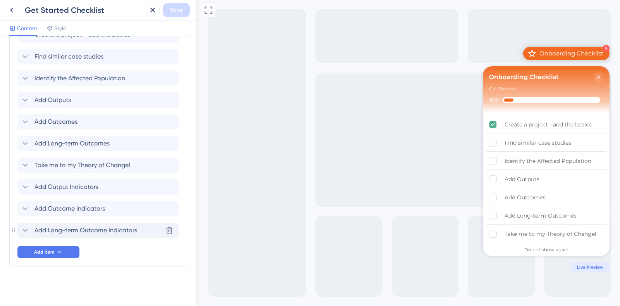
click at [26, 229] on icon at bounding box center [25, 230] width 9 height 9
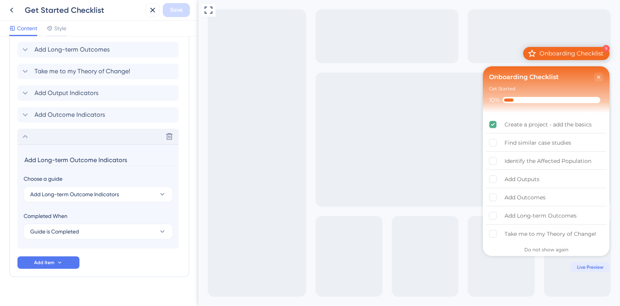
scroll to position [502, 0]
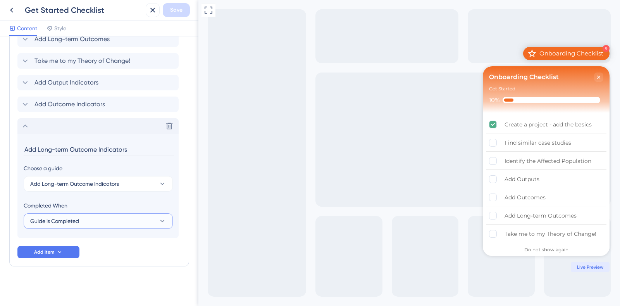
click at [107, 222] on button "Guide is Completed" at bounding box center [98, 221] width 149 height 16
click at [89, 261] on div "Goal is Reached Goal is Reached" at bounding box center [98, 260] width 127 height 16
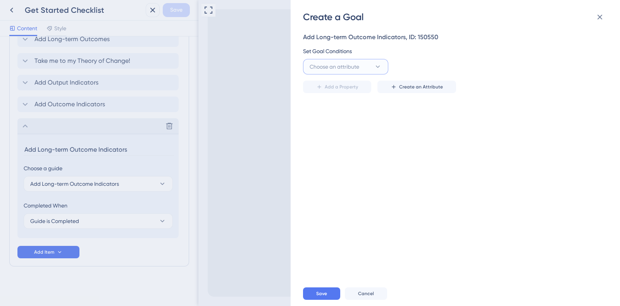
click at [362, 68] on button "Choose an attribute" at bounding box center [345, 67] width 85 height 16
type input "L"
click at [439, 162] on div "Add Long-term Outcome Indicators, ID: 150550 Set Goal Conditions Choose an attr…" at bounding box center [459, 152] width 313 height 258
click at [345, 68] on span "Choose an attribute" at bounding box center [335, 66] width 50 height 9
type input "LONG"
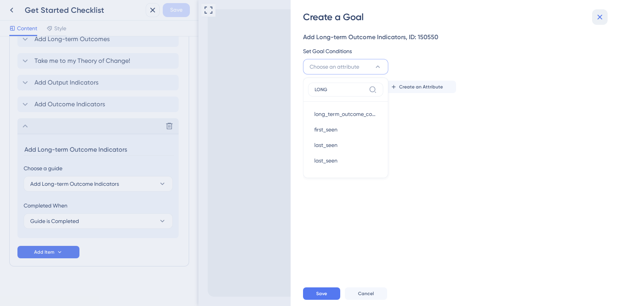
click at [599, 14] on icon at bounding box center [600, 16] width 9 height 9
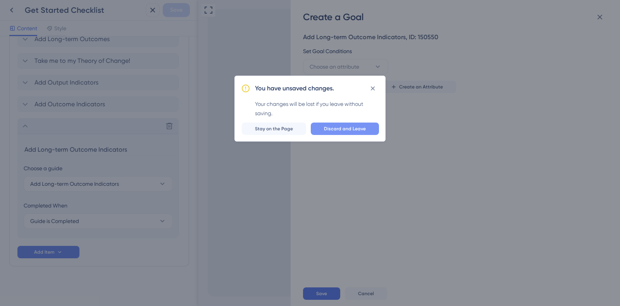
click at [361, 133] on button "Discard and Leave" at bounding box center [345, 129] width 68 height 12
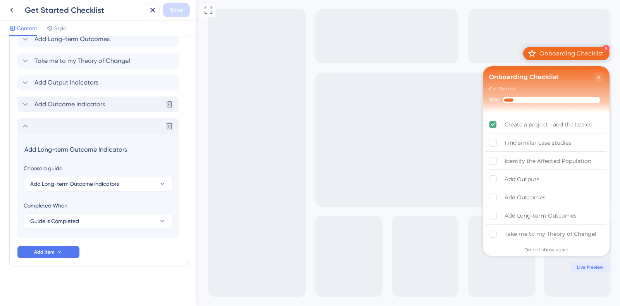
click at [25, 103] on icon at bounding box center [25, 104] width 9 height 9
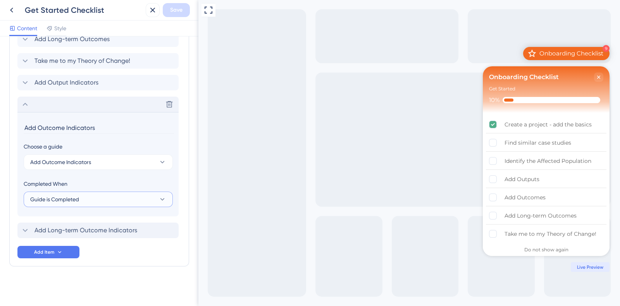
click at [81, 199] on button "Guide is Completed" at bounding box center [98, 200] width 149 height 16
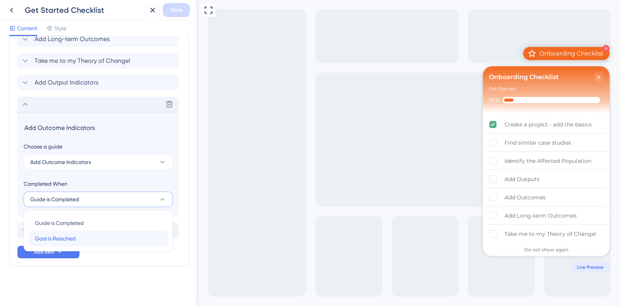
click at [73, 243] on div "Goal is Reached Goal is Reached" at bounding box center [98, 239] width 127 height 16
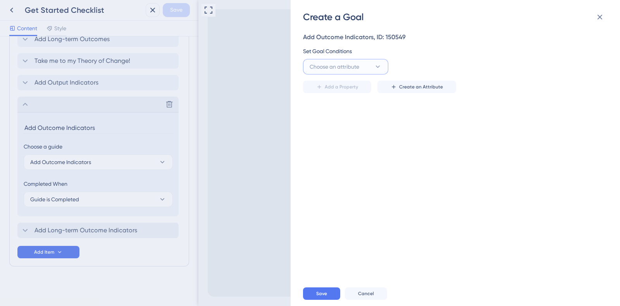
click at [354, 68] on span "Choose an attribute" at bounding box center [335, 66] width 50 height 9
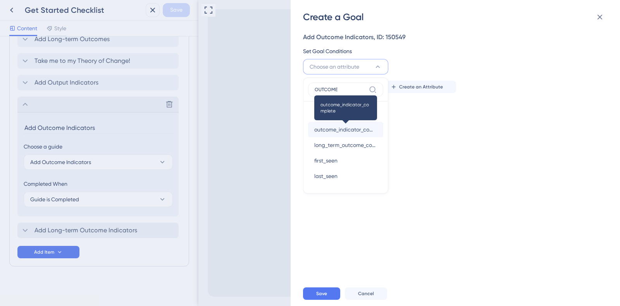
type input "OUTCOME"
click at [353, 126] on span "outcome_indicator_complete" at bounding box center [346, 129] width 63 height 9
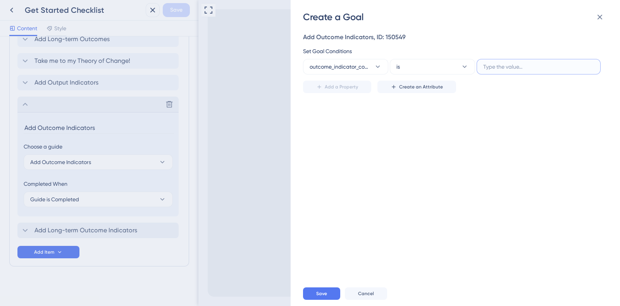
click at [506, 69] on input "text" at bounding box center [539, 66] width 111 height 9
type input "TRUE"
click at [332, 295] on button "Save" at bounding box center [321, 293] width 37 height 12
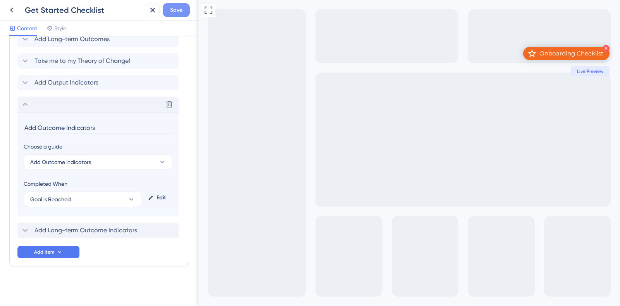
click at [185, 14] on button "Save" at bounding box center [176, 10] width 27 height 14
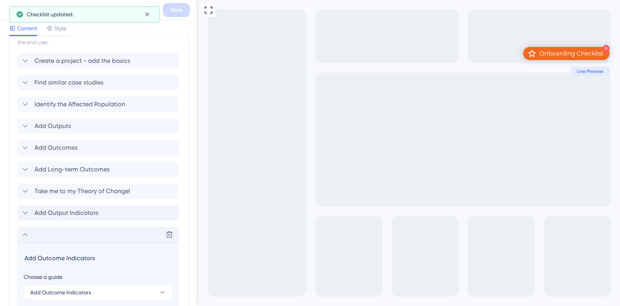
scroll to position [355, 0]
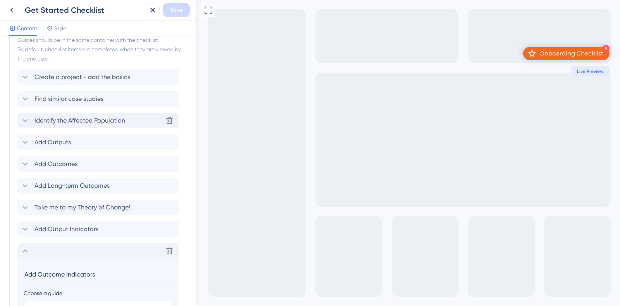
click at [23, 118] on icon at bounding box center [25, 120] width 9 height 9
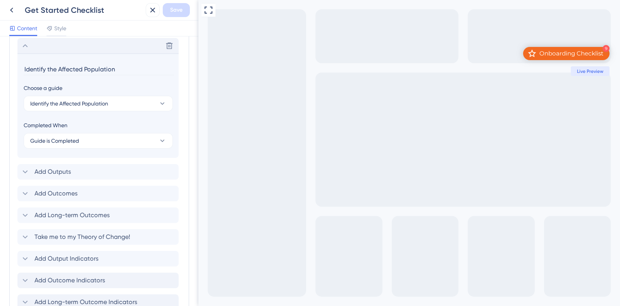
scroll to position [431, 0]
click at [62, 140] on span "Guide is Completed" at bounding box center [54, 139] width 49 height 9
click at [72, 179] on span "Goal is Reached" at bounding box center [55, 179] width 41 height 9
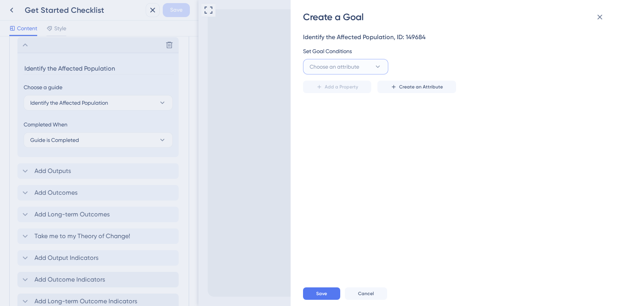
click at [365, 63] on button "Choose an attribute" at bounding box center [345, 67] width 85 height 16
type input "STAK"
click at [350, 111] on span "stakeholders_complete" at bounding box center [343, 113] width 57 height 9
click at [502, 67] on input "text" at bounding box center [539, 66] width 111 height 9
type input "TRUE"
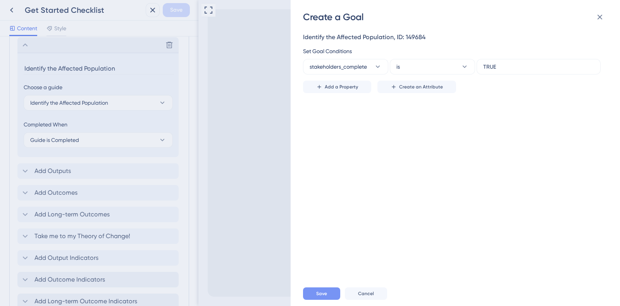
click at [328, 298] on button "Save" at bounding box center [321, 293] width 37 height 12
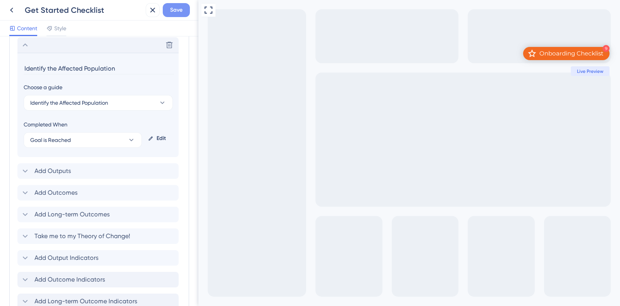
click at [179, 14] on span "Save" at bounding box center [176, 9] width 12 height 9
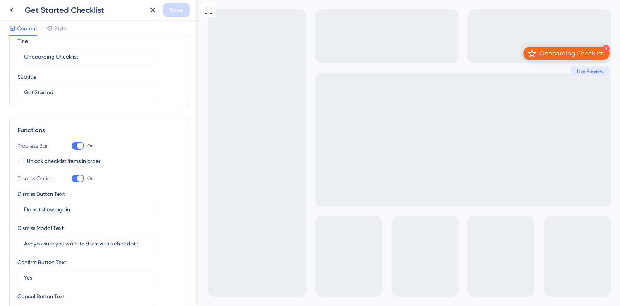
scroll to position [0, 0]
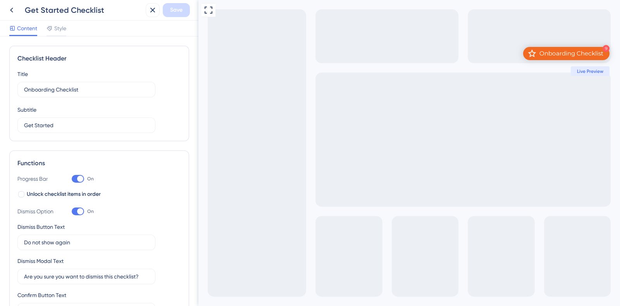
drag, startPoint x: 126, startPoint y: 152, endPoint x: 253, endPoint y: 129, distance: 129.2
click at [126, 152] on div "Functions Progress Bar On Unlock checklist items in order Dismiss Option On Dis…" at bounding box center [99, 255] width 180 height 210
click at [570, 55] on div "Onboarding Checklist" at bounding box center [572, 54] width 64 height 8
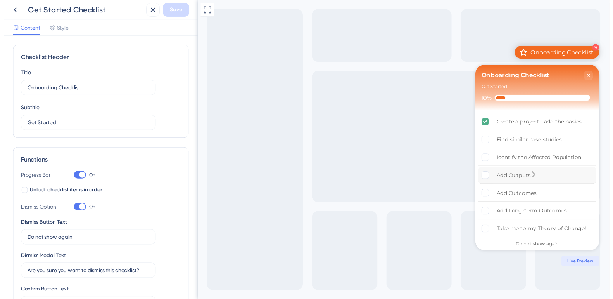
scroll to position [59, 0]
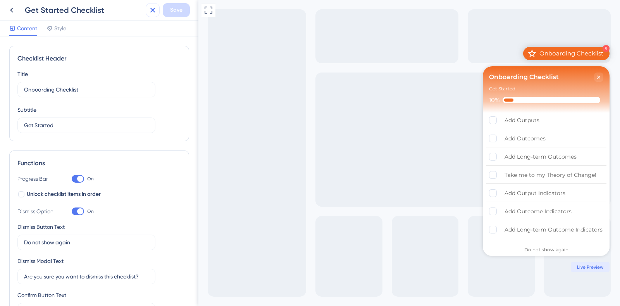
click at [149, 12] on icon at bounding box center [152, 9] width 9 height 9
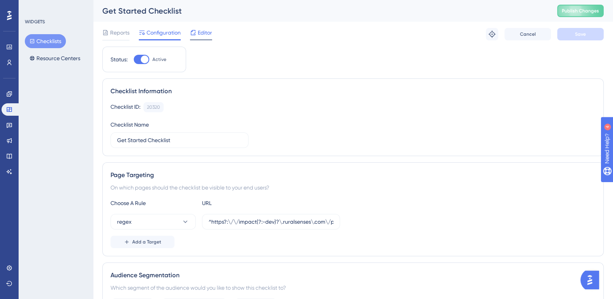
click at [206, 30] on span "Editor" at bounding box center [205, 32] width 14 height 9
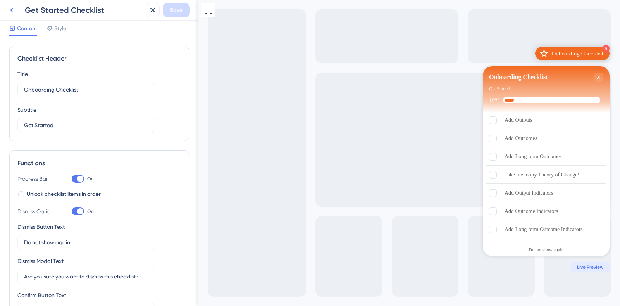
click at [13, 6] on icon at bounding box center [11, 9] width 9 height 9
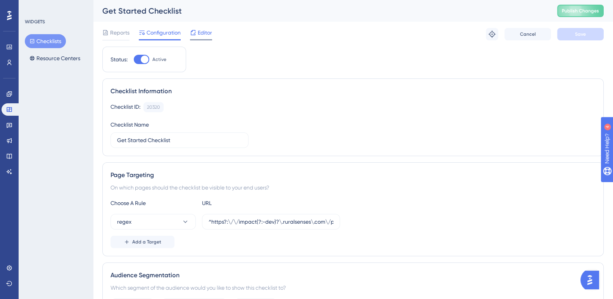
click at [198, 32] on span "Editor" at bounding box center [205, 32] width 14 height 9
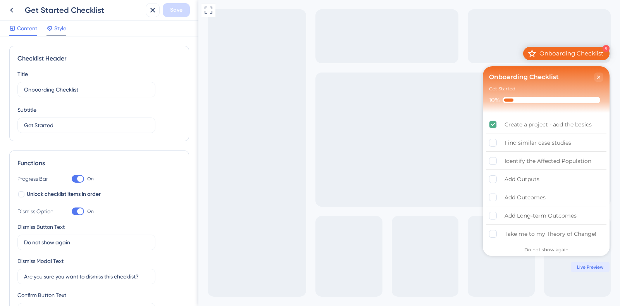
click at [62, 28] on span "Style" at bounding box center [60, 28] width 12 height 9
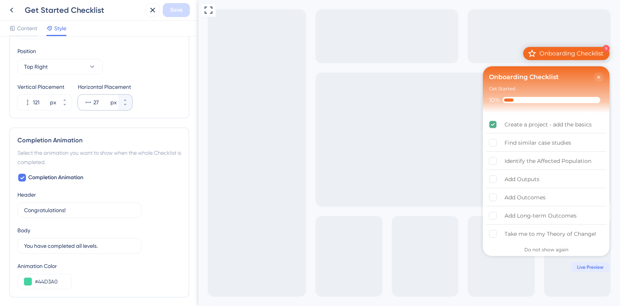
scroll to position [430, 0]
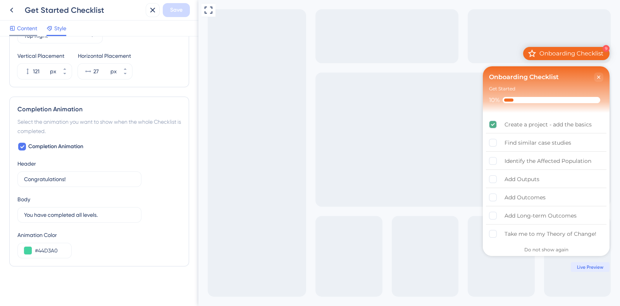
click at [27, 27] on span "Content" at bounding box center [27, 28] width 20 height 9
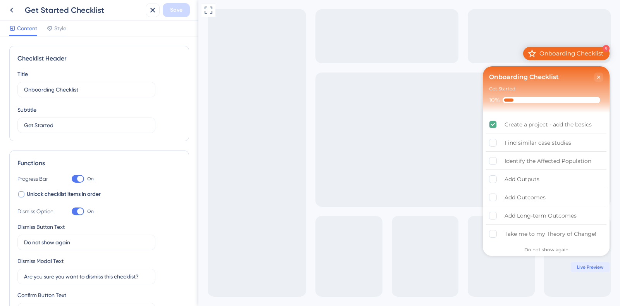
click at [21, 195] on div at bounding box center [21, 194] width 6 height 6
checkbox input "true"
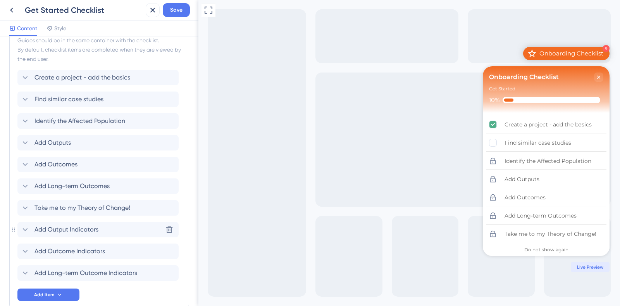
scroll to position [430, 0]
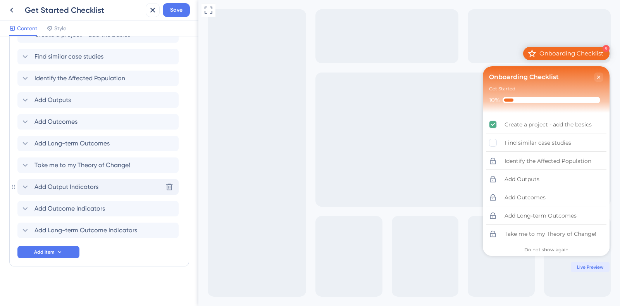
click at [28, 187] on icon at bounding box center [25, 186] width 9 height 9
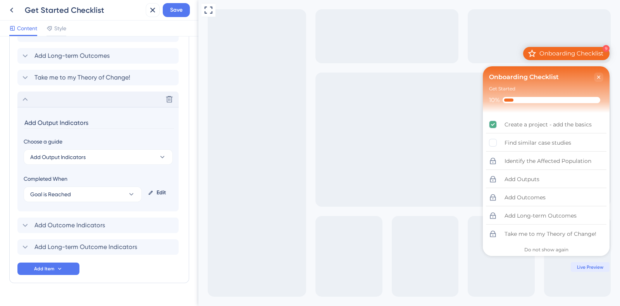
scroll to position [534, 0]
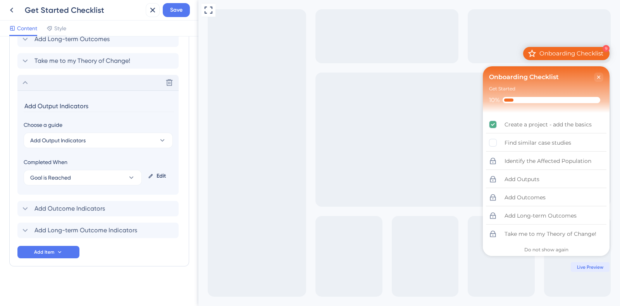
click at [153, 175] on div "Edit" at bounding box center [159, 176] width 28 height 19
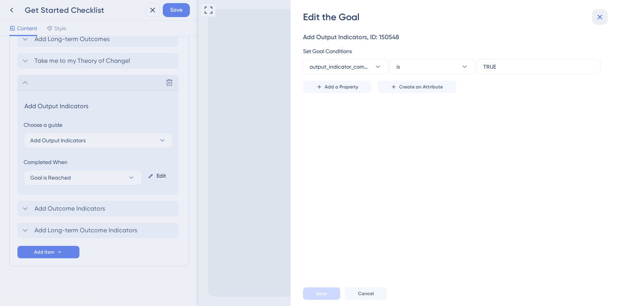
click at [600, 16] on icon at bounding box center [600, 16] width 9 height 9
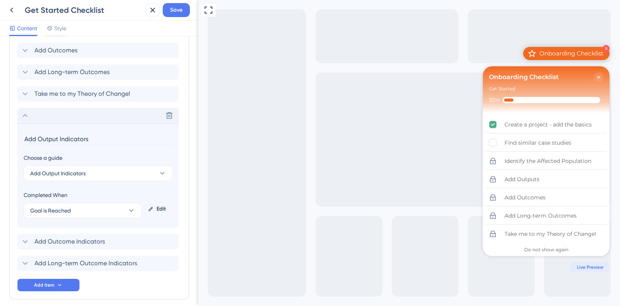
scroll to position [504, 0]
